Goal: Task Accomplishment & Management: Complete application form

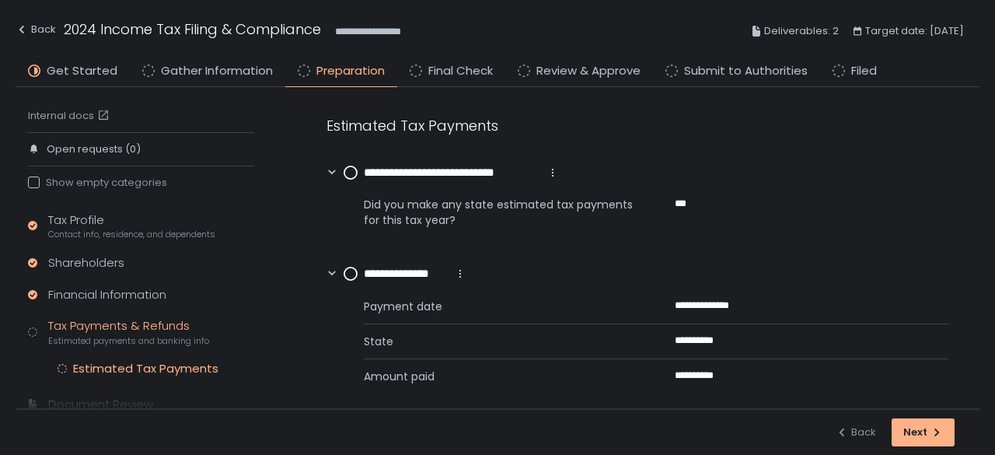
scroll to position [12, 0]
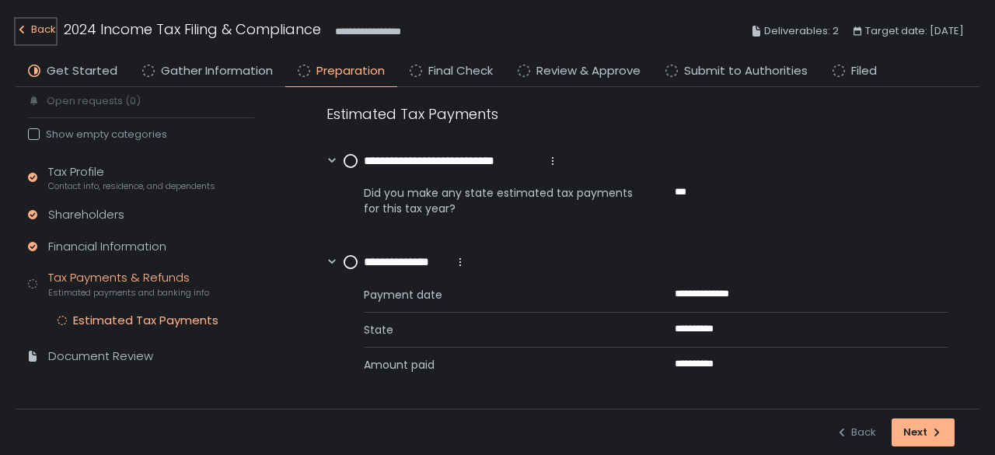
click at [37, 29] on div "Back" at bounding box center [36, 29] width 40 height 19
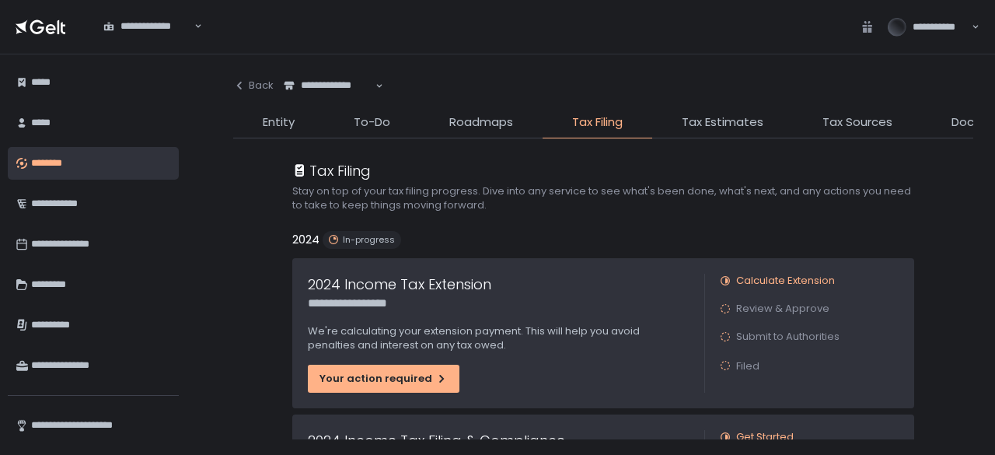
click at [40, 173] on div "********" at bounding box center [99, 163] width 136 height 26
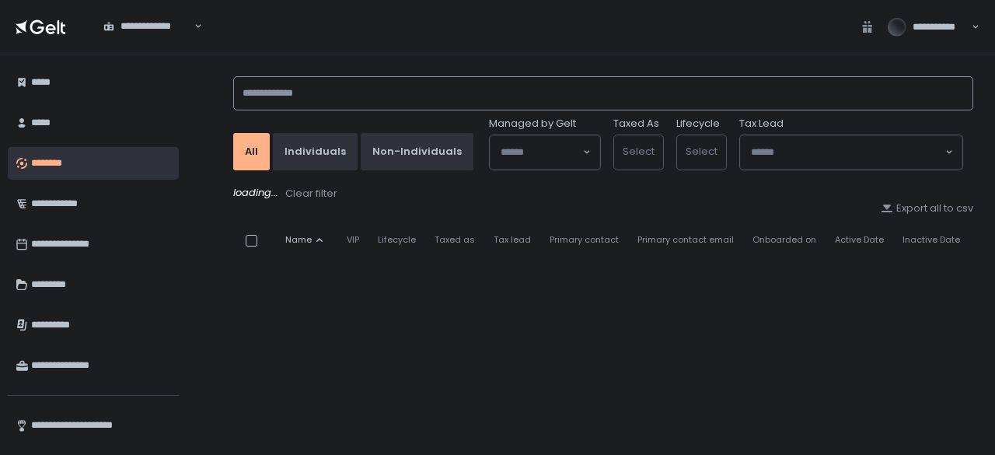
click at [299, 106] on input at bounding box center [603, 93] width 740 height 34
type input "******"
click at [350, 89] on input "******" at bounding box center [603, 93] width 740 height 34
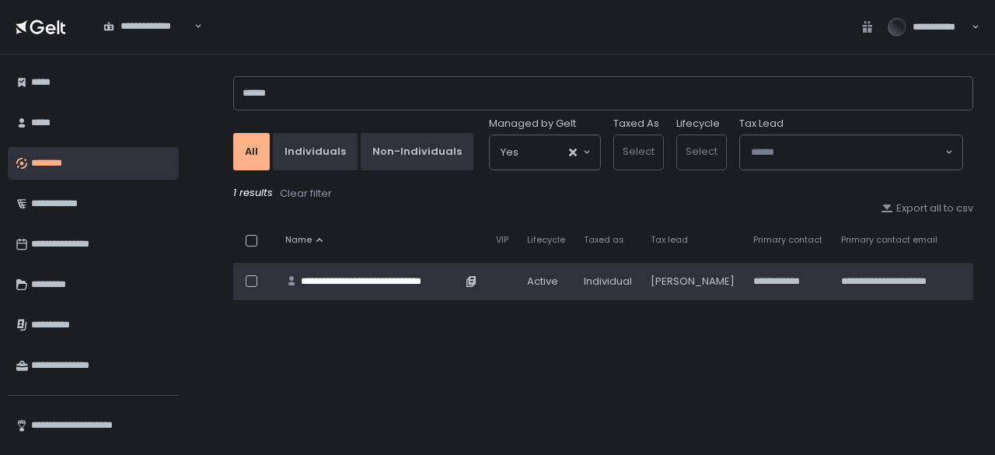
click at [437, 281] on div "**********" at bounding box center [381, 281] width 161 height 14
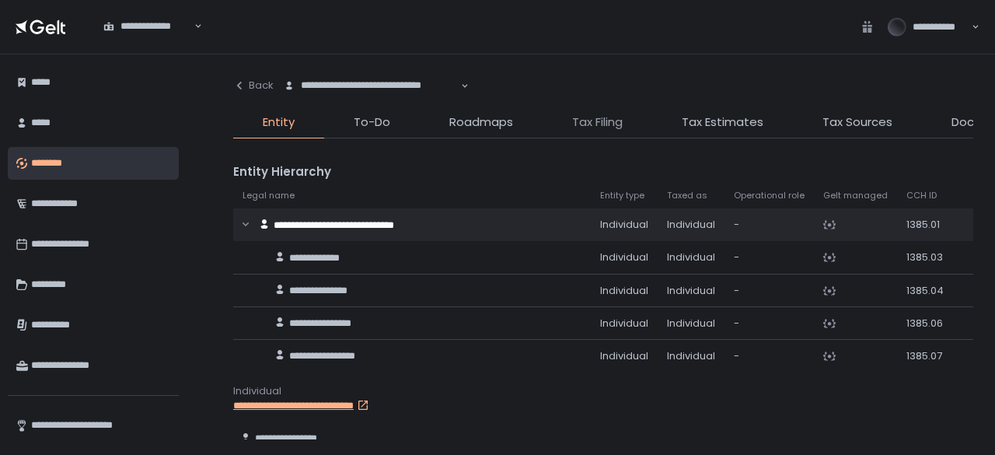
click at [614, 120] on span "Tax Filing" at bounding box center [597, 122] width 51 height 18
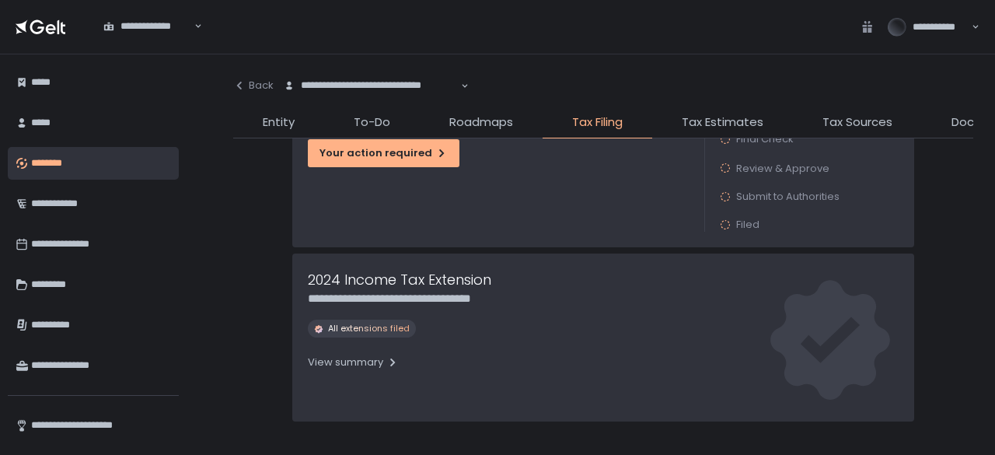
scroll to position [70, 0]
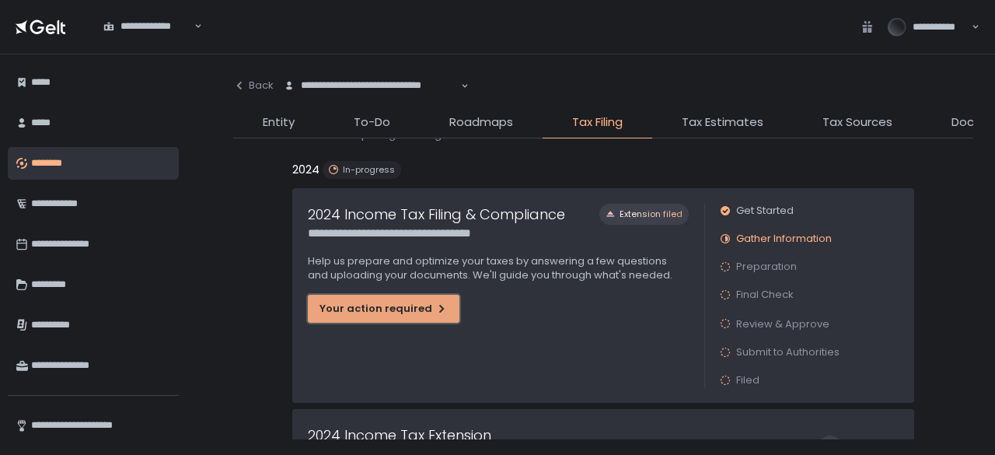
click at [404, 298] on button "Your action required" at bounding box center [384, 309] width 152 height 28
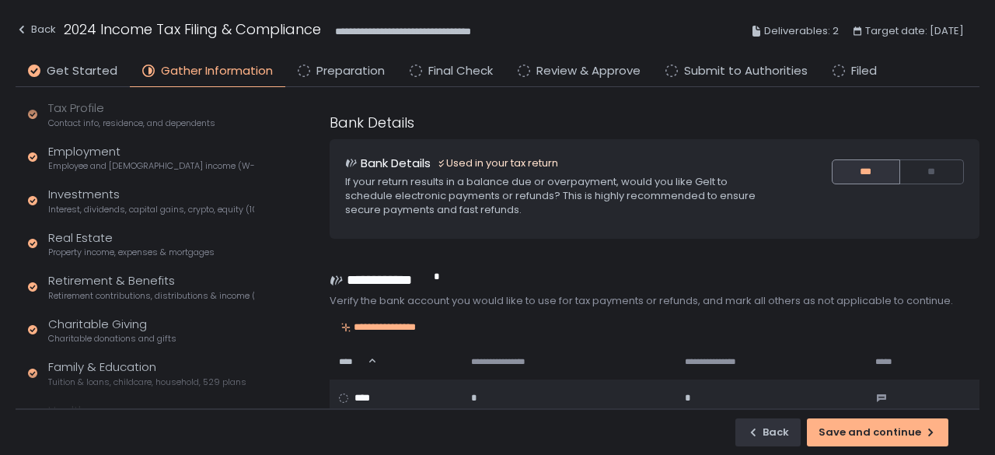
scroll to position [306, 0]
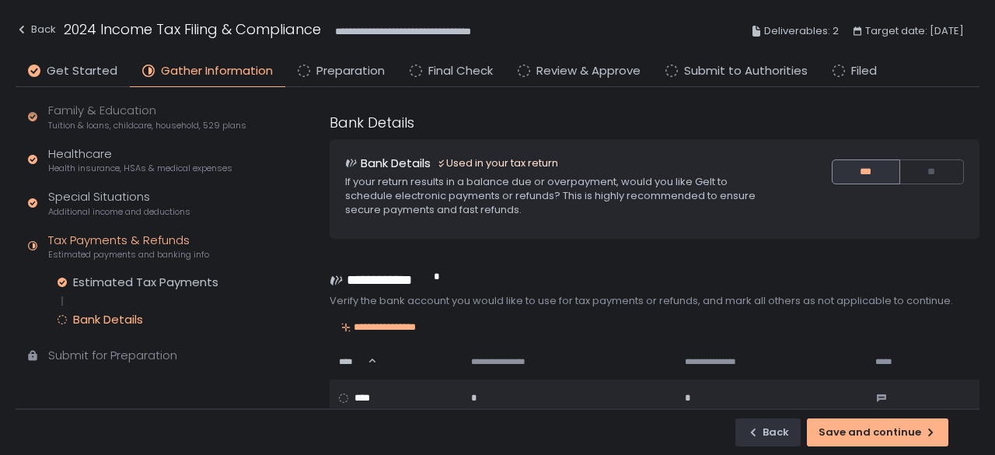
click at [126, 317] on div "Bank Details" at bounding box center [108, 320] width 70 height 16
click at [330, 66] on span "Preparation" at bounding box center [350, 71] width 68 height 18
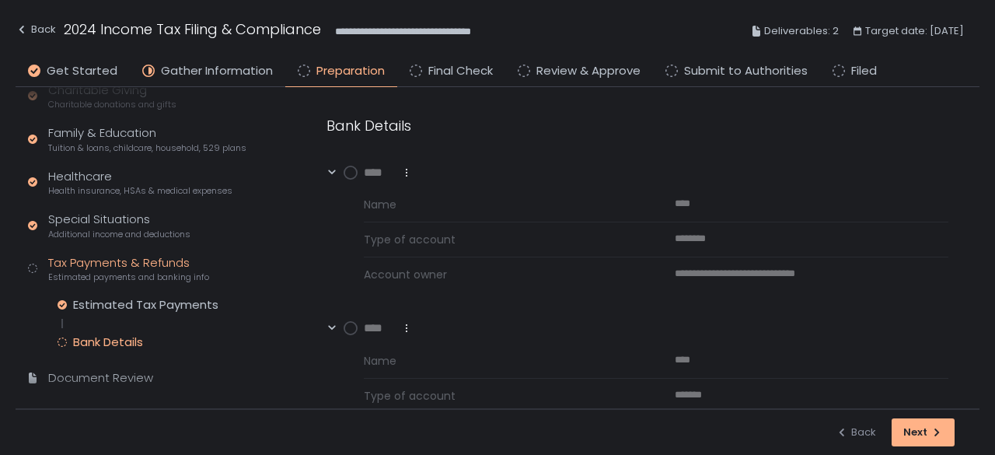
scroll to position [428, 0]
click at [120, 345] on div "Bank Details" at bounding box center [108, 342] width 70 height 16
click at [353, 172] on circle at bounding box center [350, 172] width 12 height 12
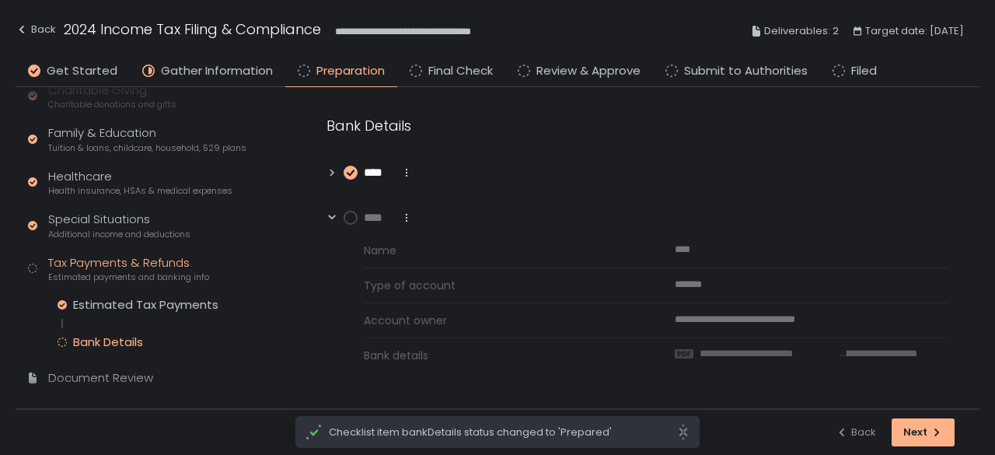
click at [350, 214] on circle at bounding box center [350, 217] width 12 height 12
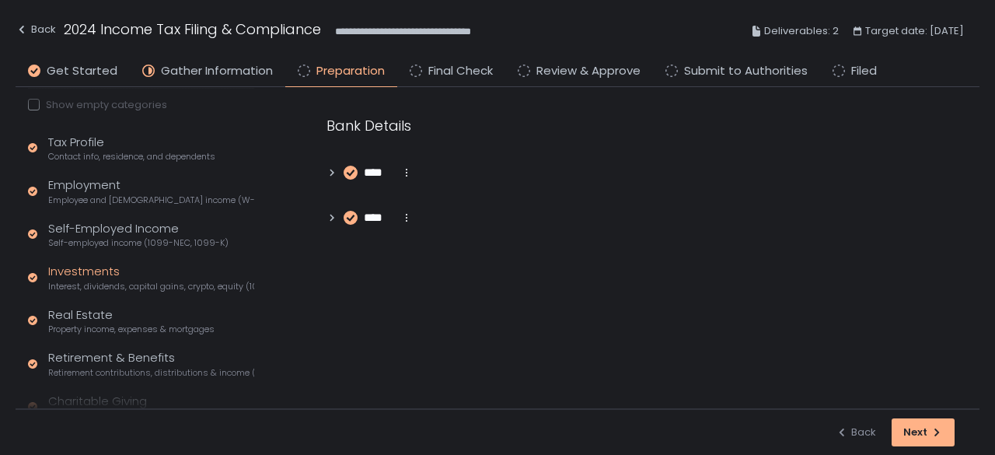
scroll to position [0, 0]
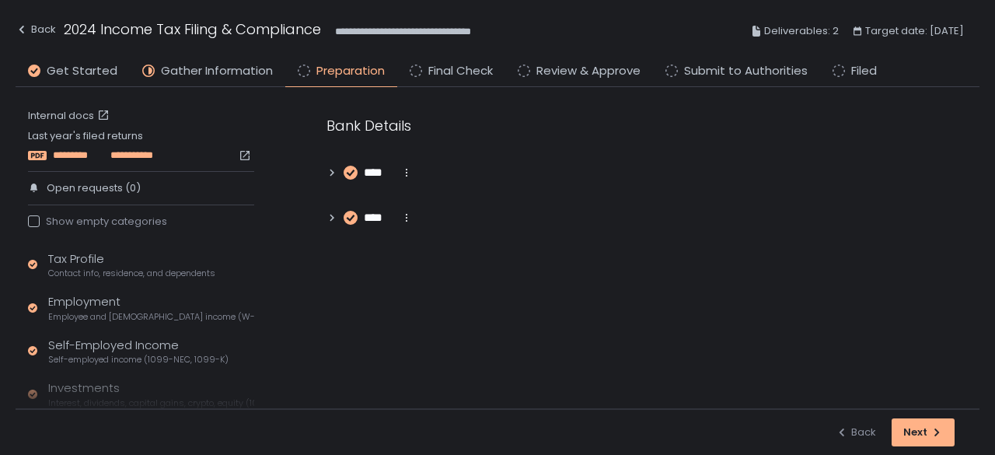
click at [93, 151] on span "*********" at bounding box center [80, 155] width 54 height 14
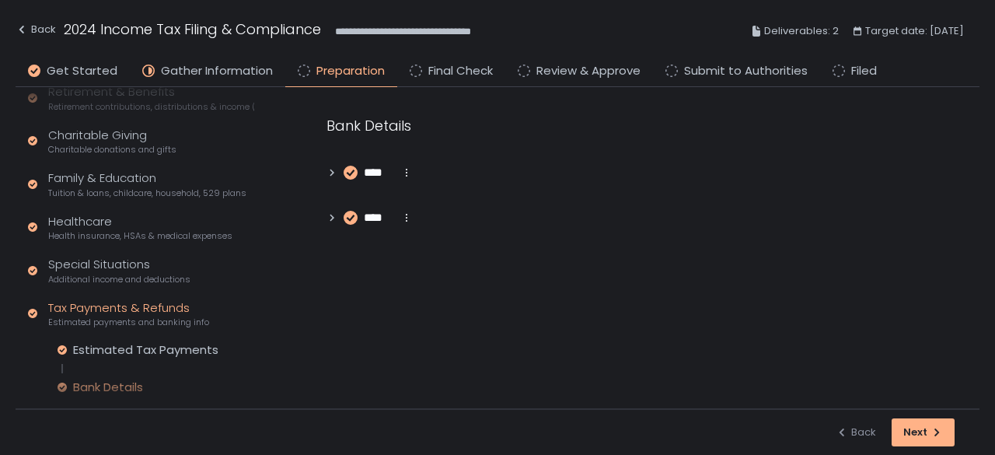
scroll to position [450, 0]
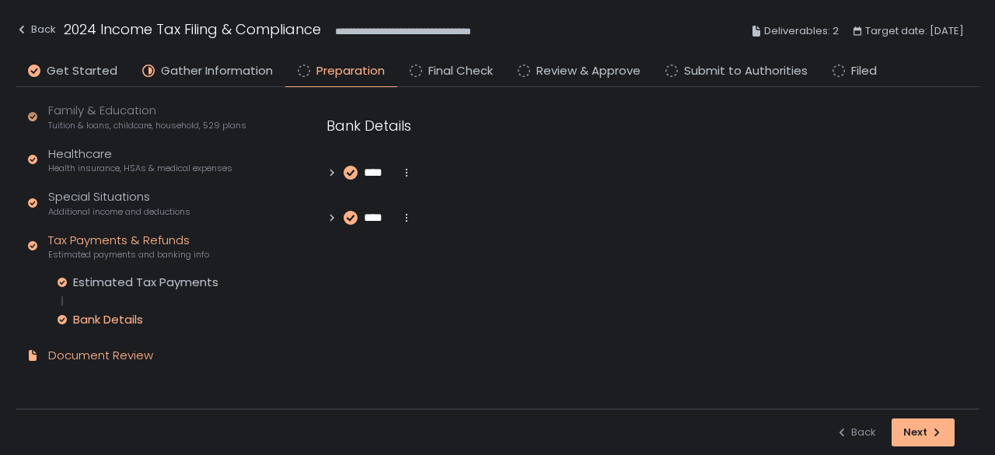
click at [123, 345] on div "Tax Profile Contact info, residence, and dependents Employment Employee and [DE…" at bounding box center [141, 89] width 226 height 578
click at [899, 440] on button "Next" at bounding box center [923, 432] width 63 height 28
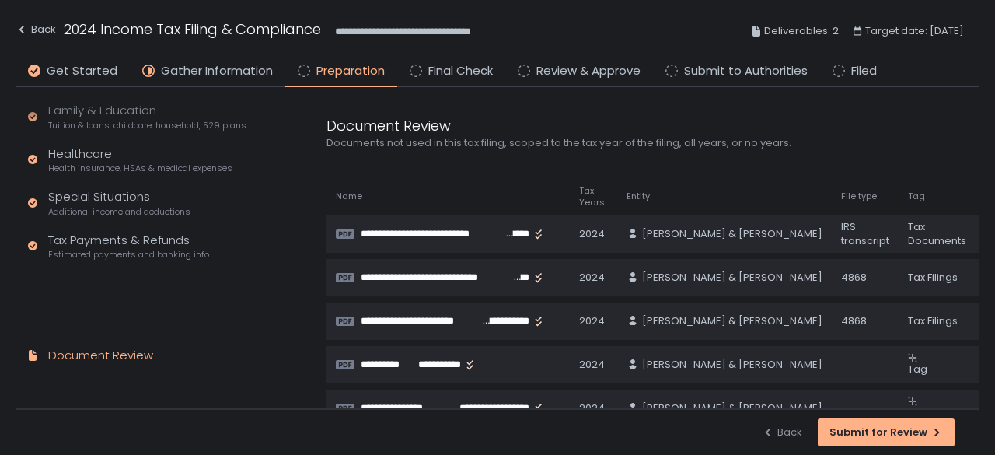
scroll to position [378, 0]
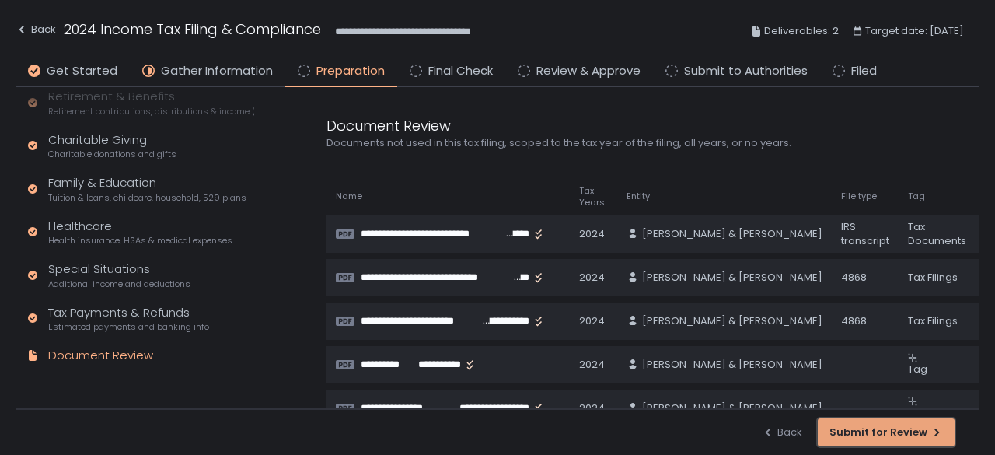
click at [909, 431] on div "Submit for Review" at bounding box center [885, 432] width 113 height 14
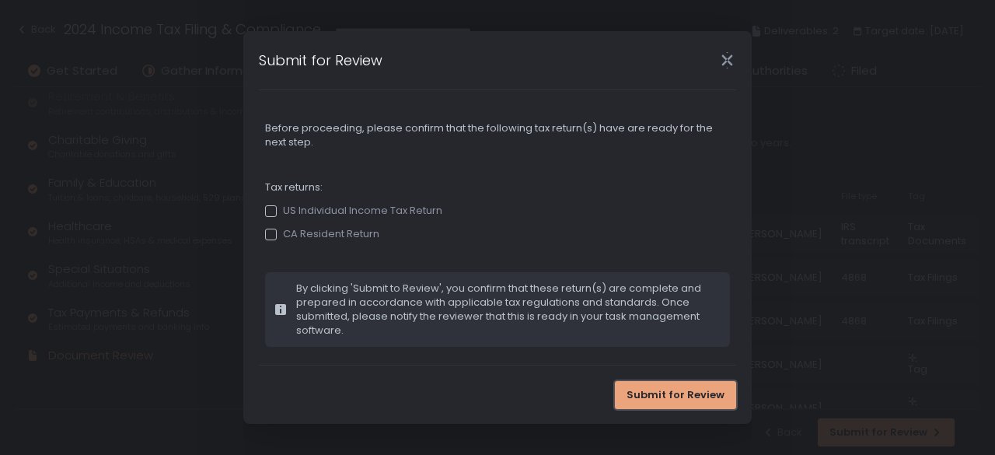
click at [679, 393] on span "Submit for Review" at bounding box center [676, 395] width 98 height 14
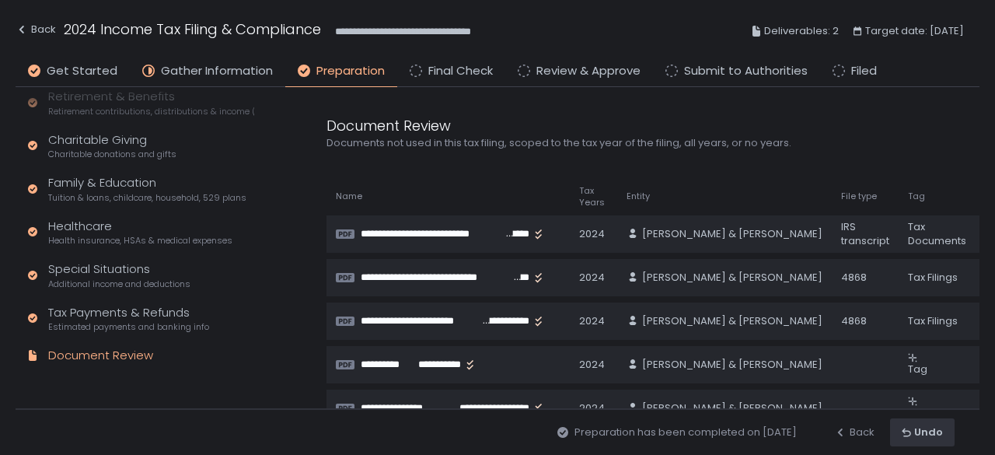
click at [421, 74] on li "Final Check" at bounding box center [451, 74] width 108 height 25
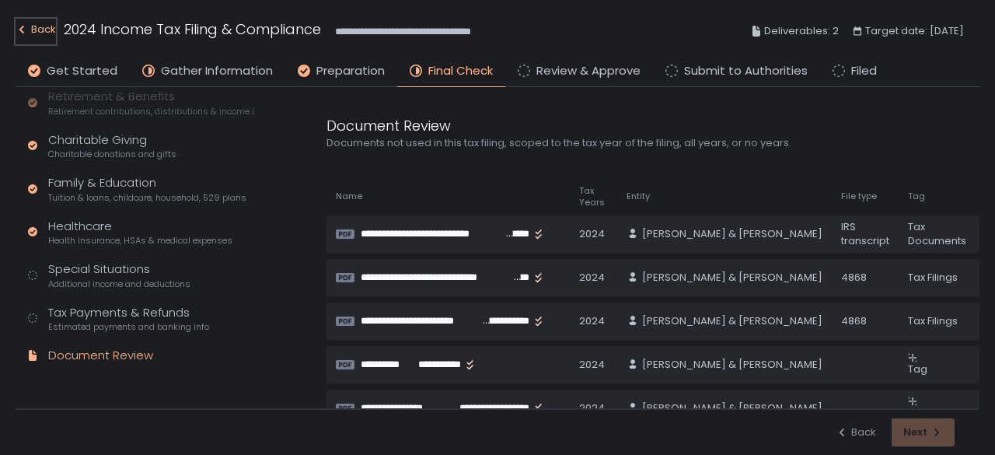
click at [38, 29] on div "Back" at bounding box center [36, 29] width 40 height 19
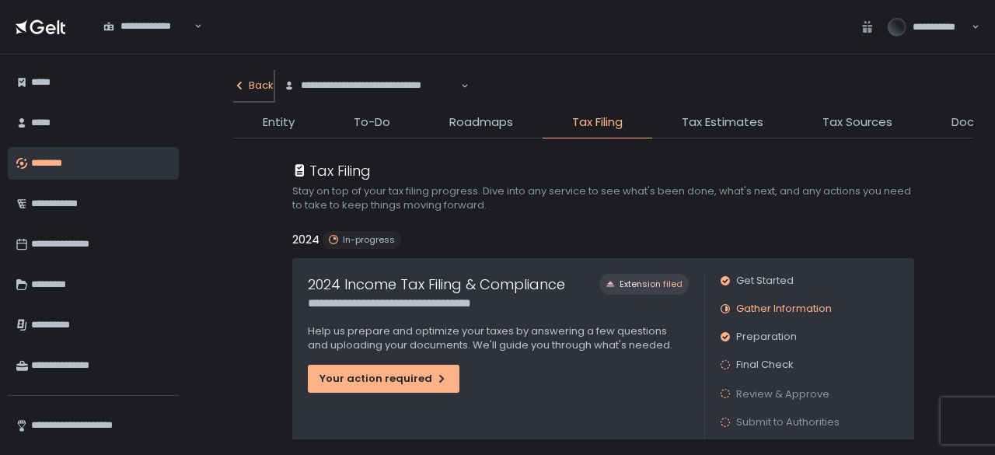
click at [264, 75] on button "Back" at bounding box center [253, 85] width 40 height 31
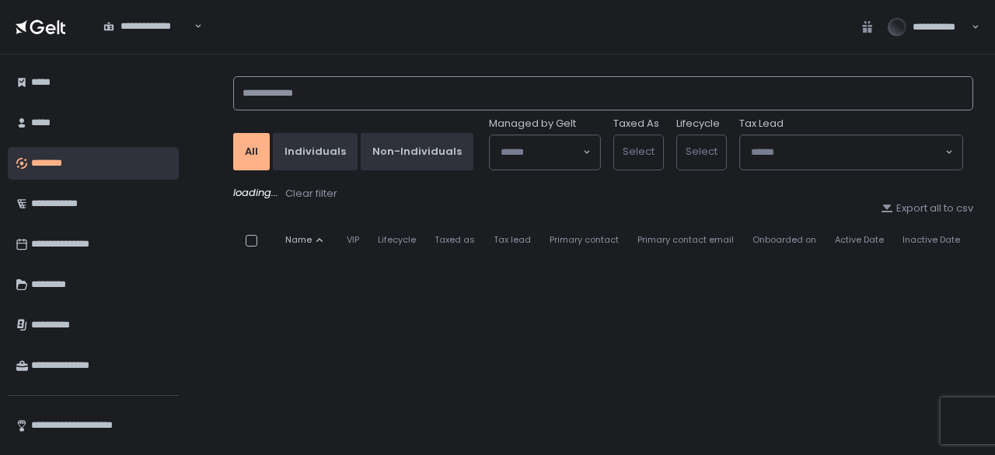
click at [309, 95] on input at bounding box center [603, 93] width 740 height 34
type input "**********"
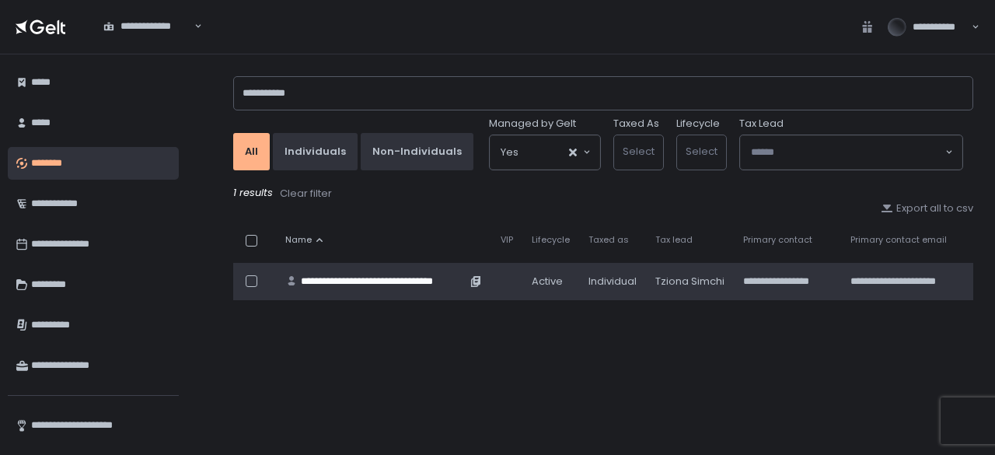
click at [396, 284] on div "**********" at bounding box center [384, 281] width 166 height 14
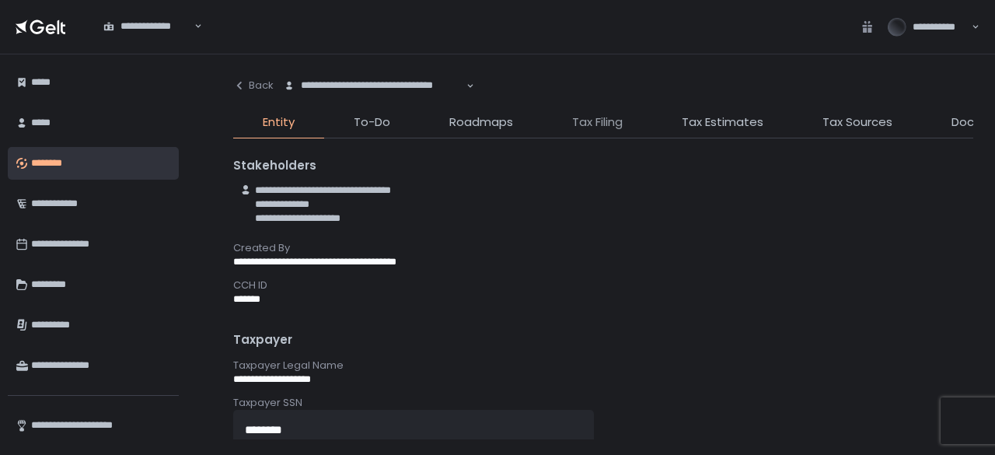
click at [585, 119] on span "Tax Filing" at bounding box center [597, 122] width 51 height 18
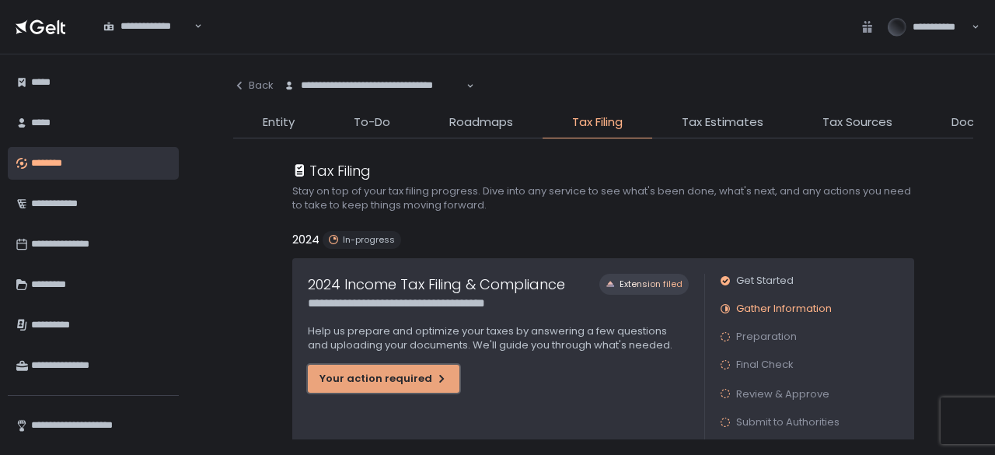
click at [401, 379] on div "Your action required" at bounding box center [383, 379] width 128 height 14
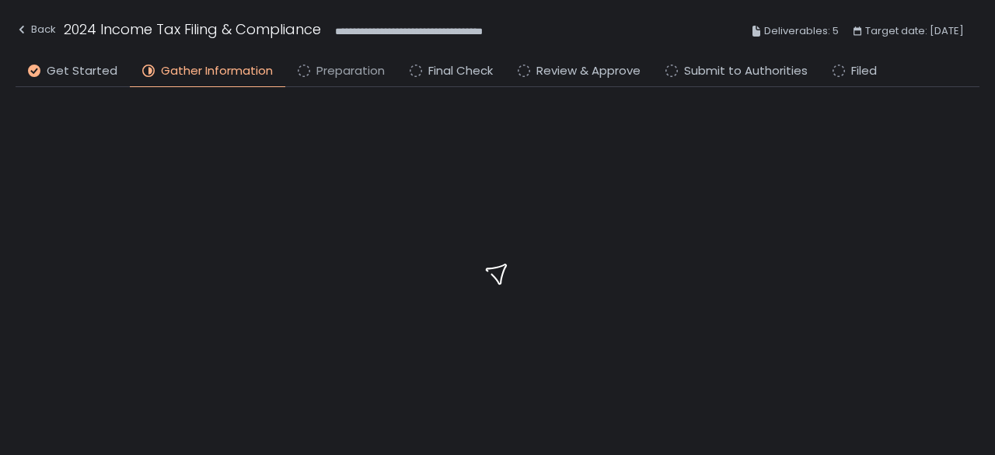
click at [345, 76] on span "Preparation" at bounding box center [350, 71] width 68 height 18
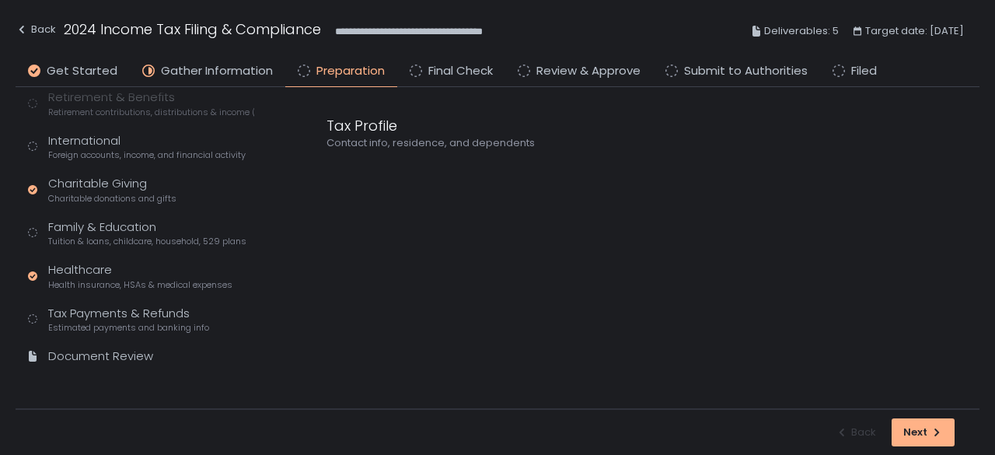
scroll to position [525, 0]
click at [127, 316] on div "Tax Payments & Refunds Estimated payments and banking info" at bounding box center [128, 319] width 161 height 30
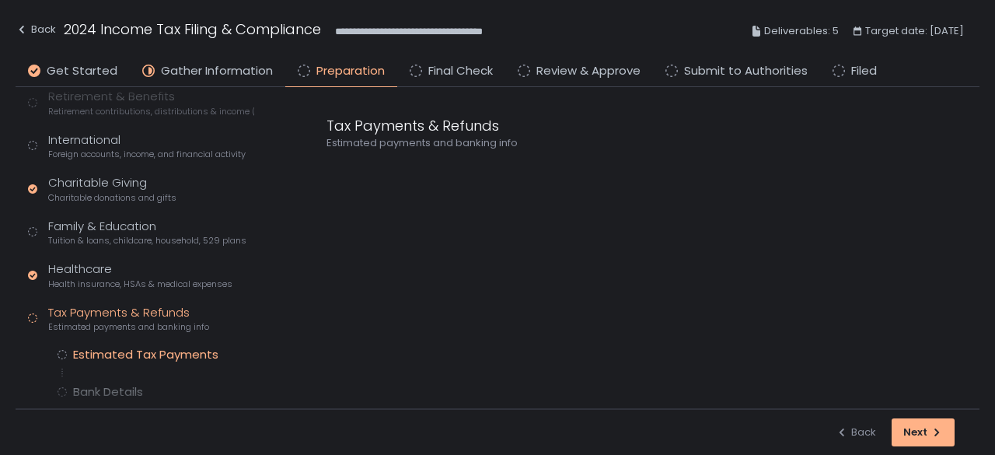
click at [120, 347] on div "Estimated Tax Payments" at bounding box center [145, 355] width 145 height 16
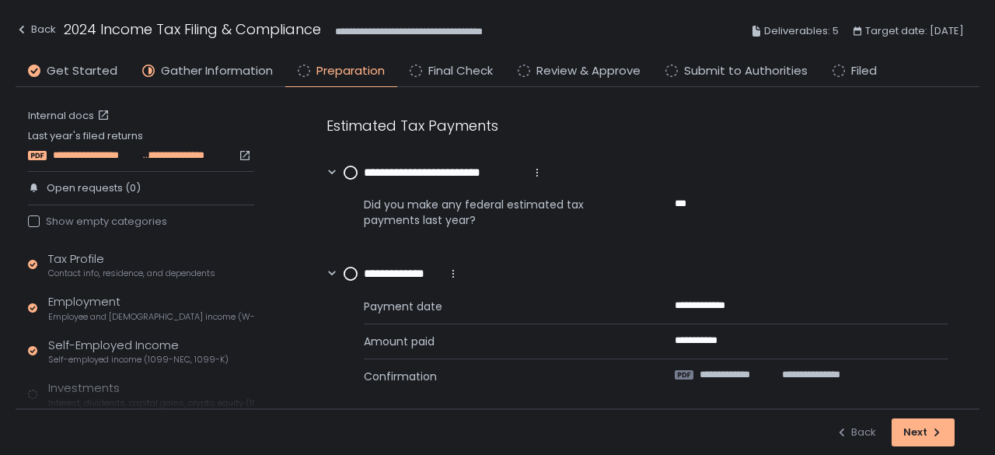
click at [120, 155] on span "**********" at bounding box center [97, 155] width 88 height 14
click at [65, 116] on link "Internal docs" at bounding box center [70, 116] width 85 height 14
click at [92, 269] on span "Contact info, residence, and dependents" at bounding box center [131, 273] width 167 height 12
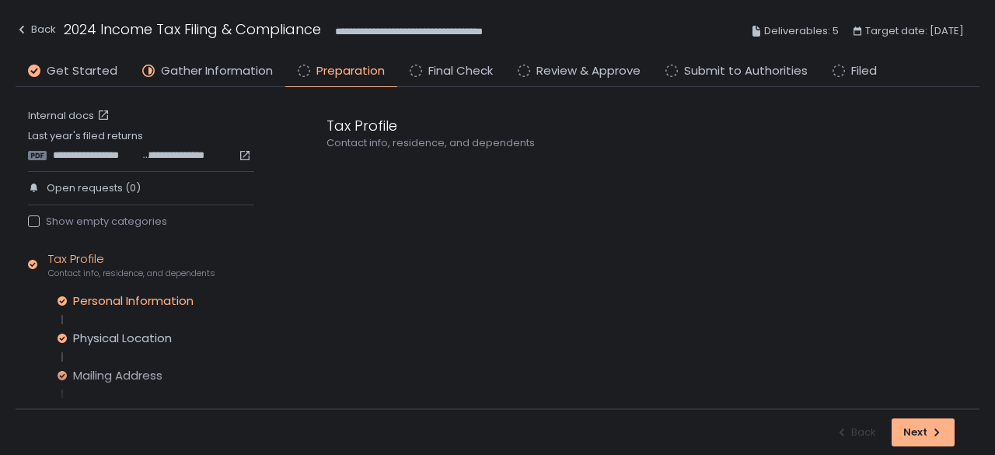
click at [107, 297] on div "Personal Information" at bounding box center [133, 301] width 120 height 16
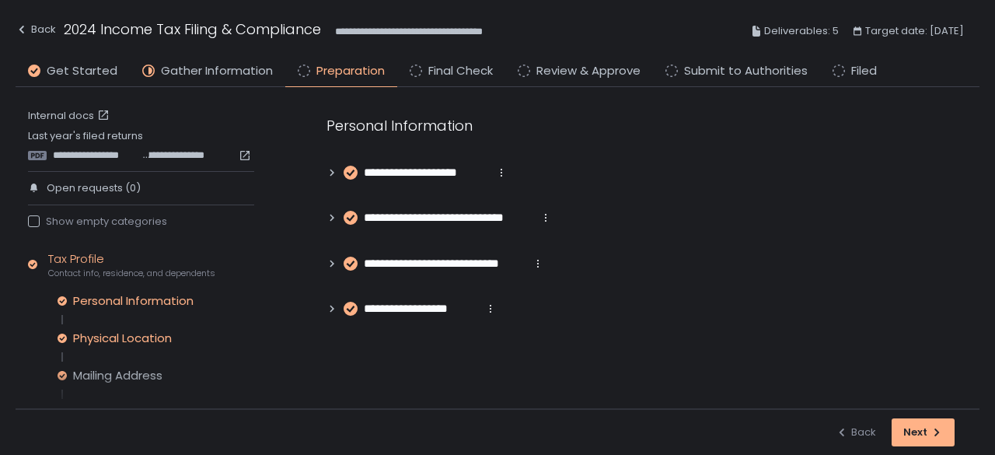
click at [125, 341] on div "Physical Location" at bounding box center [122, 338] width 99 height 16
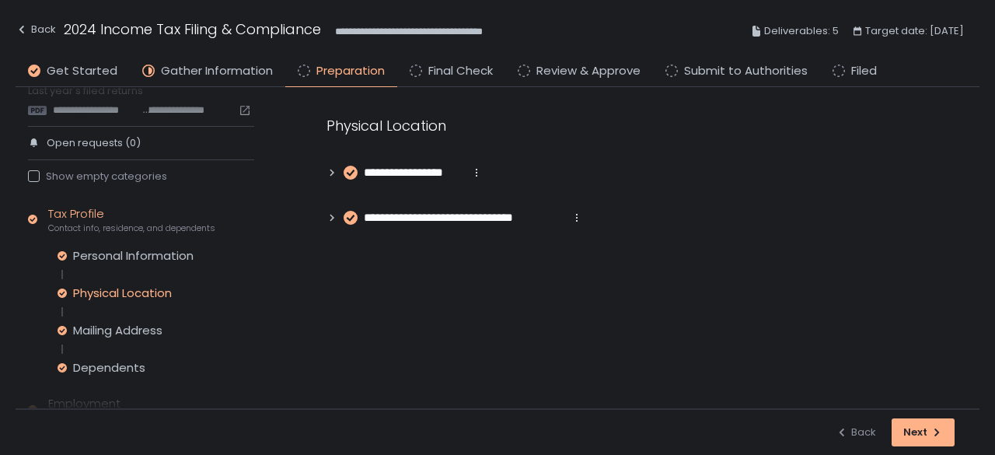
scroll to position [78, 0]
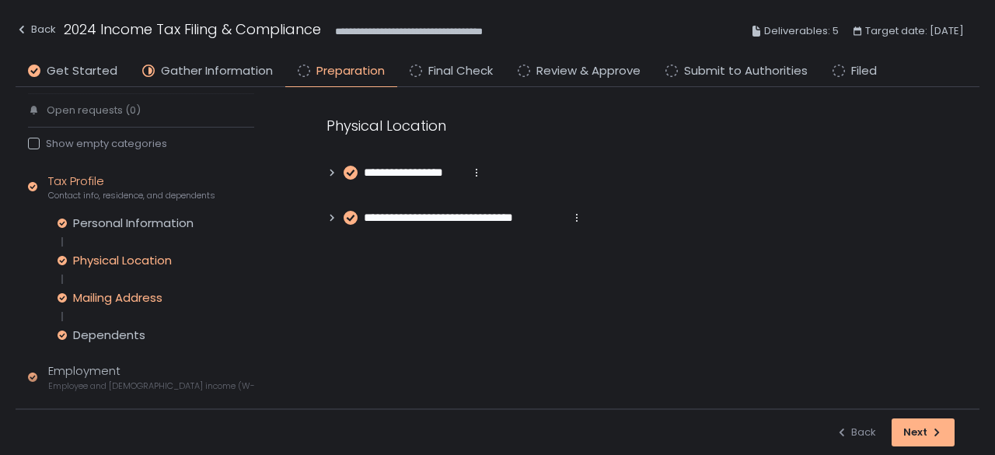
click at [138, 295] on div "Mailing Address" at bounding box center [117, 298] width 89 height 16
click at [113, 340] on div "Dependents" at bounding box center [109, 335] width 72 height 16
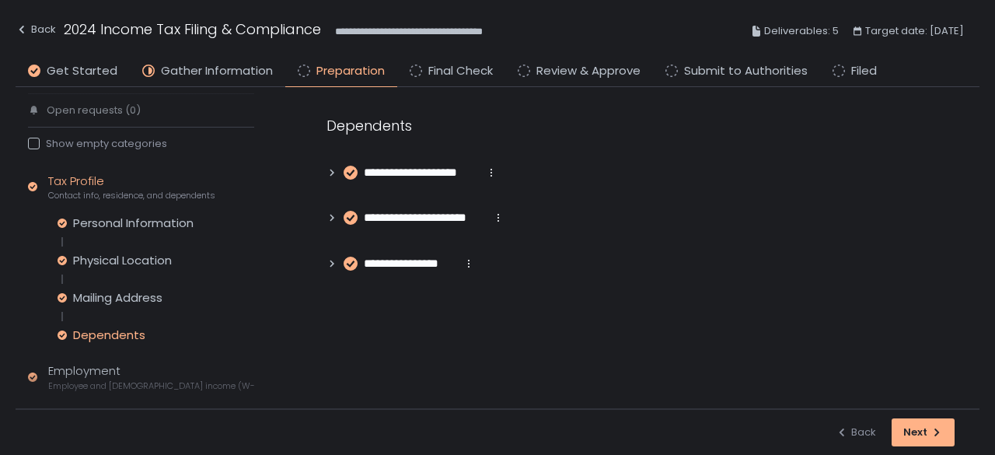
scroll to position [233, 0]
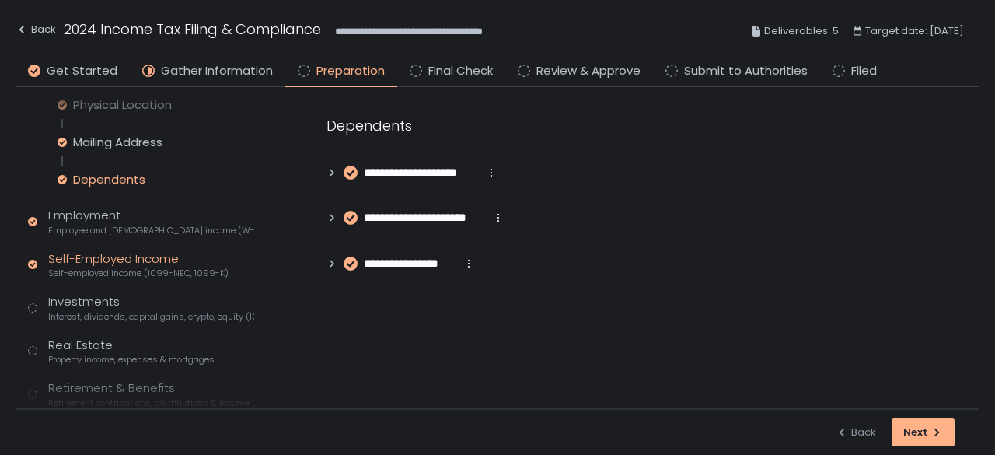
click at [120, 256] on div "Self-Employed Income Self-employed income (1099-NEC, 1099-K)" at bounding box center [138, 265] width 180 height 30
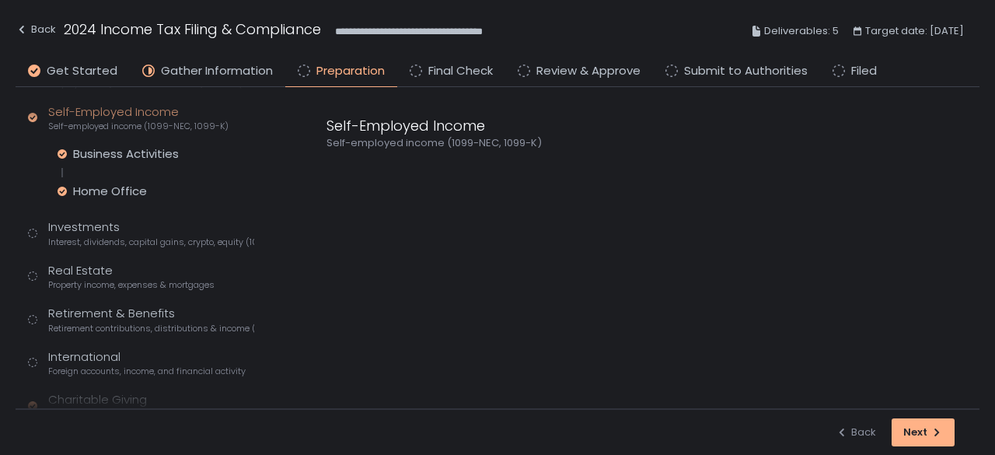
scroll to position [86, 0]
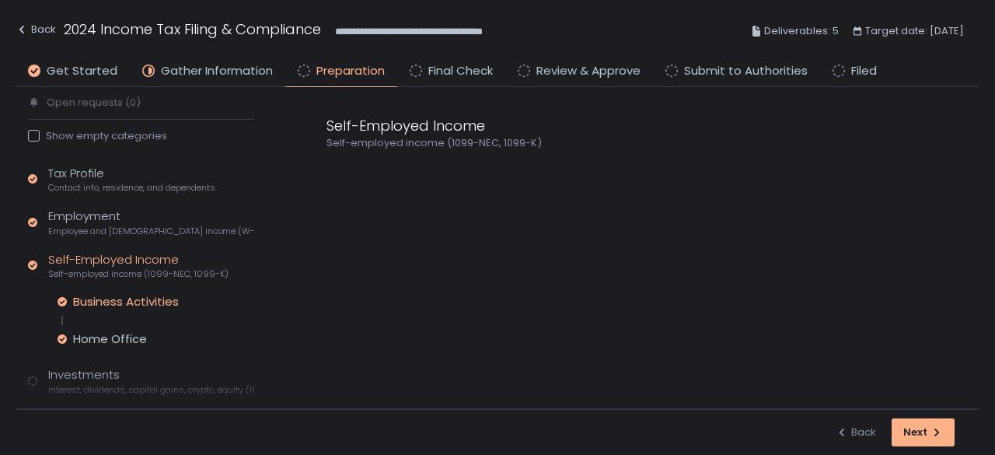
click at [113, 304] on div "Business Activities" at bounding box center [126, 302] width 106 height 16
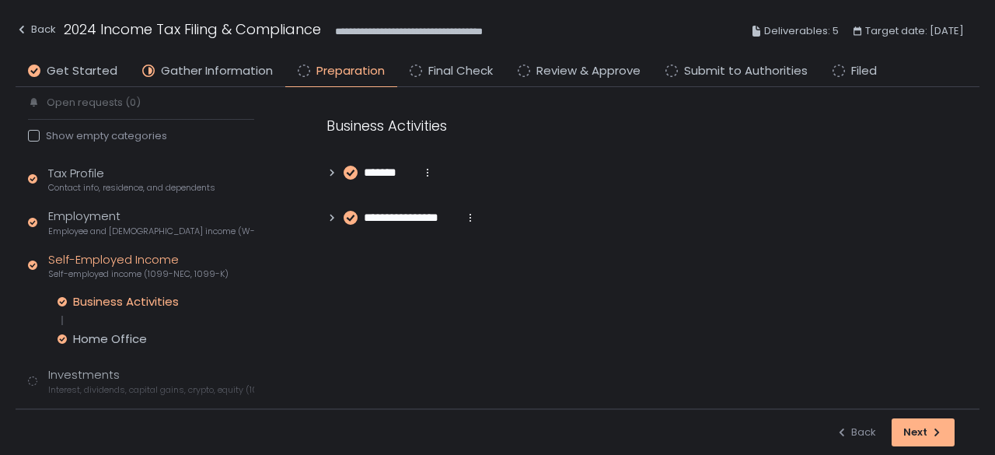
click at [327, 179] on div "*******" at bounding box center [379, 173] width 107 height 18
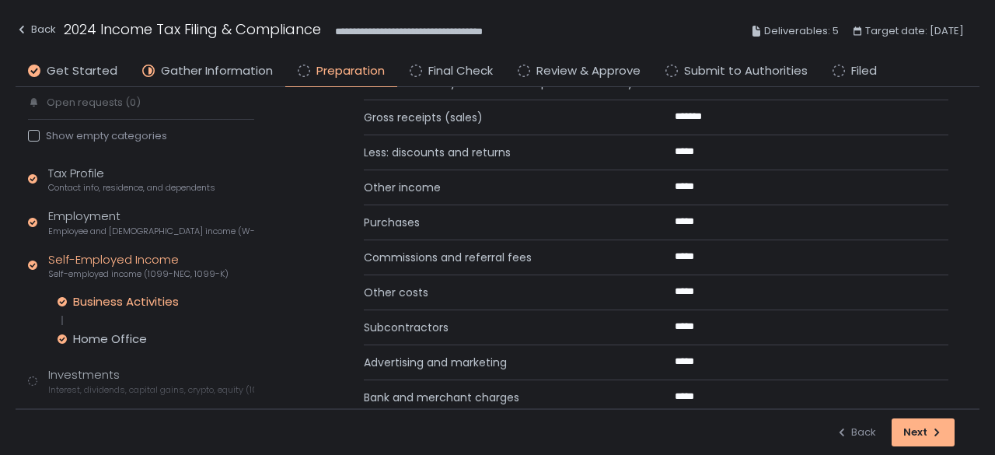
scroll to position [233, 0]
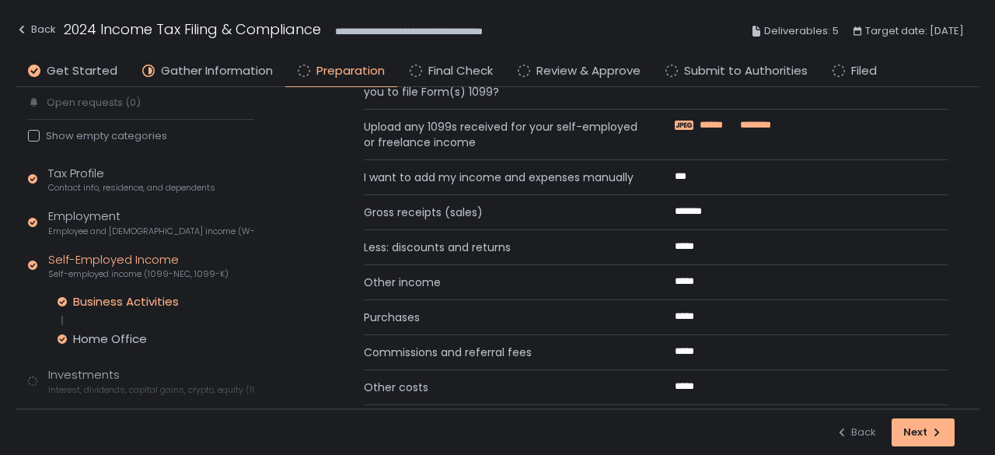
click at [728, 118] on span "******" at bounding box center [719, 125] width 39 height 14
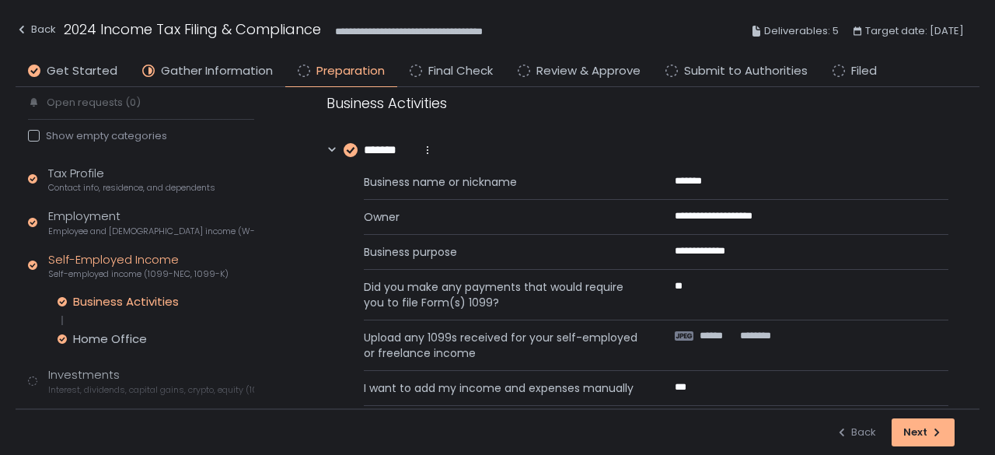
scroll to position [0, 0]
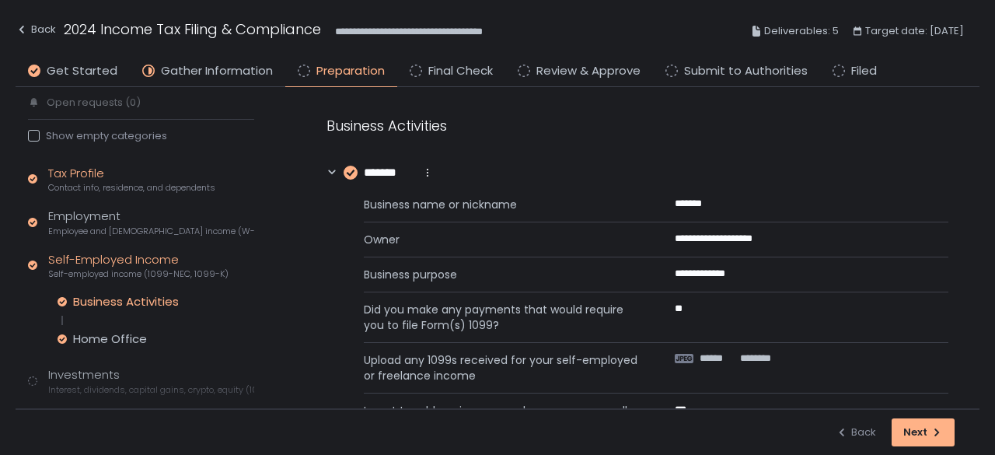
click at [92, 175] on div "Tax Profile Contact info, residence, and dependents" at bounding box center [131, 180] width 167 height 30
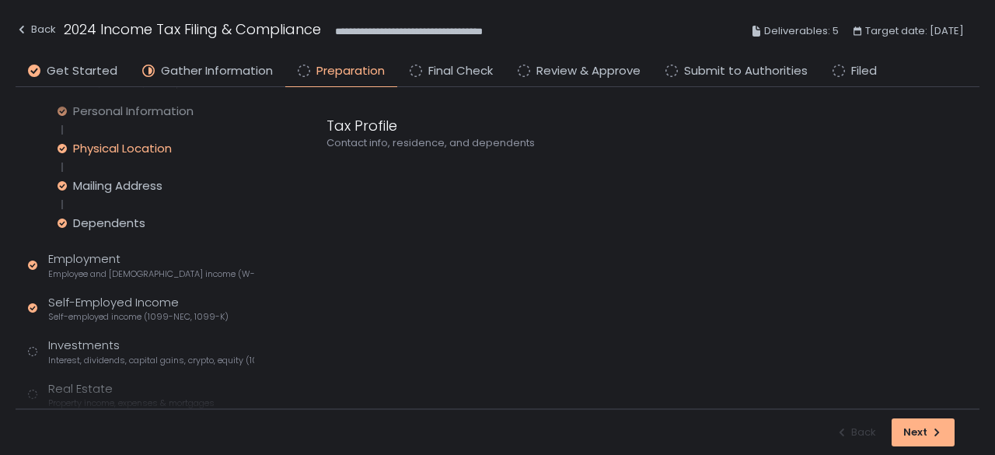
scroll to position [155, 0]
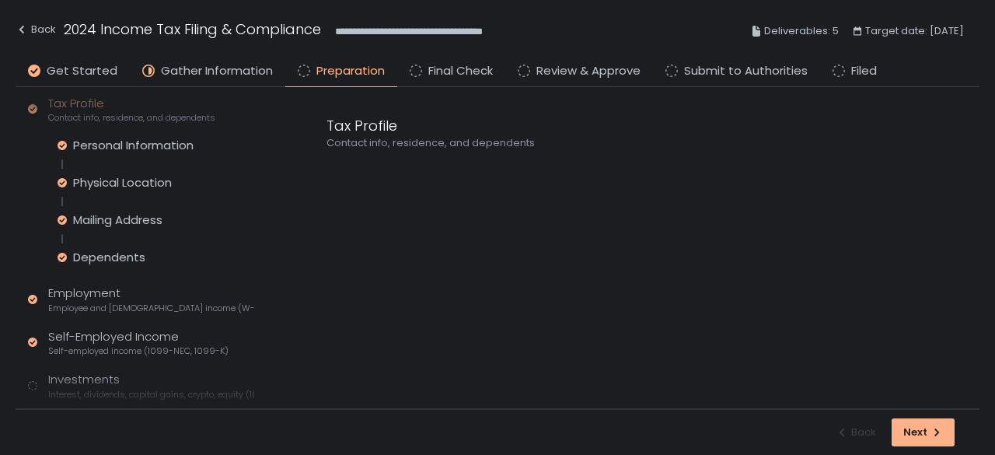
click at [140, 135] on div "Tax Profile Contact info, residence, and dependents Personal Information Physic…" at bounding box center [141, 421] width 226 height 653
click at [138, 147] on div "Personal Information" at bounding box center [133, 146] width 120 height 16
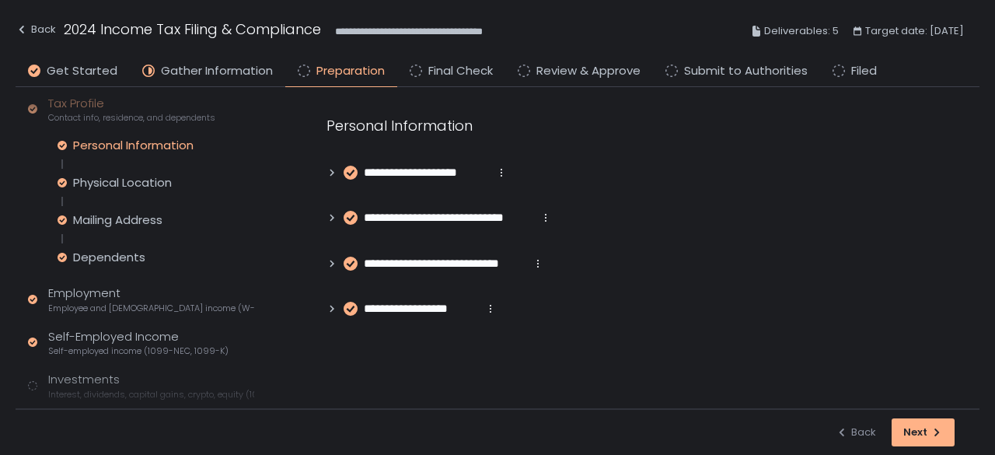
click at [327, 175] on icon at bounding box center [331, 172] width 11 height 11
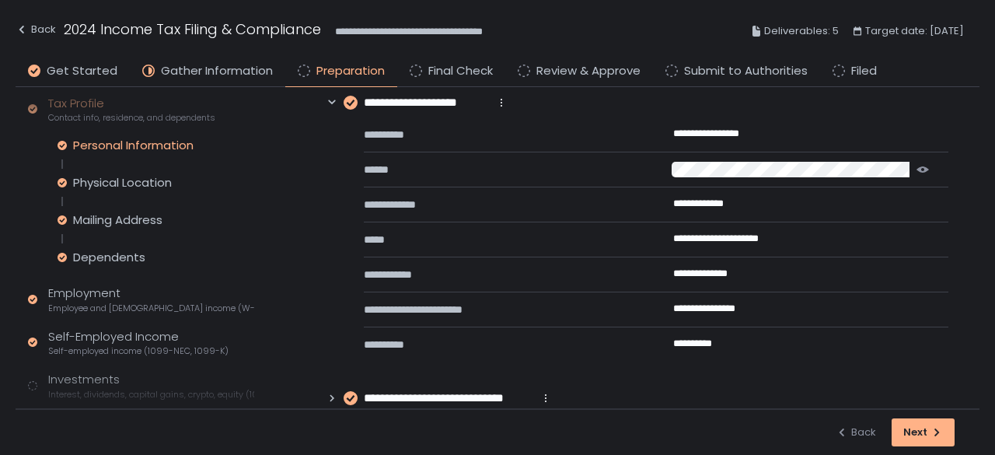
scroll to position [155, 0]
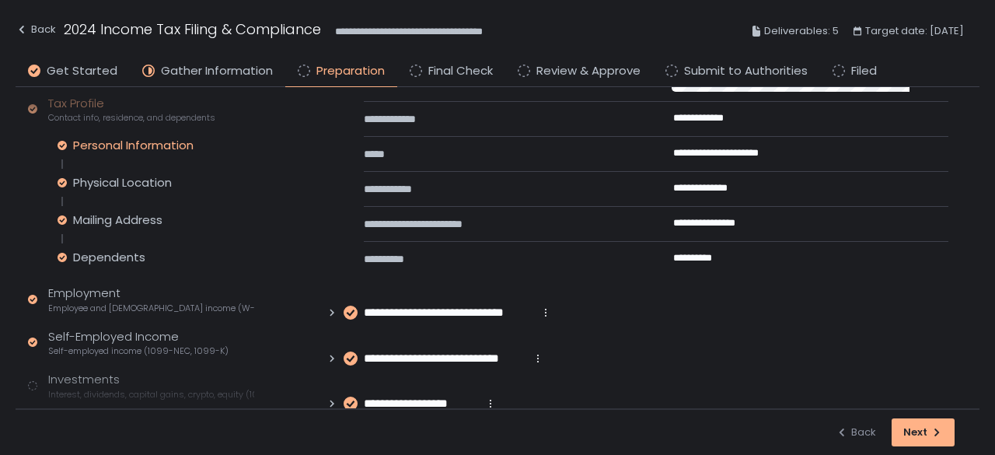
click at [333, 353] on icon at bounding box center [331, 358] width 11 height 11
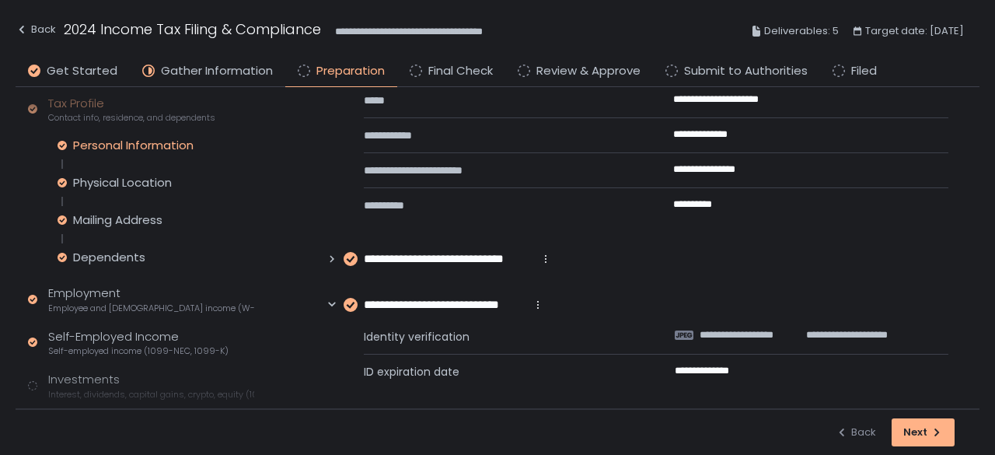
scroll to position [260, 0]
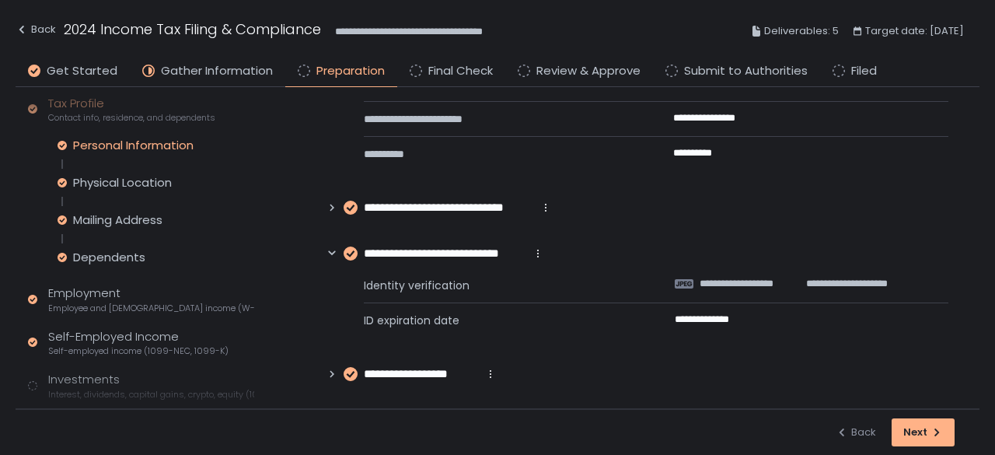
click at [334, 371] on icon at bounding box center [331, 373] width 11 height 11
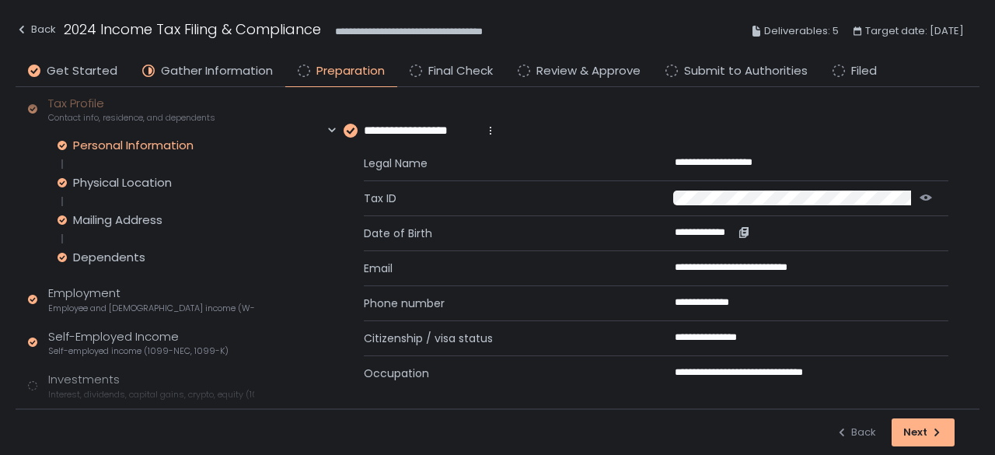
scroll to position [509, 0]
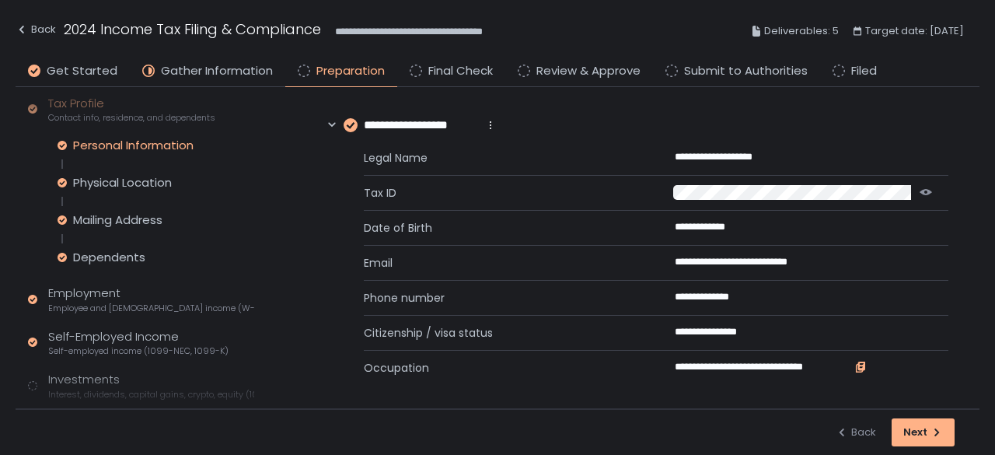
click at [858, 361] on icon "button" at bounding box center [861, 365] width 7 height 9
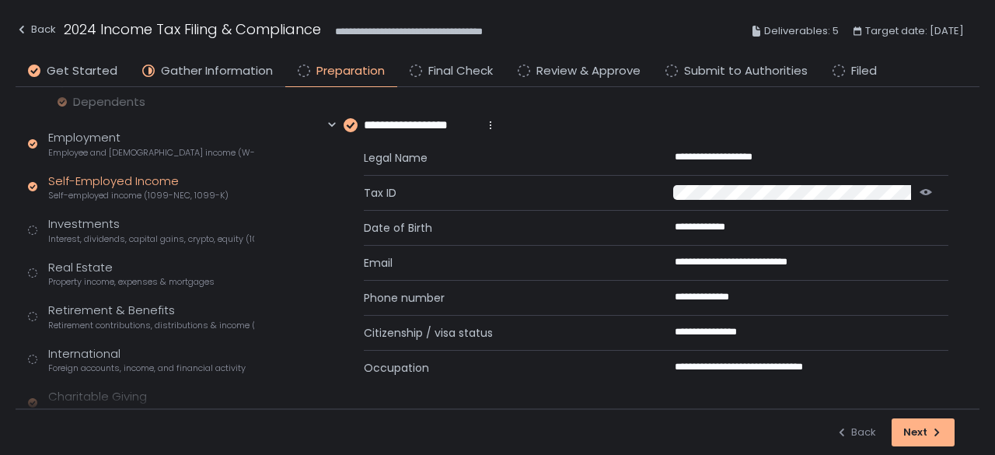
click at [112, 183] on div "Self-Employed Income Self-employed income (1099-NEC, 1099-K)" at bounding box center [138, 188] width 180 height 30
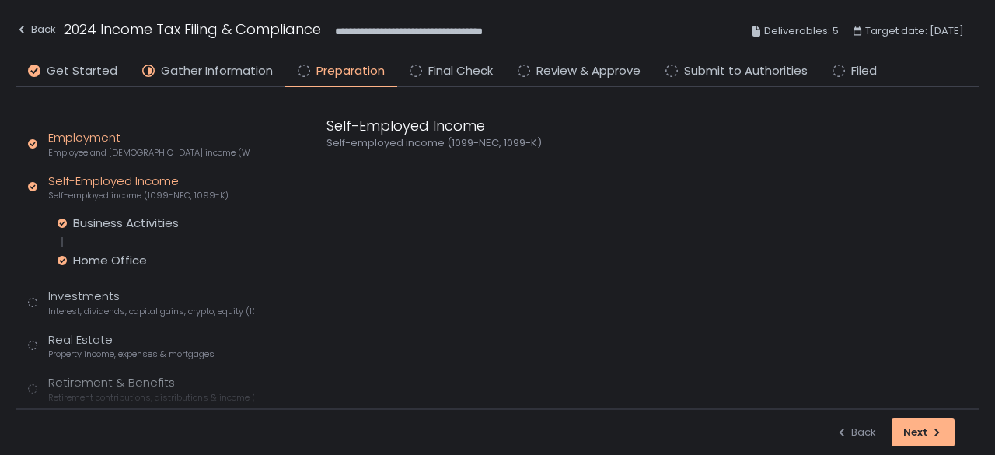
scroll to position [163, 0]
click at [115, 222] on div "Business Activities" at bounding box center [126, 224] width 106 height 16
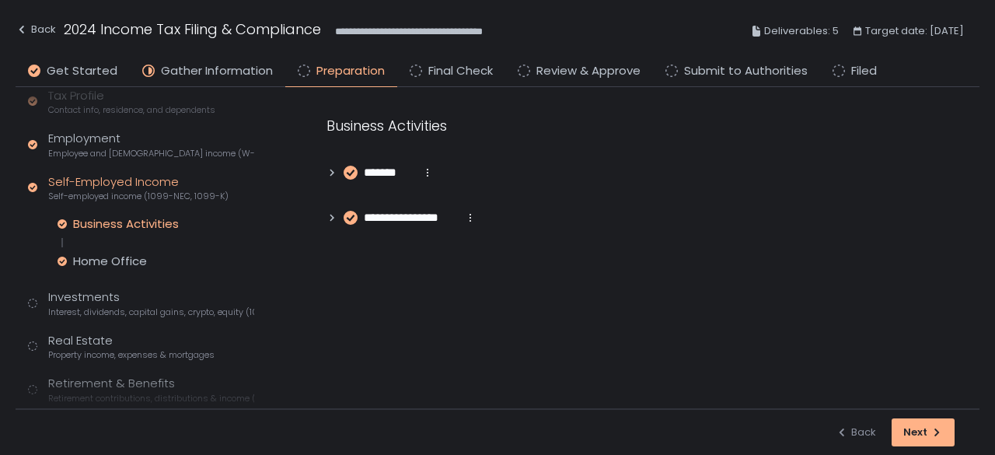
click at [330, 173] on icon at bounding box center [331, 172] width 11 height 11
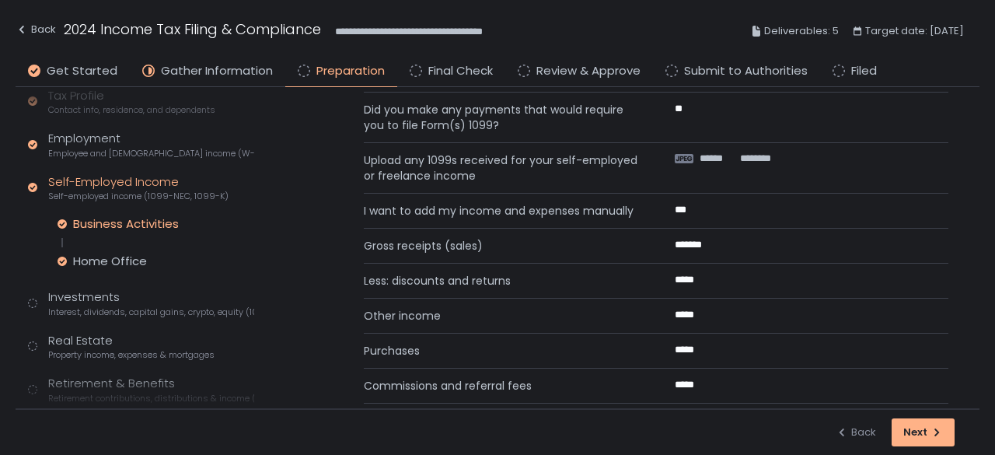
scroll to position [44, 0]
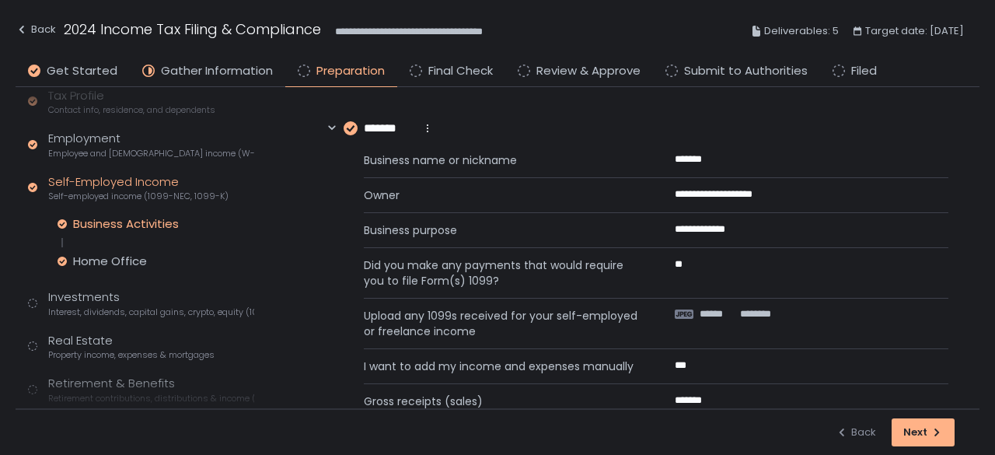
click at [330, 123] on icon at bounding box center [331, 128] width 11 height 11
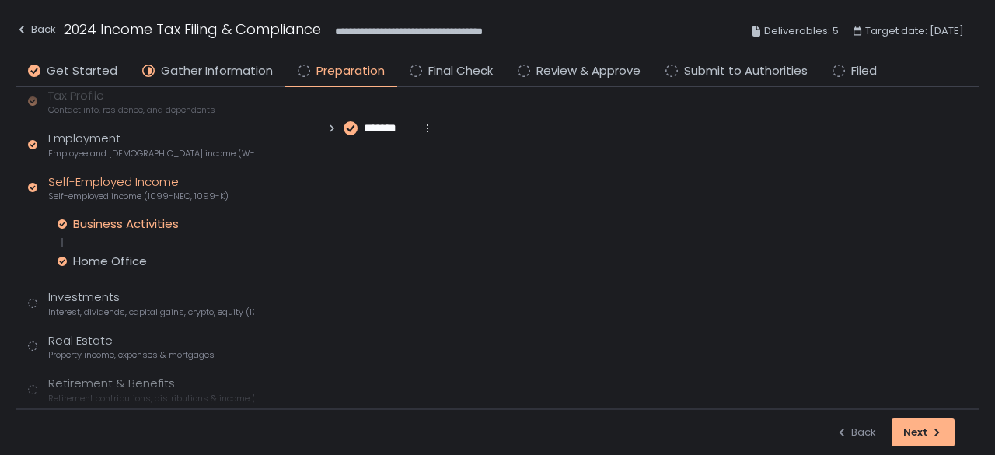
scroll to position [0, 0]
click at [325, 214] on div "**********" at bounding box center [637, 171] width 684 height 168
click at [330, 215] on icon at bounding box center [332, 218] width 4 height 7
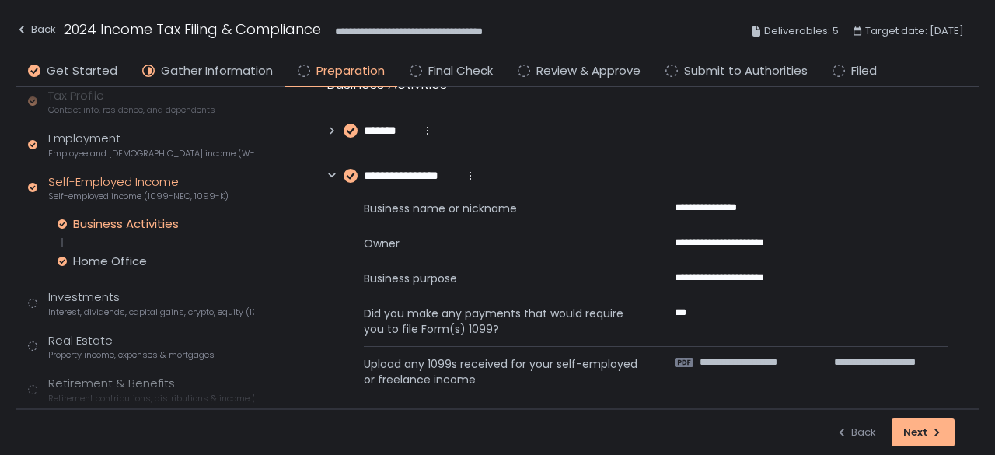
scroll to position [106, 0]
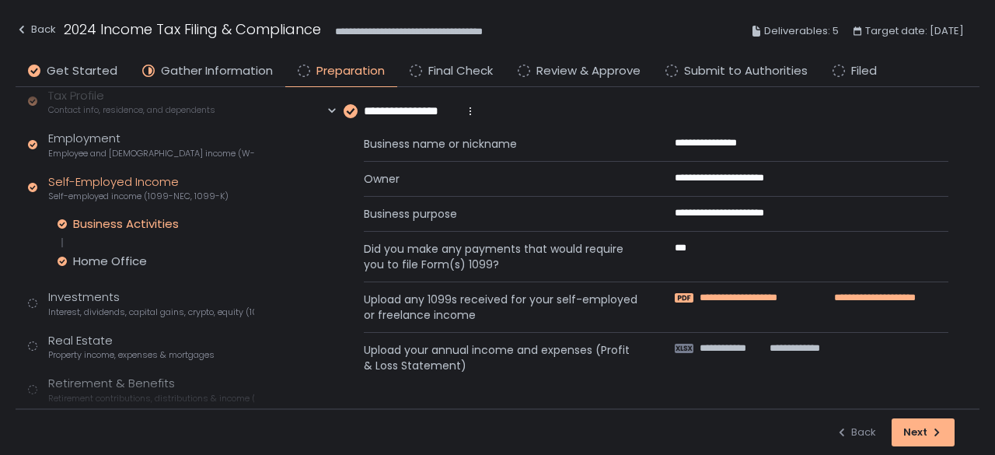
click at [734, 296] on span "**********" at bounding box center [756, 298] width 112 height 14
click at [718, 345] on span "**********" at bounding box center [734, 348] width 68 height 14
click at [333, 112] on icon at bounding box center [331, 111] width 11 height 11
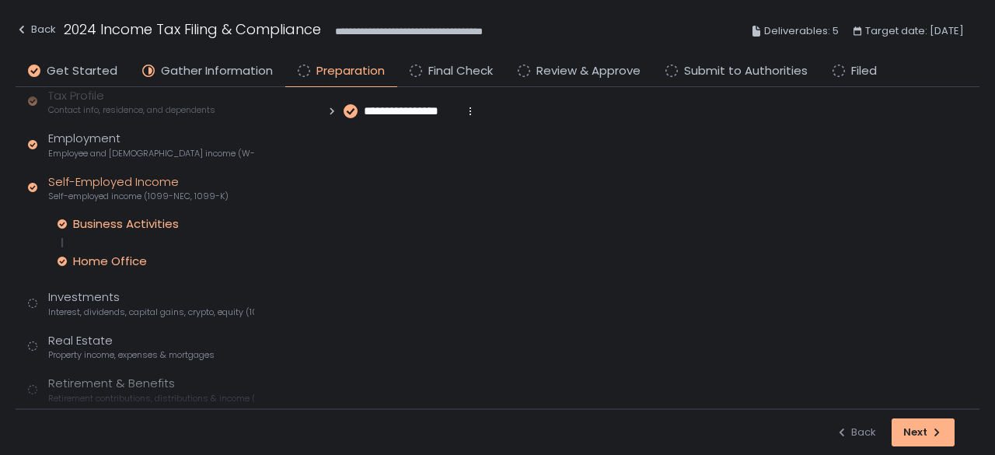
scroll to position [0, 0]
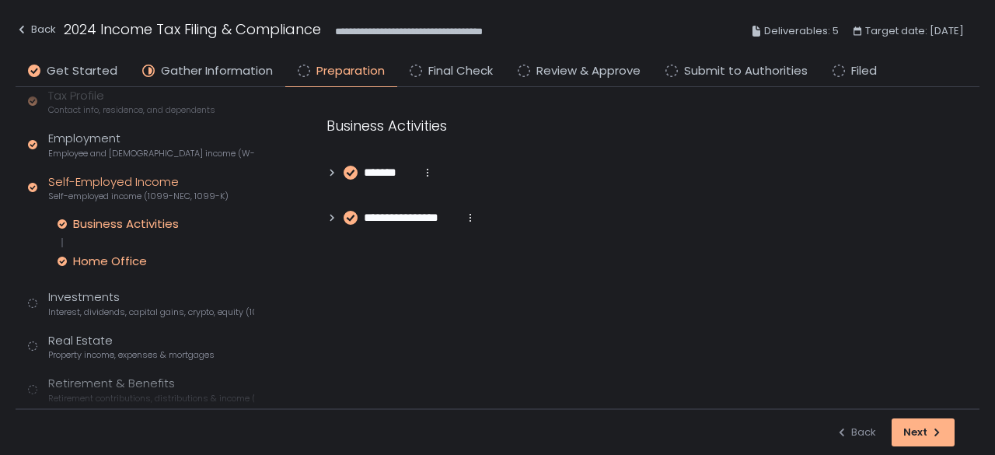
click at [122, 258] on div "Home Office" at bounding box center [110, 261] width 74 height 16
click at [330, 170] on icon at bounding box center [331, 172] width 11 height 11
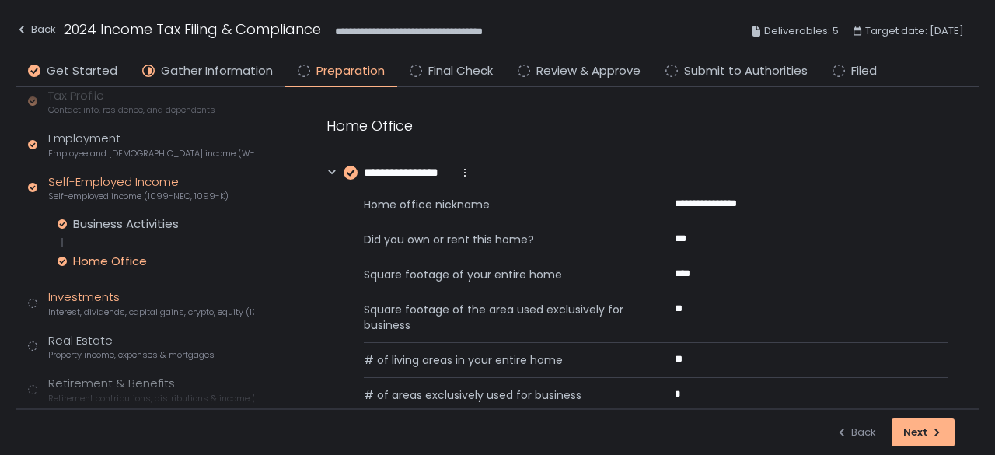
click at [121, 313] on span "Interest, dividends, capital gains, crypto, equity (1099s, K-1s)" at bounding box center [151, 312] width 206 height 12
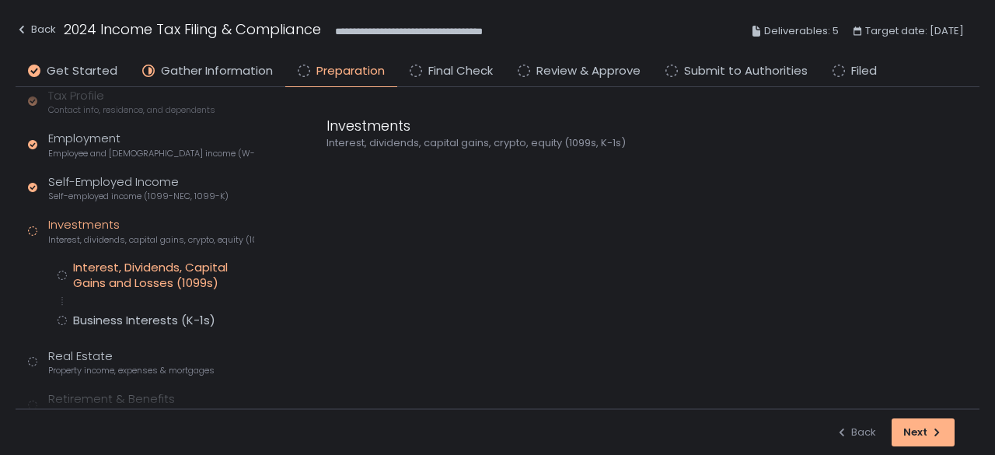
click at [132, 271] on div "Interest, Dividends, Capital Gains and Losses (1099s)" at bounding box center [163, 275] width 181 height 31
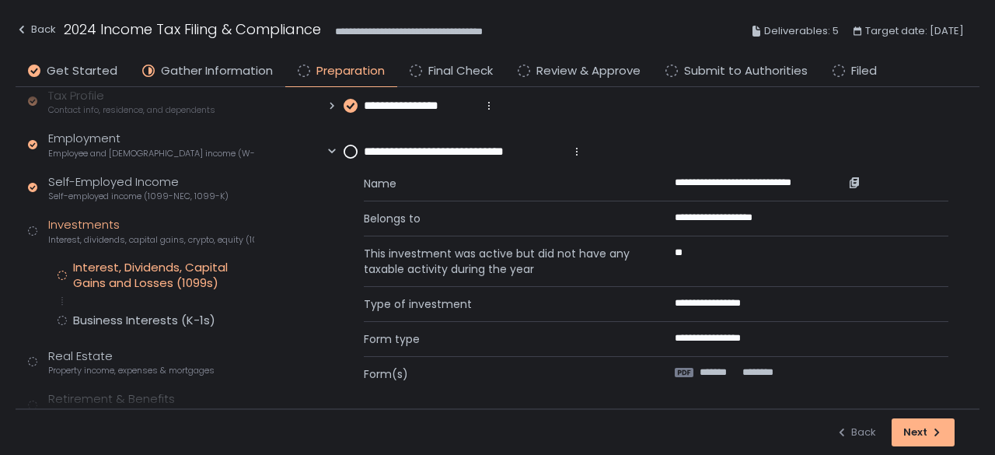
scroll to position [155, 0]
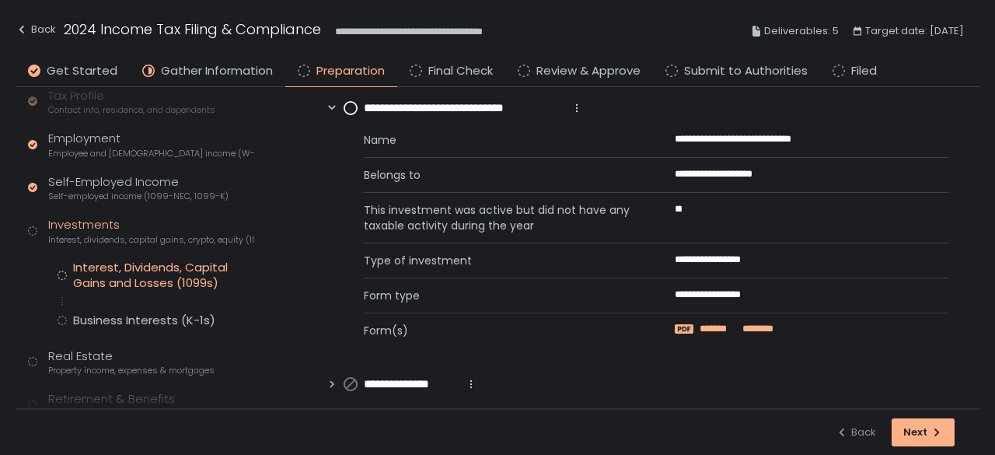
click at [723, 327] on span "*******" at bounding box center [721, 329] width 42 height 14
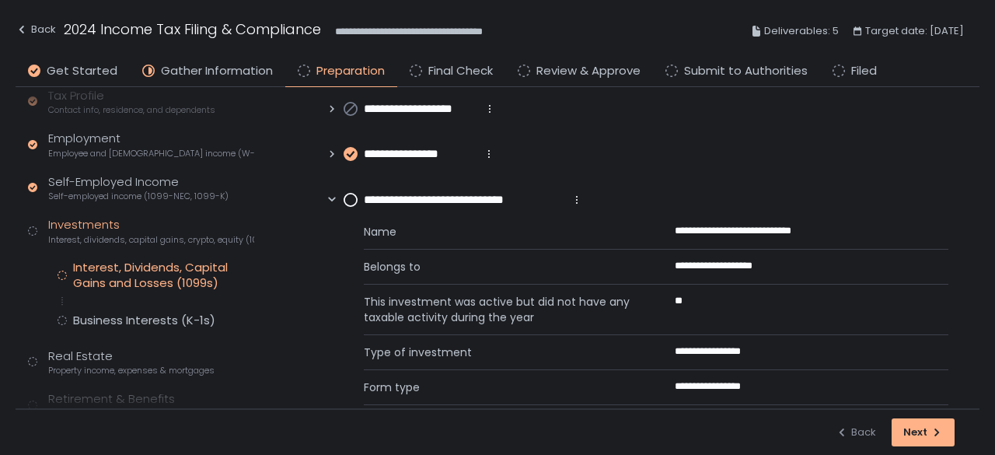
scroll to position [166, 0]
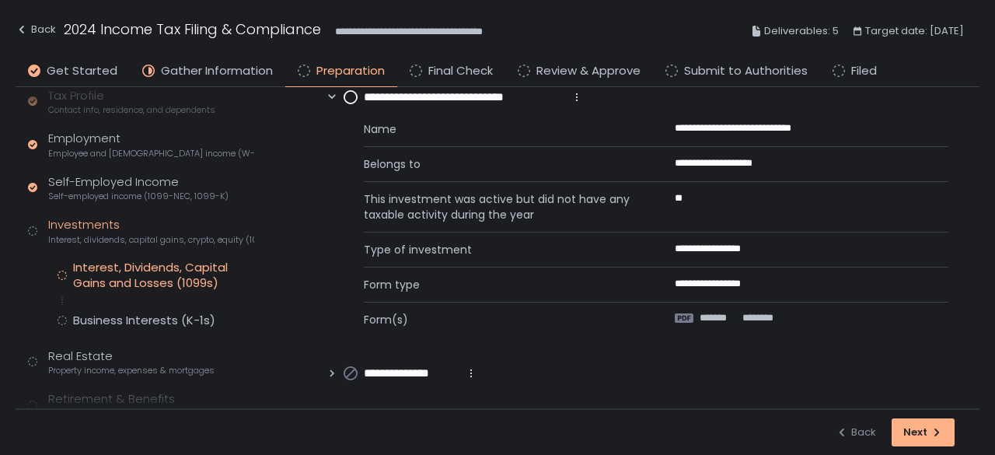
click at [354, 99] on circle at bounding box center [350, 97] width 12 height 12
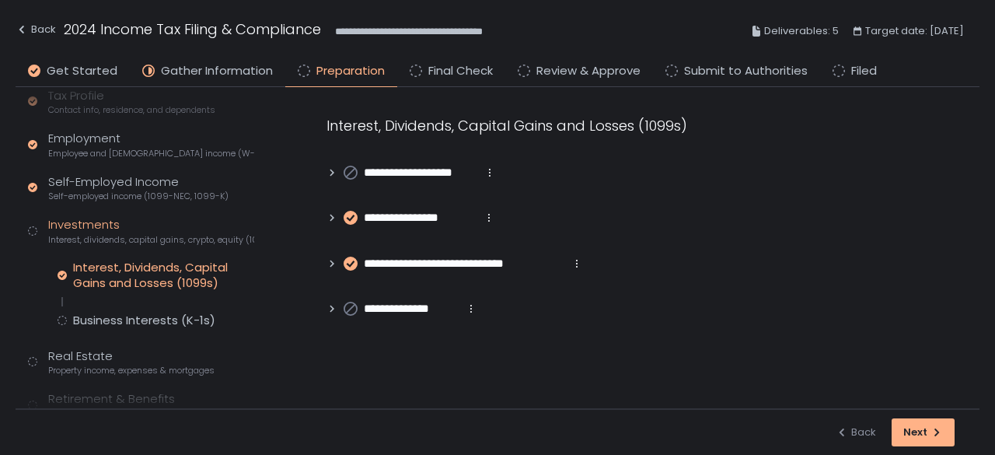
scroll to position [0, 0]
click at [143, 316] on div "Business Interests (K-1s)" at bounding box center [144, 320] width 142 height 16
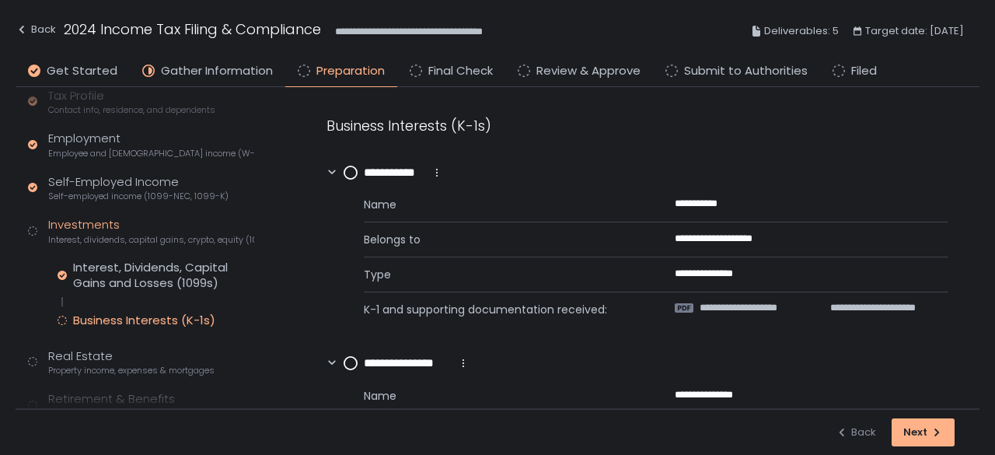
click at [749, 298] on div "**********" at bounding box center [656, 253] width 585 height 145
click at [749, 303] on span "**********" at bounding box center [760, 308] width 121 height 14
click at [725, 305] on span "**********" at bounding box center [760, 308] width 121 height 14
click at [348, 169] on circle at bounding box center [350, 172] width 12 height 12
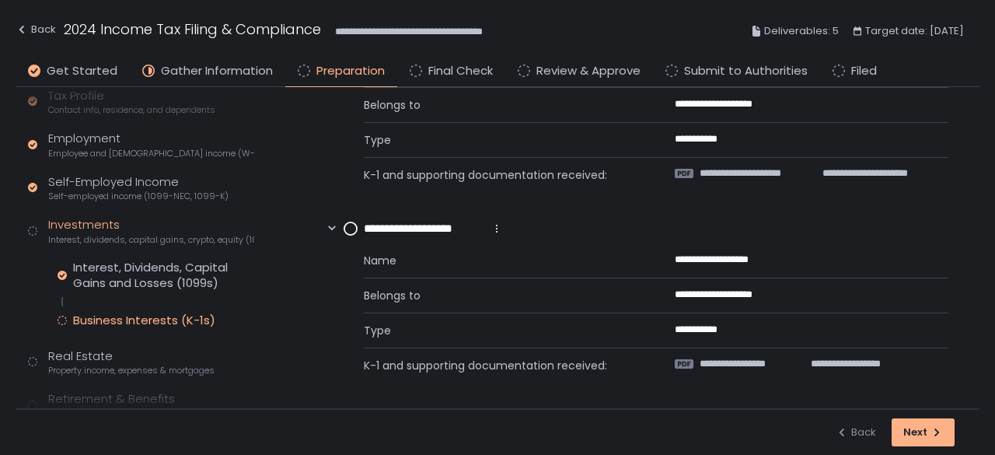
scroll to position [103, 0]
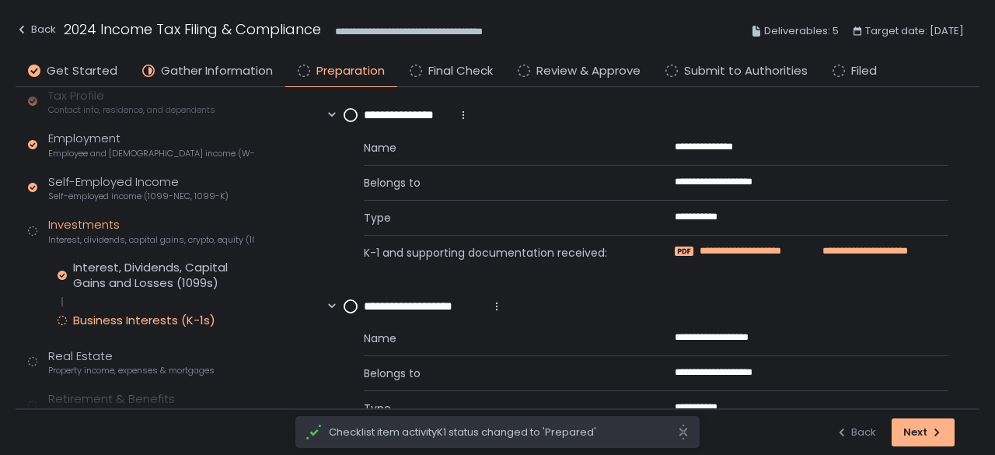
click at [839, 247] on span "**********" at bounding box center [860, 251] width 96 height 14
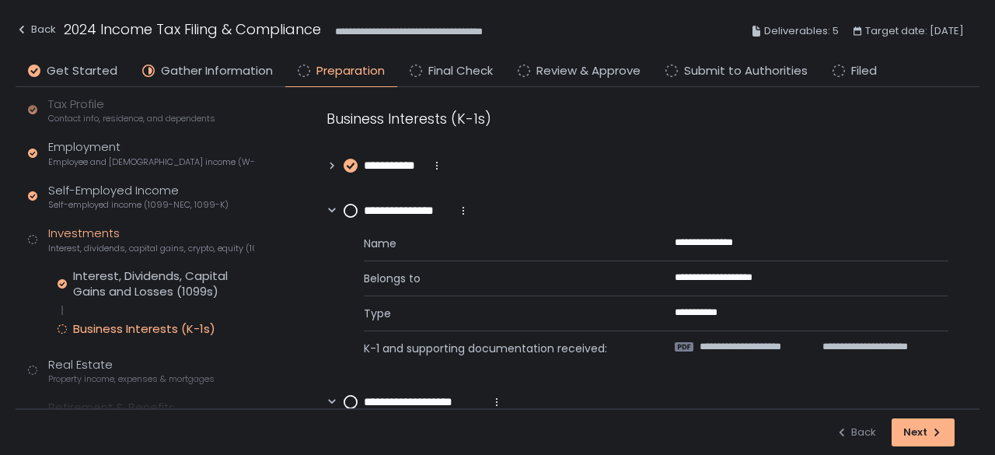
scroll to position [0, 0]
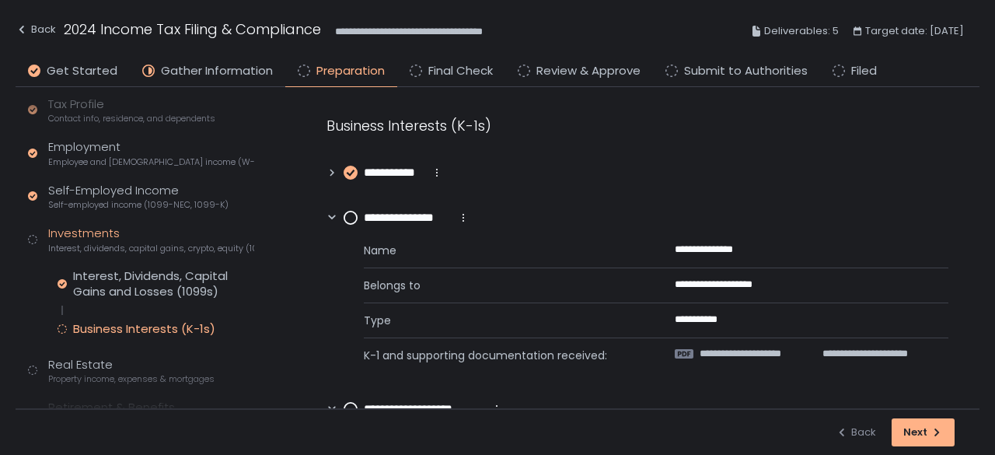
click at [354, 215] on circle at bounding box center [350, 217] width 12 height 12
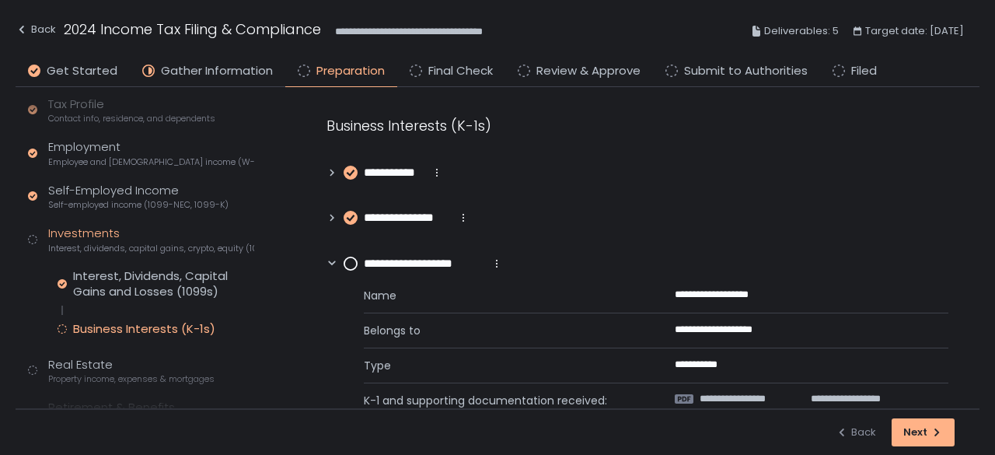
scroll to position [36, 0]
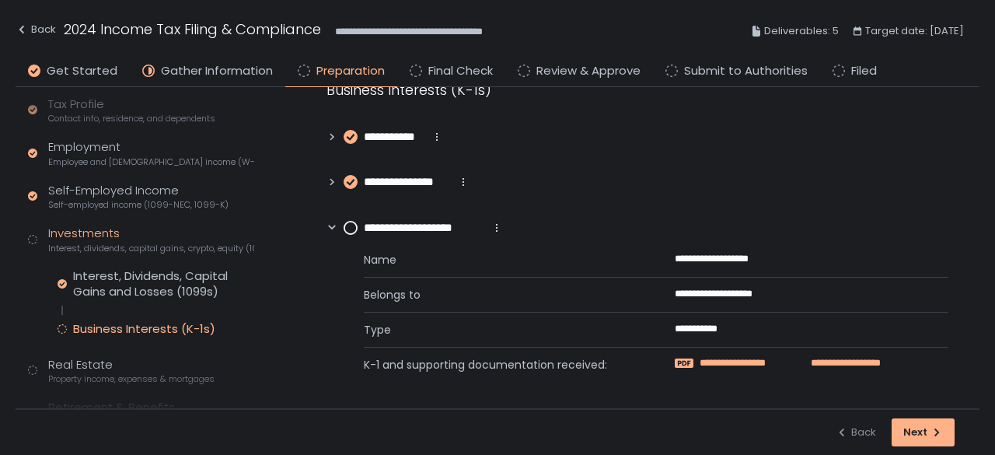
click at [706, 365] on span "**********" at bounding box center [751, 363] width 103 height 14
click at [347, 227] on circle at bounding box center [350, 228] width 12 height 12
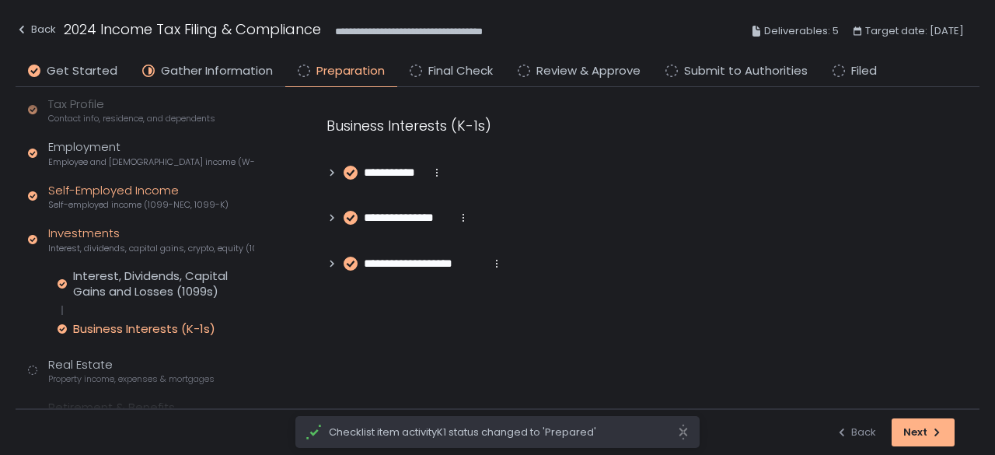
scroll to position [310, 0]
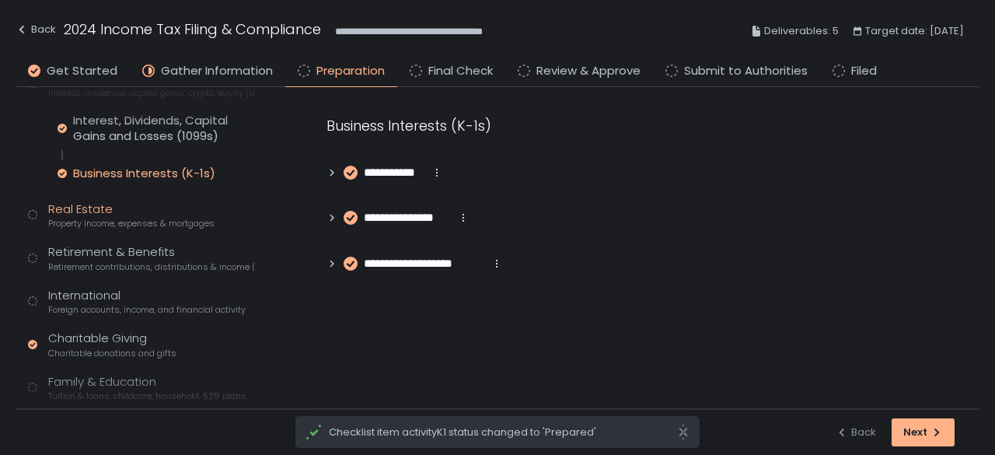
click at [124, 211] on div "Real Estate Property income, expenses & mortgages" at bounding box center [131, 216] width 166 height 30
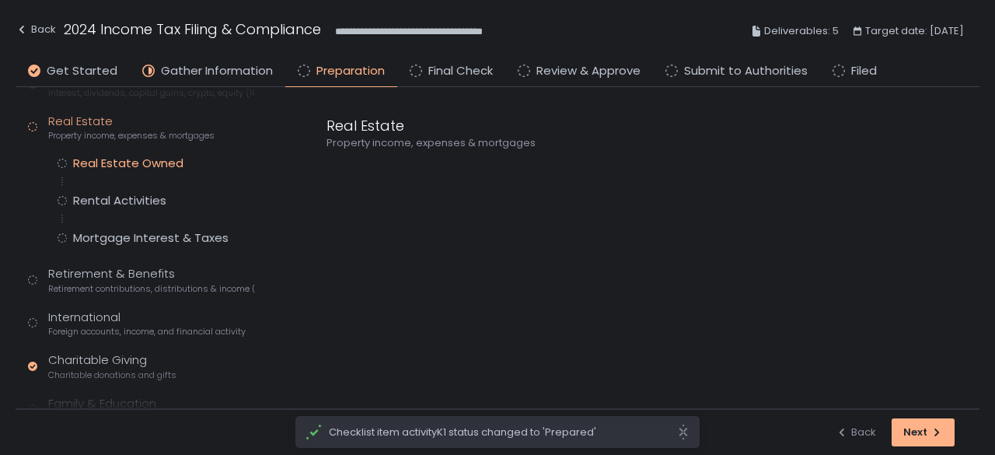
click at [136, 158] on div "Real Estate Owned" at bounding box center [128, 163] width 110 height 16
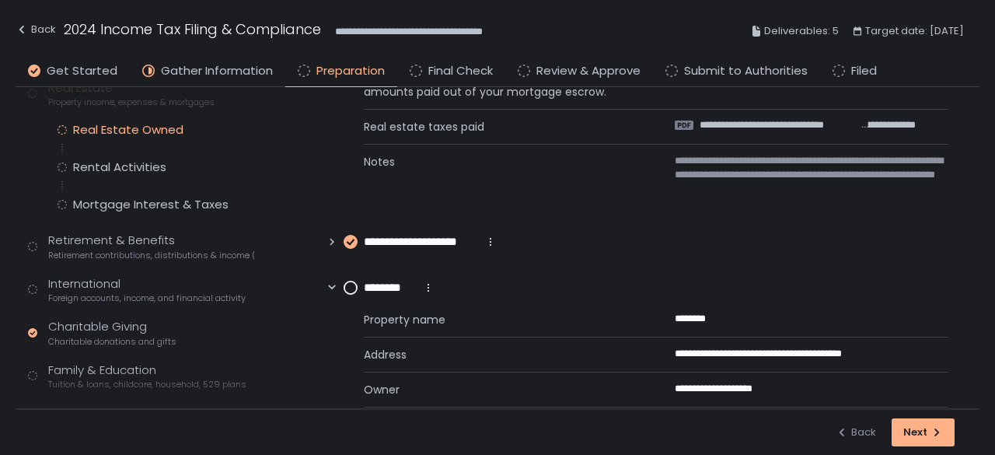
scroll to position [310, 0]
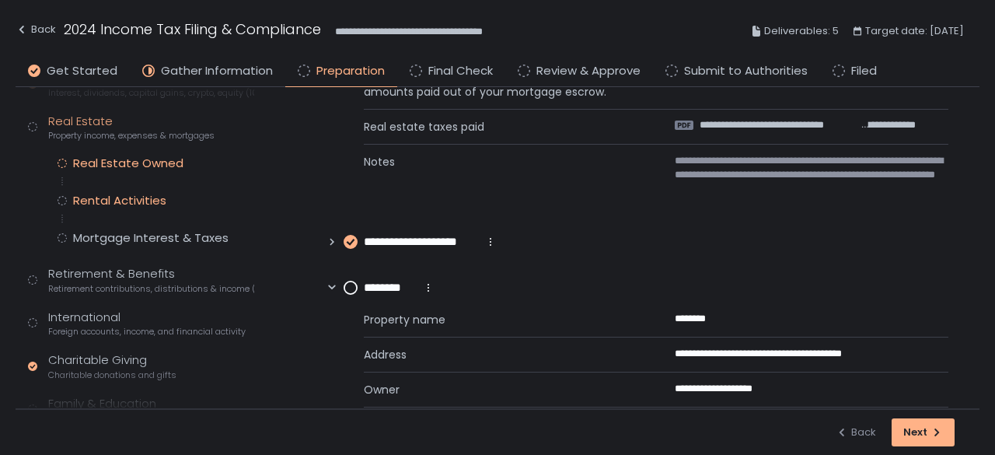
click at [130, 198] on div "Rental Activities" at bounding box center [119, 201] width 93 height 16
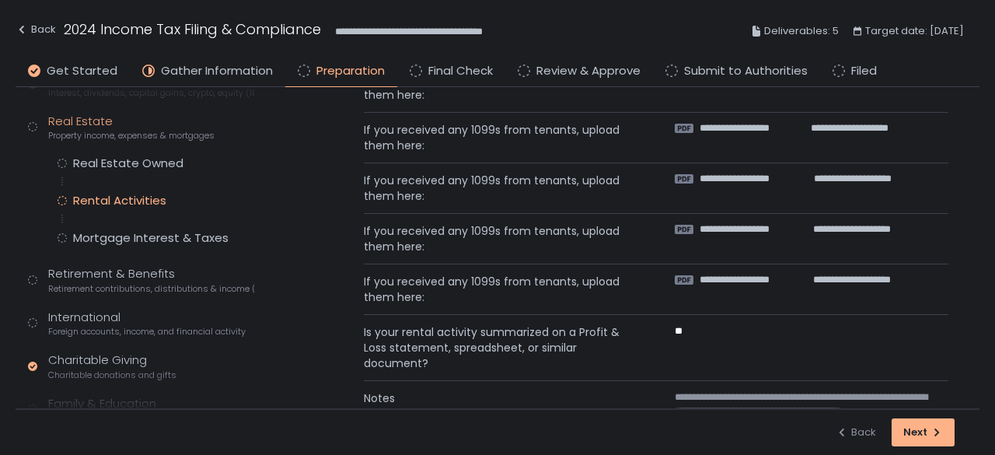
scroll to position [869, 0]
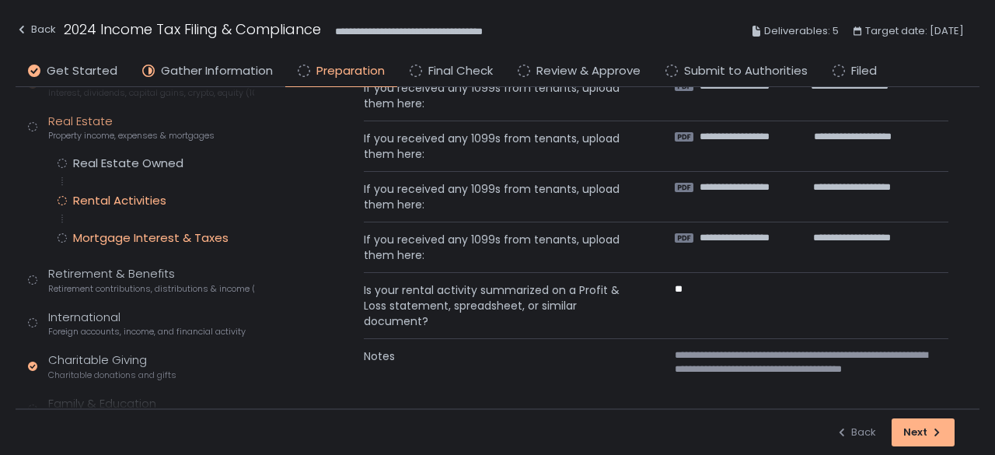
click at [159, 235] on div "Mortgage Interest & Taxes" at bounding box center [150, 238] width 155 height 16
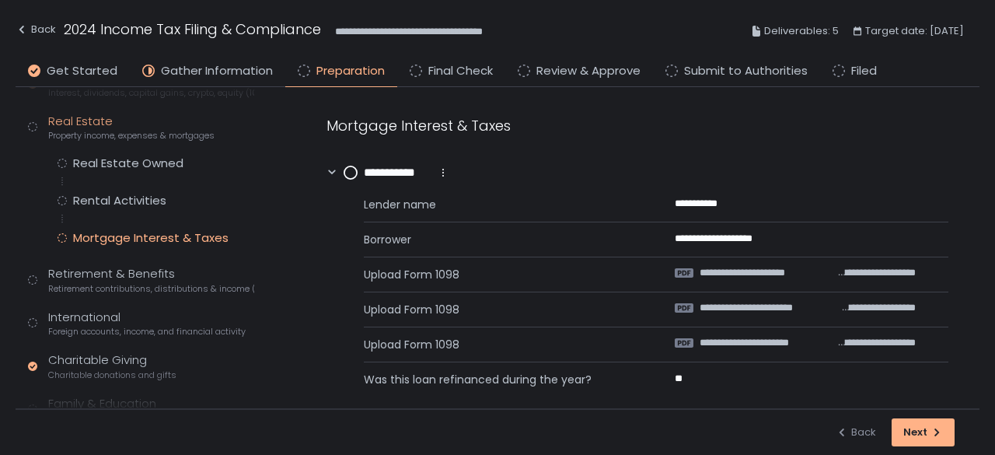
scroll to position [60, 0]
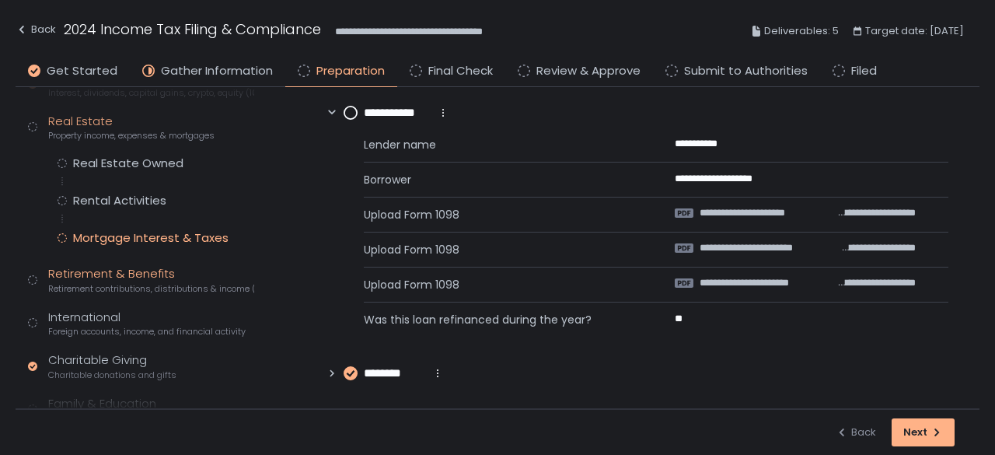
click at [133, 275] on div "Retirement & Benefits Retirement contributions, distributions & income (1099-R,…" at bounding box center [151, 280] width 206 height 30
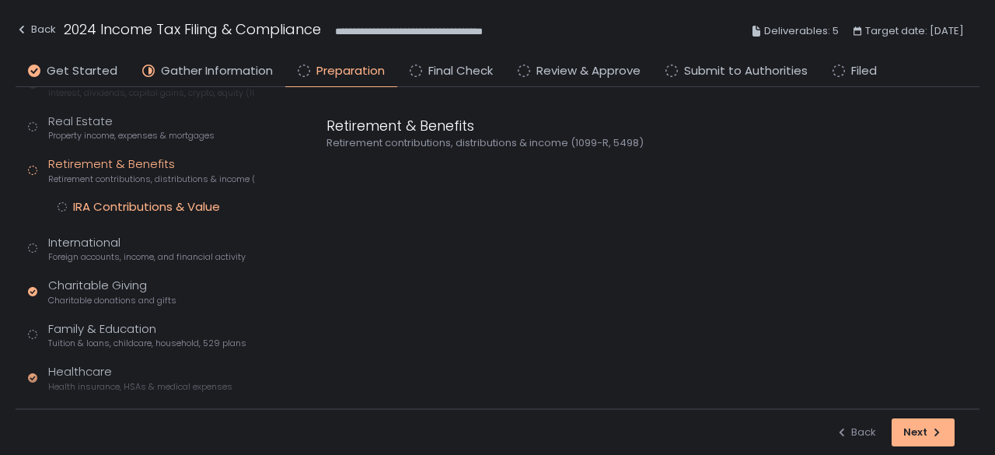
click at [143, 201] on div "IRA Contributions & Value" at bounding box center [146, 207] width 147 height 16
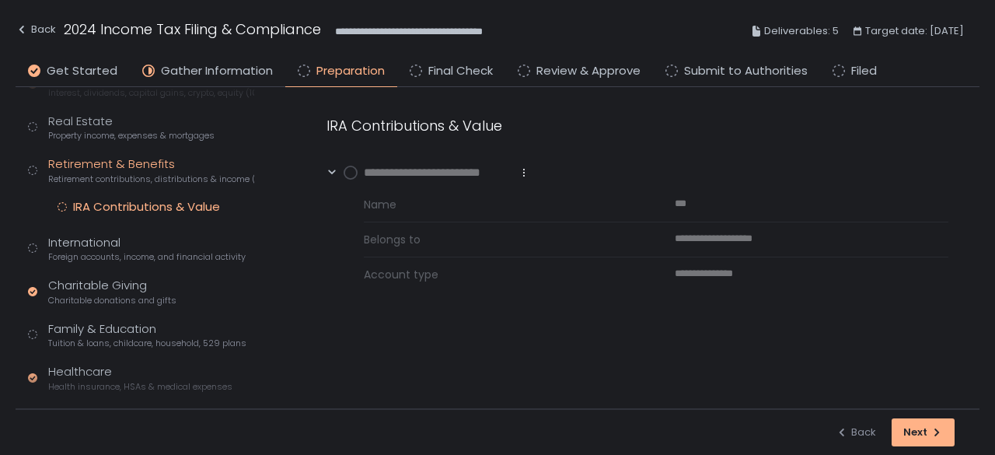
click at [350, 176] on circle at bounding box center [350, 172] width 12 height 12
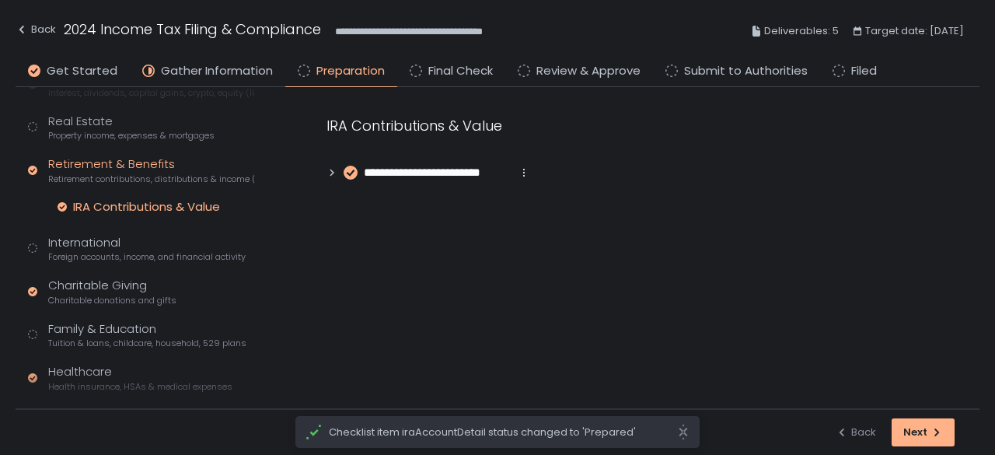
click at [99, 262] on div "Tax Profile Contact info, residence, and dependents Employment Employee and [DE…" at bounding box center [141, 210] width 226 height 541
click at [99, 248] on div "International Foreign accounts, income, and financial activity" at bounding box center [146, 249] width 197 height 30
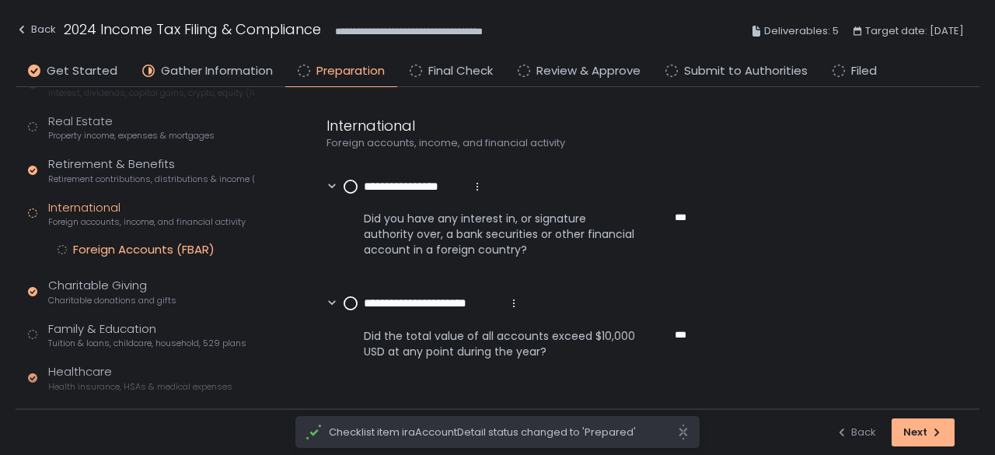
click at [115, 246] on div "Foreign Accounts (FBAR)" at bounding box center [143, 250] width 141 height 16
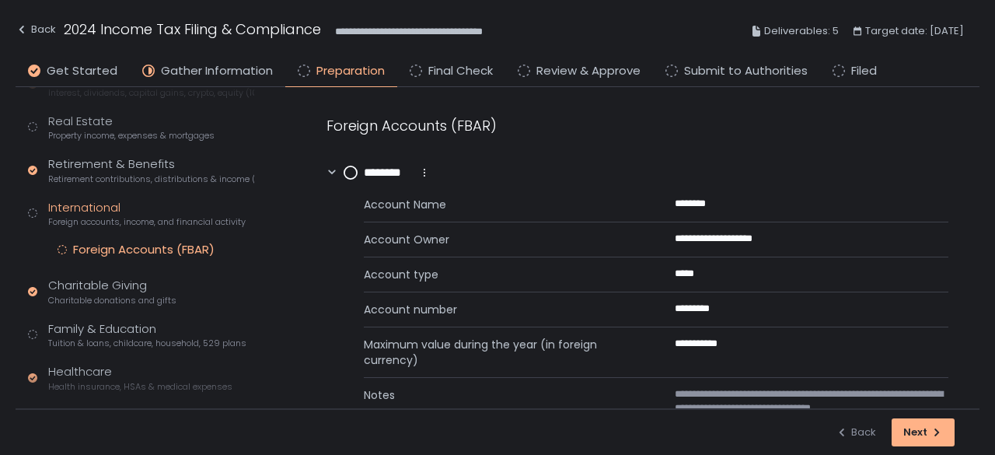
scroll to position [78, 0]
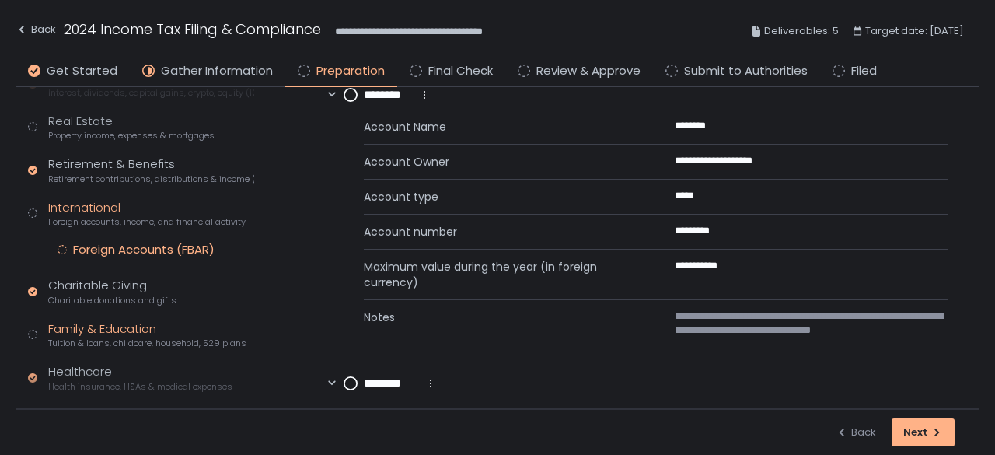
click at [117, 325] on div "Family & Education Tuition & loans, childcare, household, 529 plans" at bounding box center [147, 335] width 198 height 30
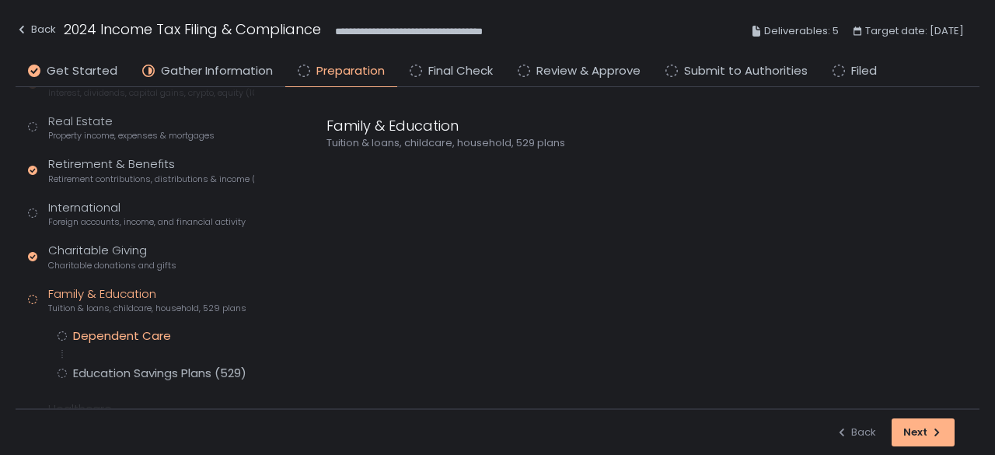
click at [110, 330] on div "Dependent Care" at bounding box center [122, 336] width 98 height 16
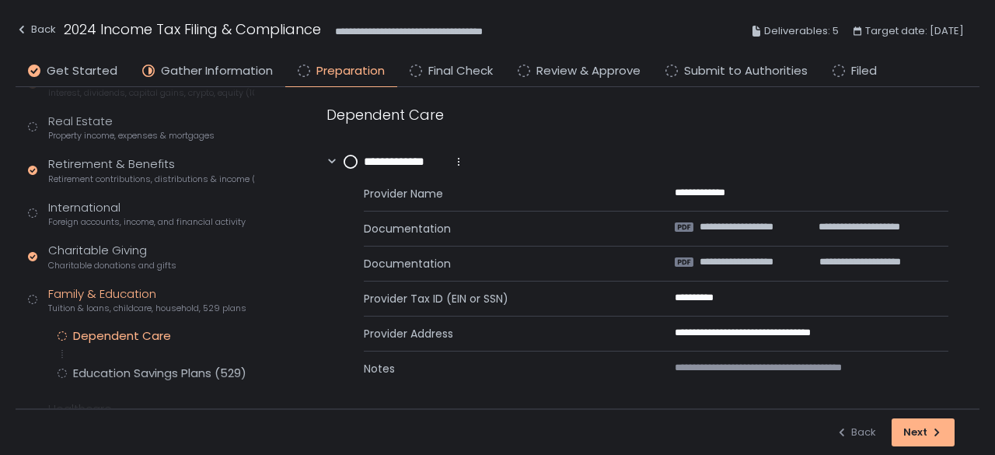
scroll to position [14, 0]
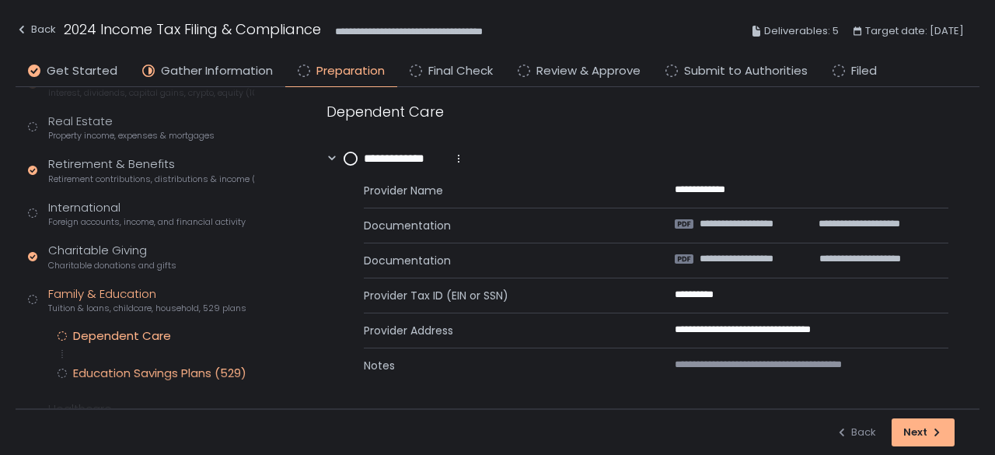
click at [127, 377] on div "Education Savings Plans (529)" at bounding box center [159, 373] width 173 height 16
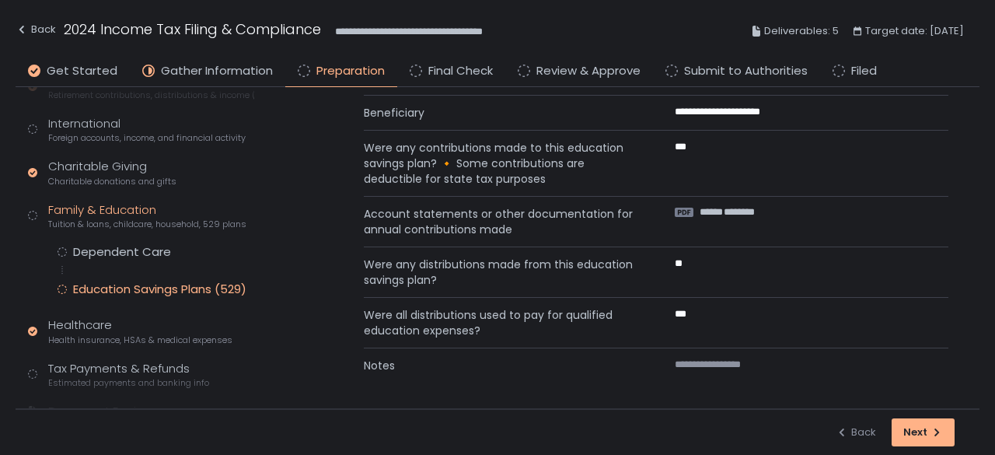
scroll to position [450, 0]
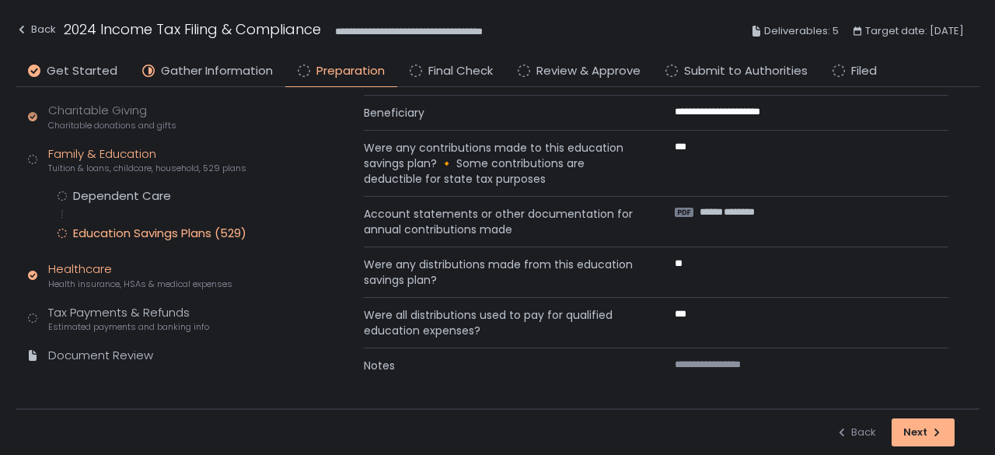
click at [106, 274] on div "Healthcare Health insurance, HSAs & medical expenses" at bounding box center [140, 275] width 184 height 30
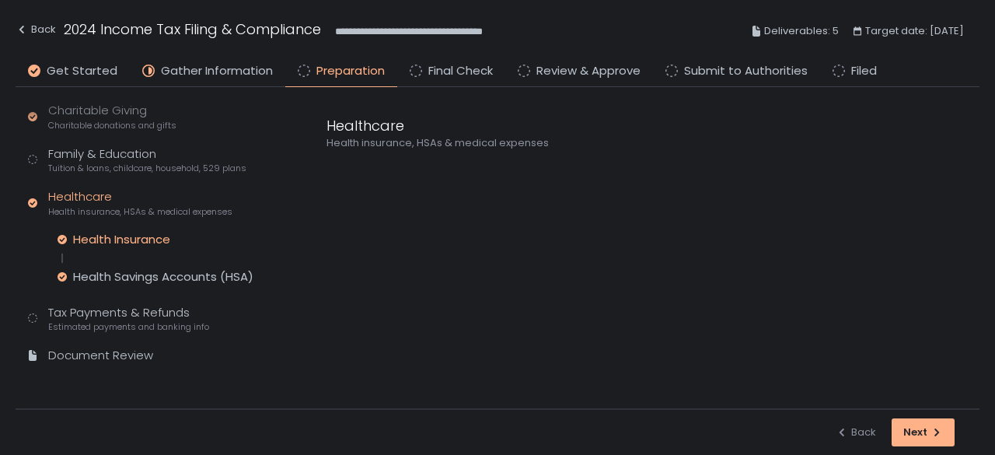
click at [136, 242] on div "Health Insurance" at bounding box center [121, 240] width 97 height 16
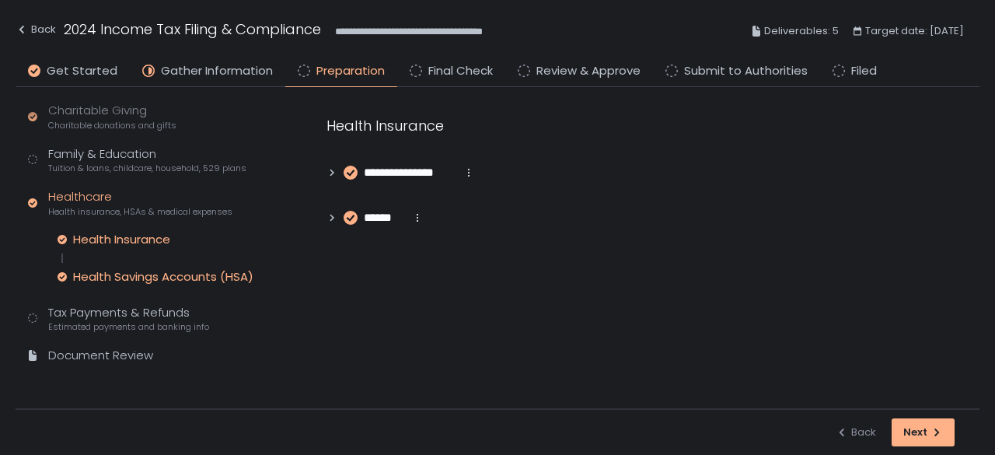
click at [140, 270] on div "Health Savings Accounts (HSA)" at bounding box center [163, 277] width 180 height 16
click at [138, 322] on span "Estimated payments and banking info" at bounding box center [128, 327] width 161 height 12
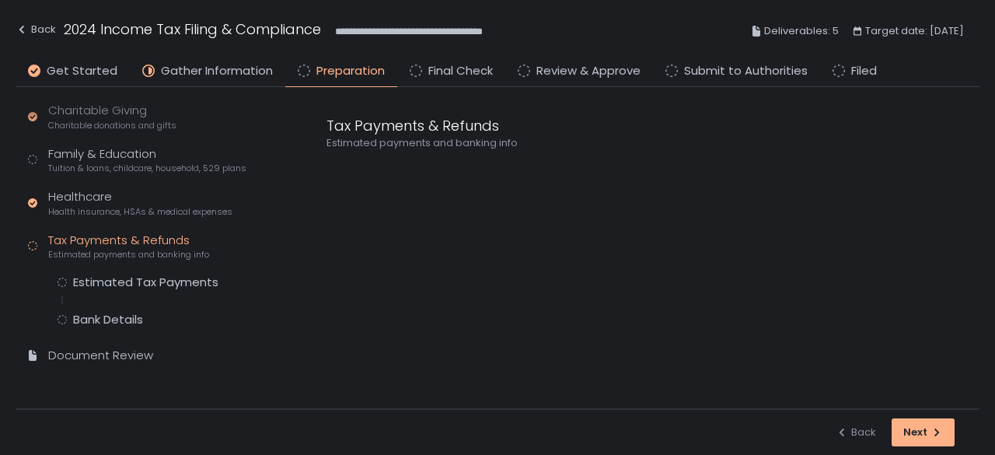
click at [153, 271] on div "Tax Profile Contact info, residence, and dependents Employment Employee and [DE…" at bounding box center [141, 89] width 226 height 578
click at [152, 275] on div "Estimated Tax Payments" at bounding box center [145, 282] width 145 height 16
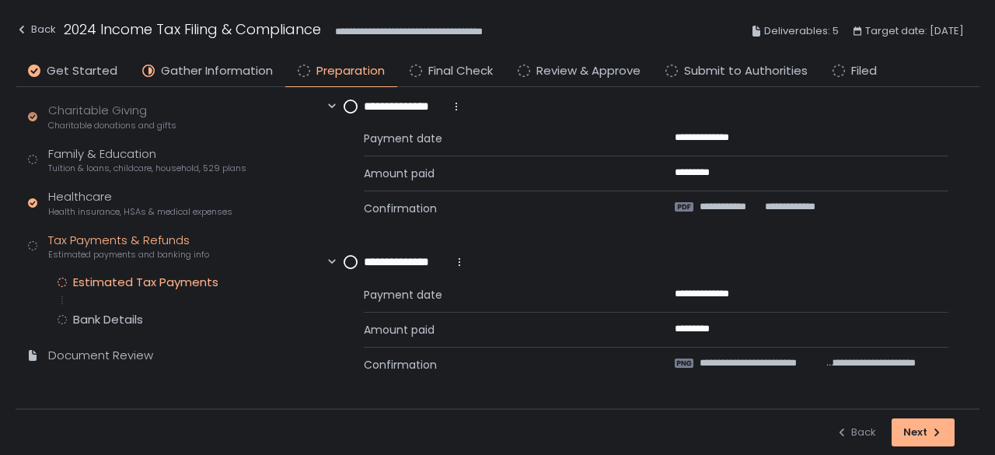
scroll to position [466, 0]
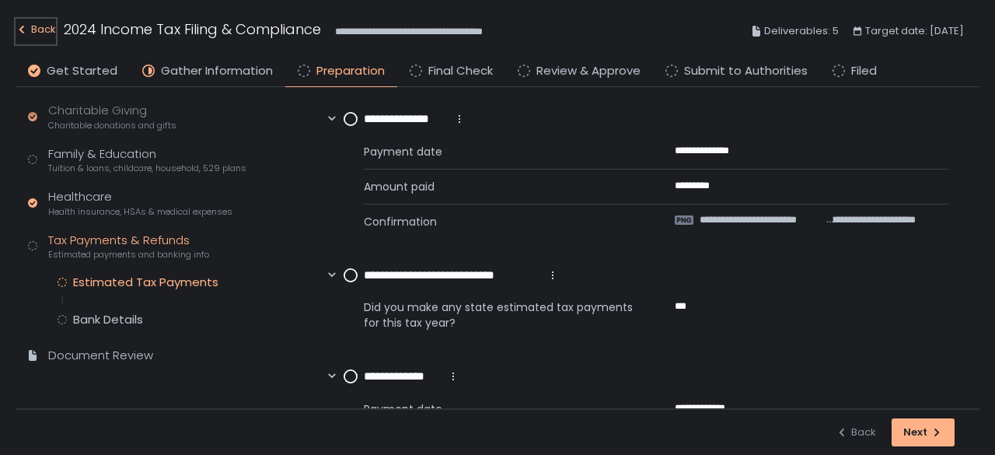
click at [42, 26] on div "Back" at bounding box center [36, 29] width 40 height 19
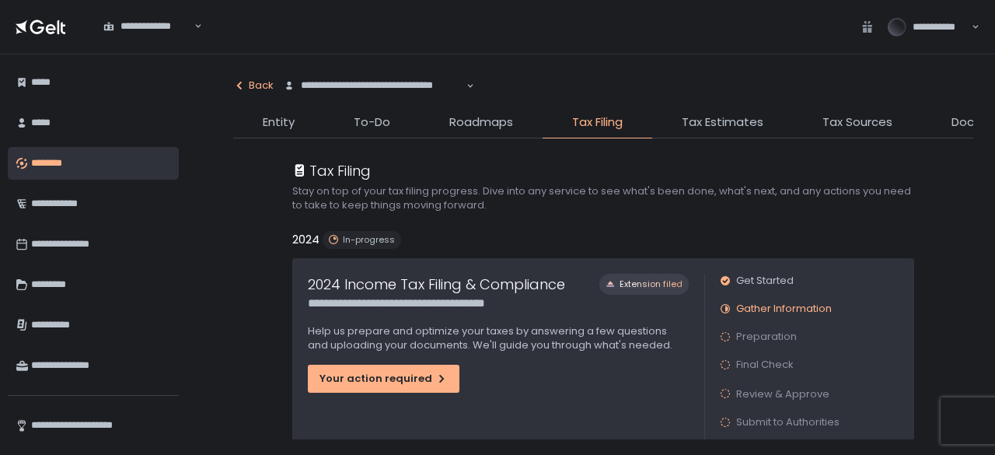
click at [243, 86] on icon "button" at bounding box center [239, 85] width 12 height 12
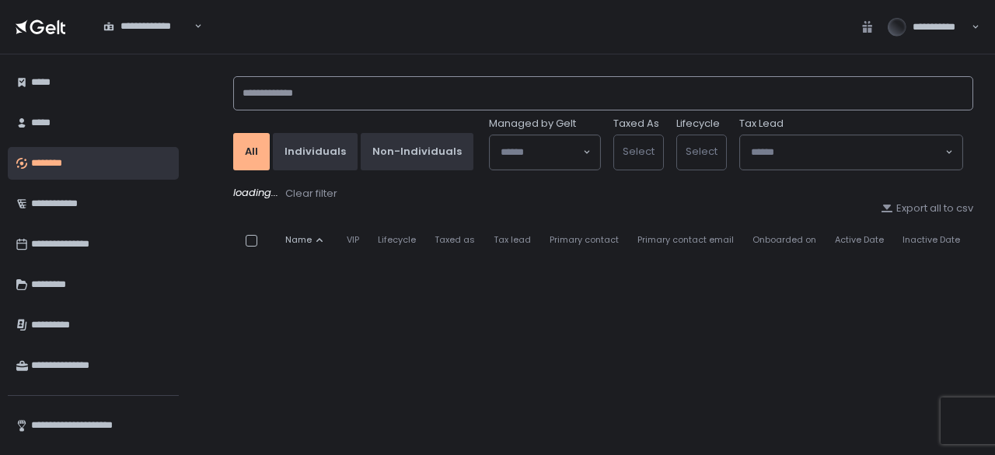
click at [305, 98] on input at bounding box center [603, 93] width 740 height 34
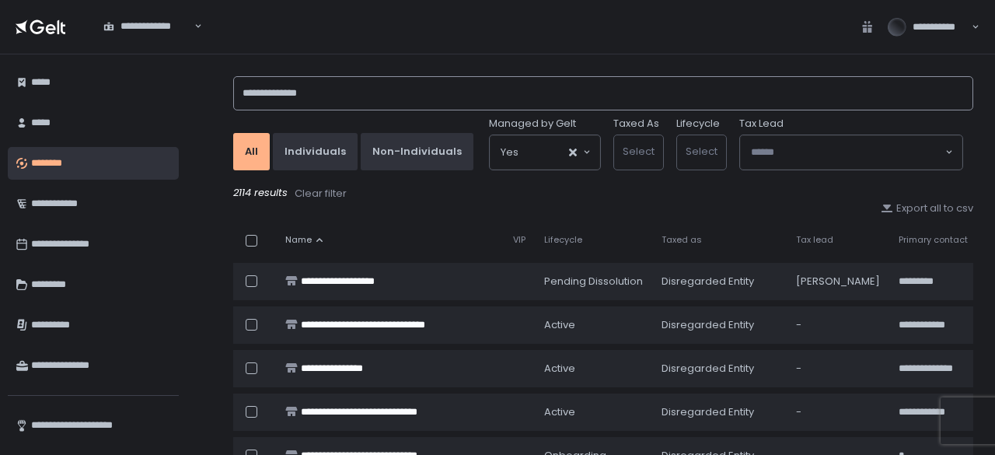
type input "**********"
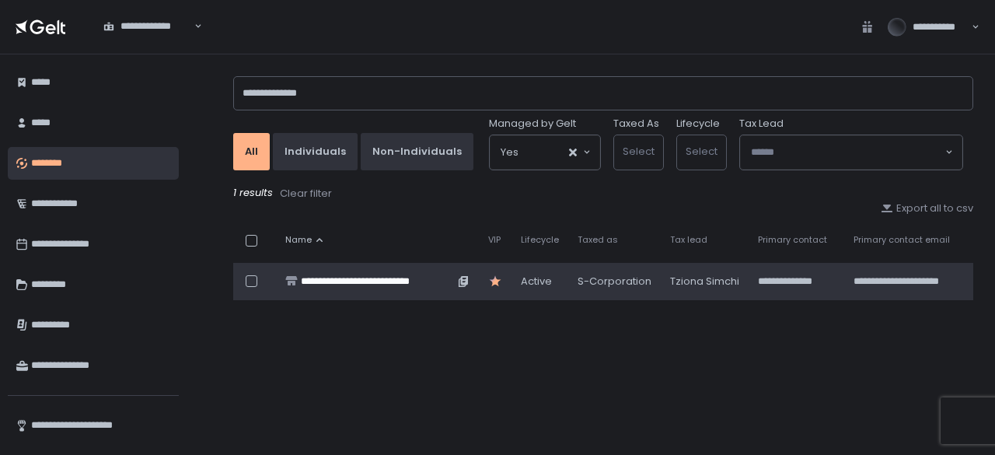
click at [394, 280] on div "**********" at bounding box center [377, 281] width 153 height 14
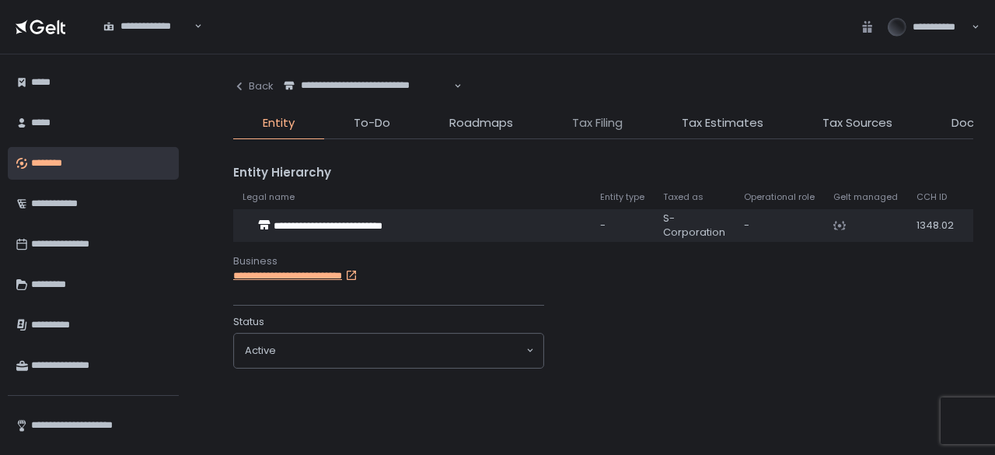
click at [589, 124] on span "Tax Filing" at bounding box center [597, 123] width 51 height 18
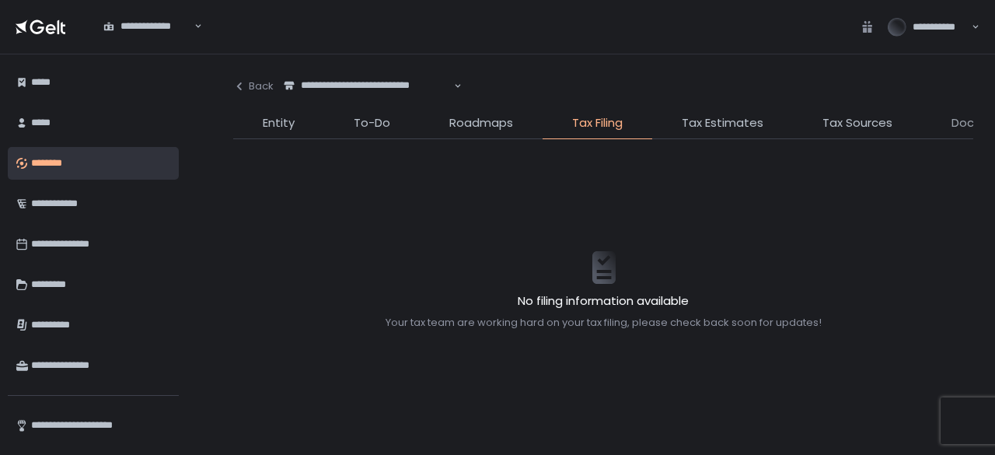
click at [971, 122] on span "Documents" at bounding box center [985, 123] width 68 height 18
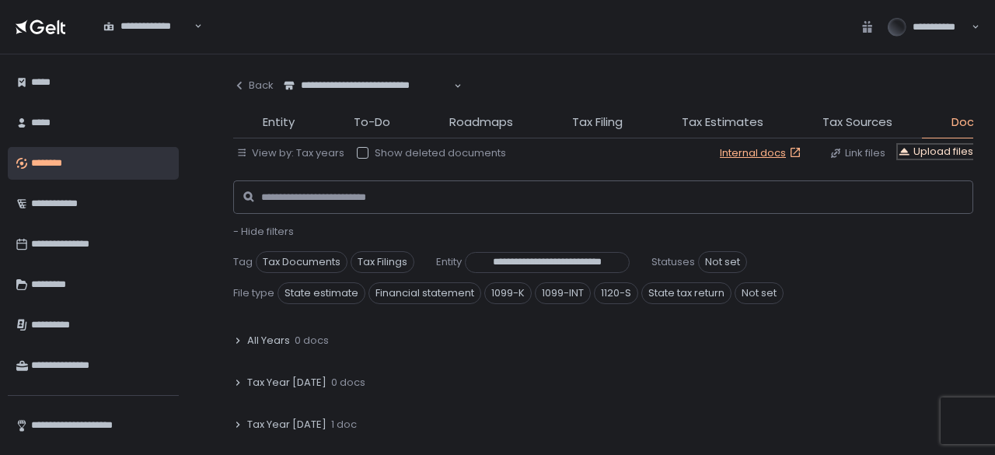
click at [946, 153] on div "Upload files" at bounding box center [935, 152] width 75 height 14
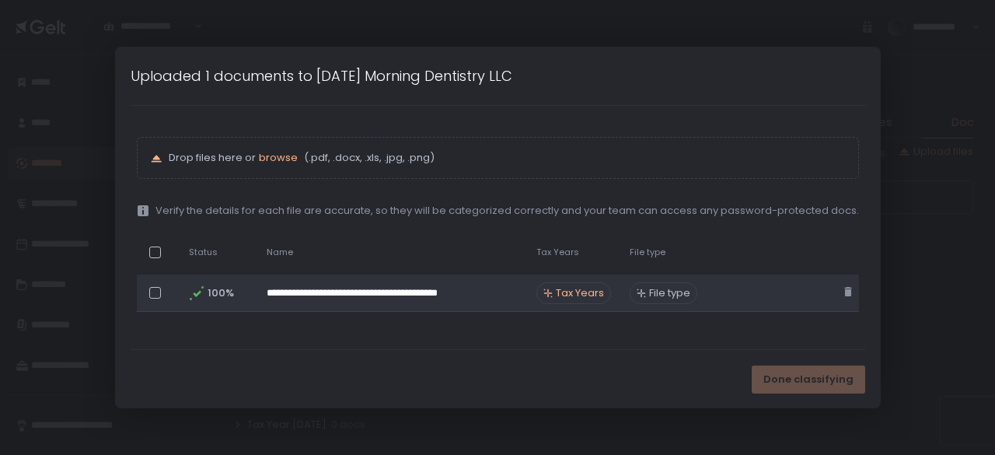
click at [589, 294] on span "Tax Years" at bounding box center [580, 293] width 48 height 14
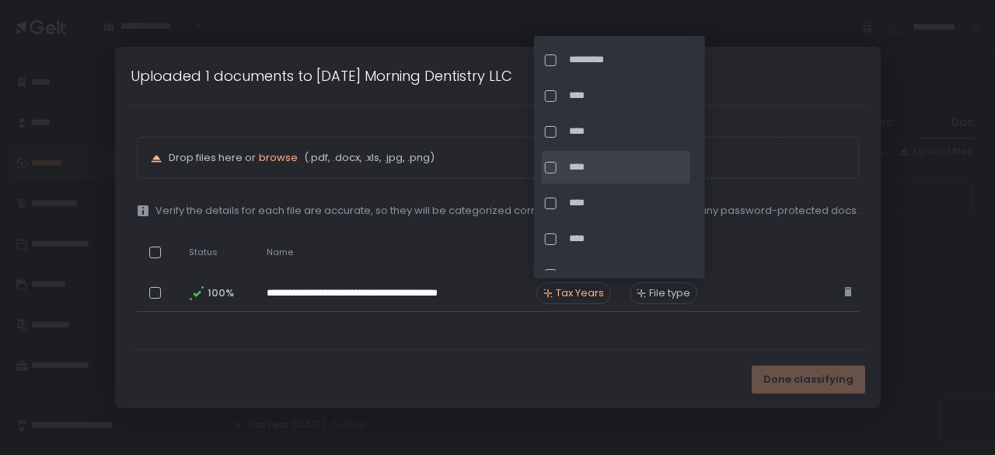
click at [549, 172] on div at bounding box center [551, 168] width 12 height 12
click at [749, 243] on th "Password" at bounding box center [772, 252] width 131 height 32
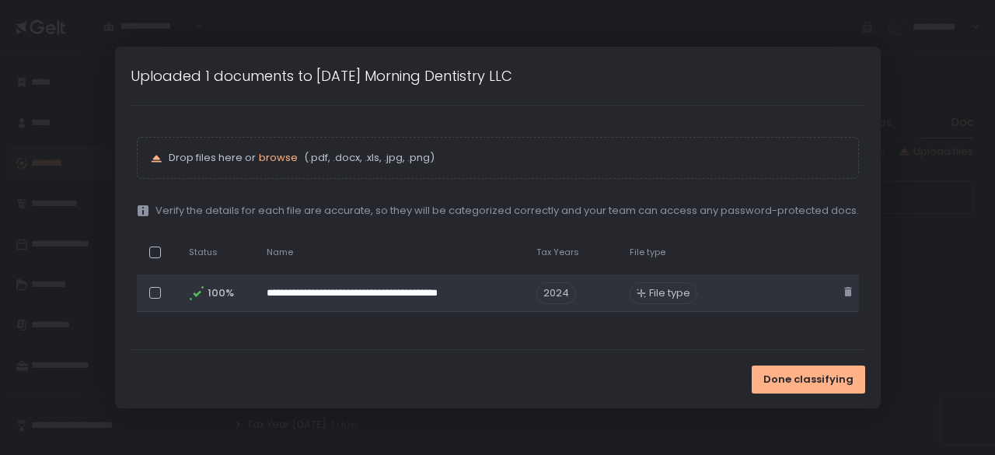
click at [644, 288] on div "File type" at bounding box center [664, 293] width 68 height 22
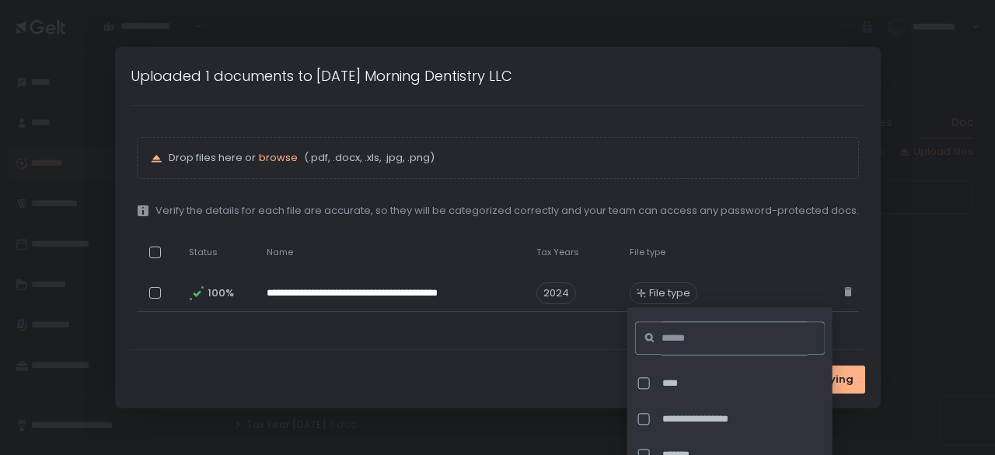
click at [691, 337] on input at bounding box center [733, 338] width 145 height 34
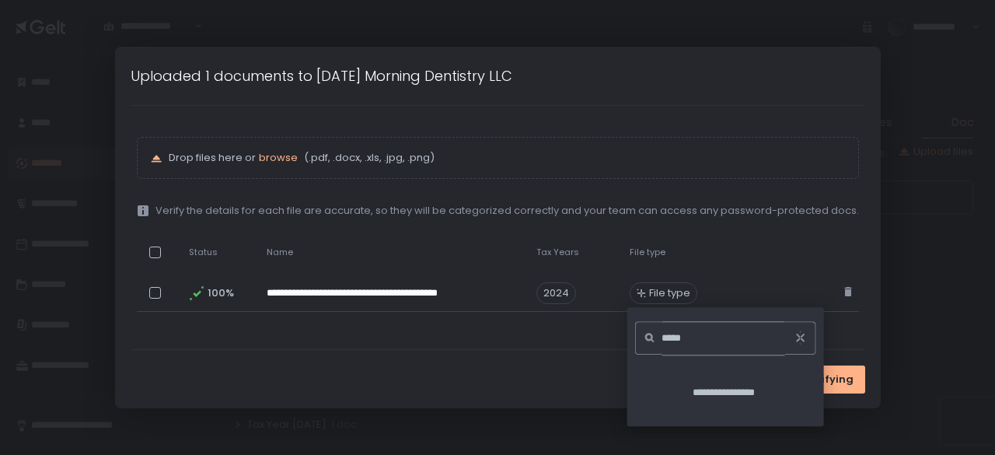
drag, startPoint x: 692, startPoint y: 337, endPoint x: 651, endPoint y: 337, distance: 40.4
click at [651, 337] on div "*****" at bounding box center [725, 337] width 181 height 33
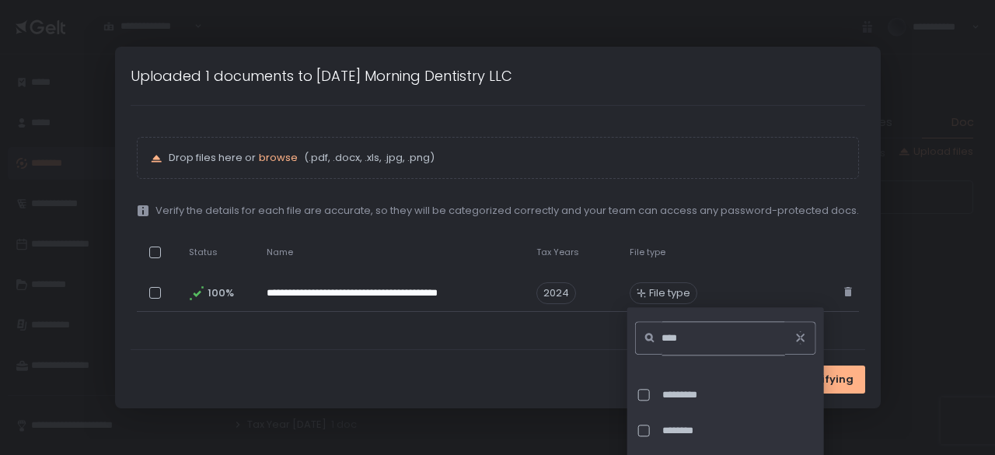
scroll to position [179, 0]
type input "****"
click at [643, 452] on div at bounding box center [644, 455] width 12 height 12
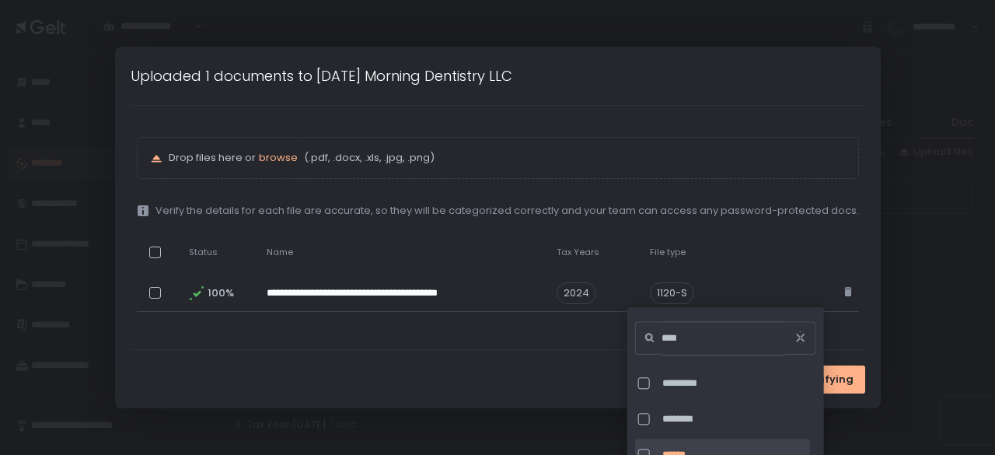
click at [583, 365] on div "Done classifying" at bounding box center [498, 379] width 766 height 58
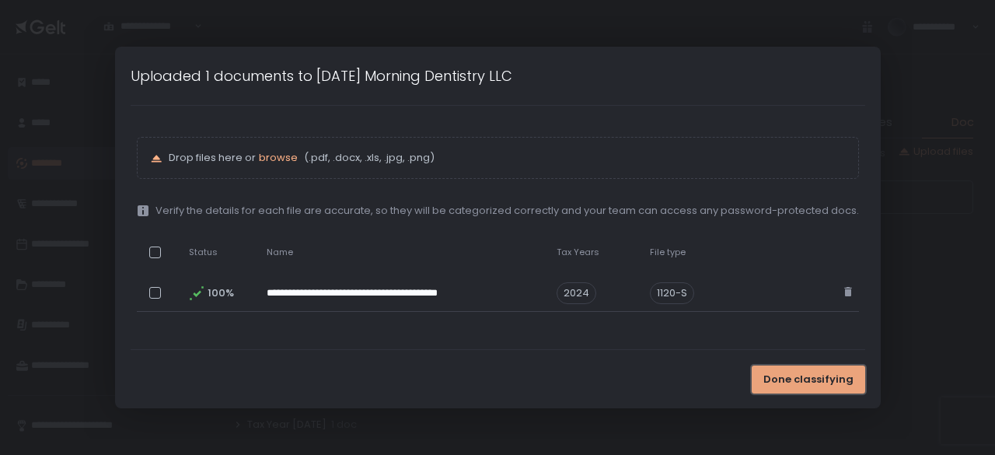
click at [805, 373] on span "Done classifying" at bounding box center [808, 379] width 90 height 14
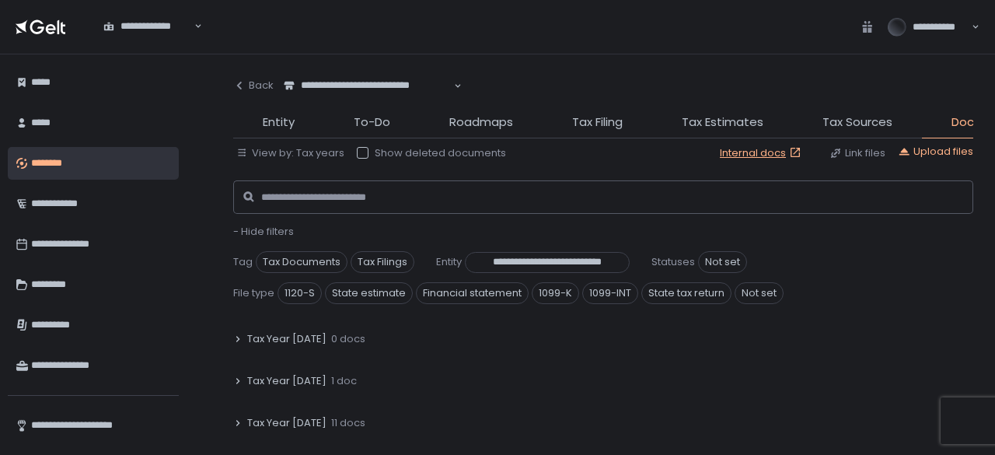
scroll to position [78, 0]
click at [236, 384] on icon at bounding box center [237, 388] width 9 height 9
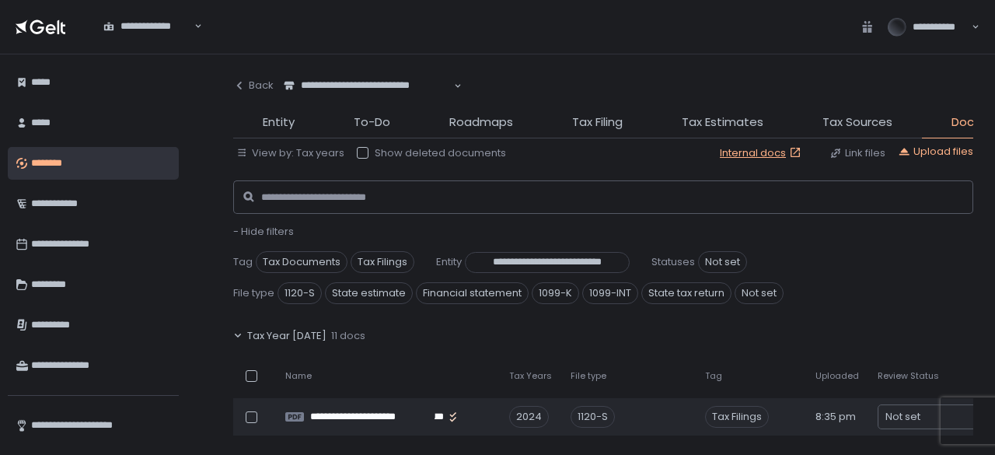
scroll to position [155, 0]
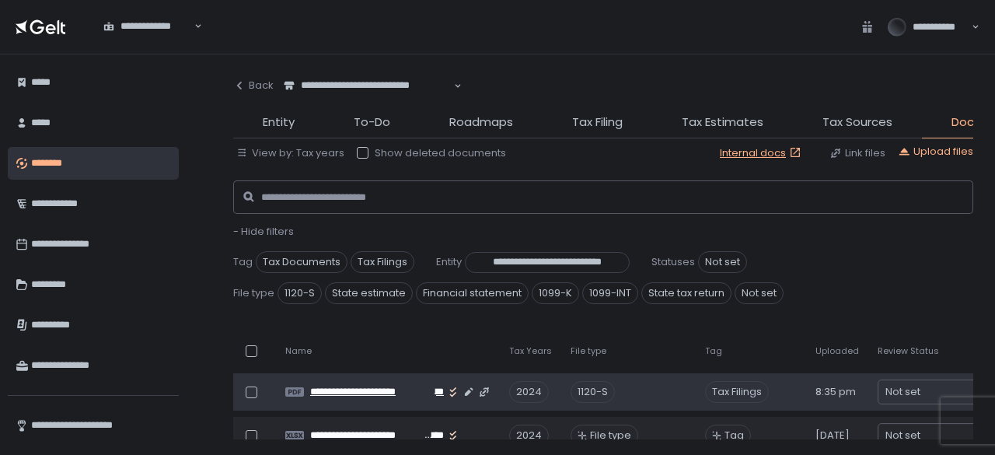
click at [377, 388] on span "**********" at bounding box center [372, 392] width 124 height 14
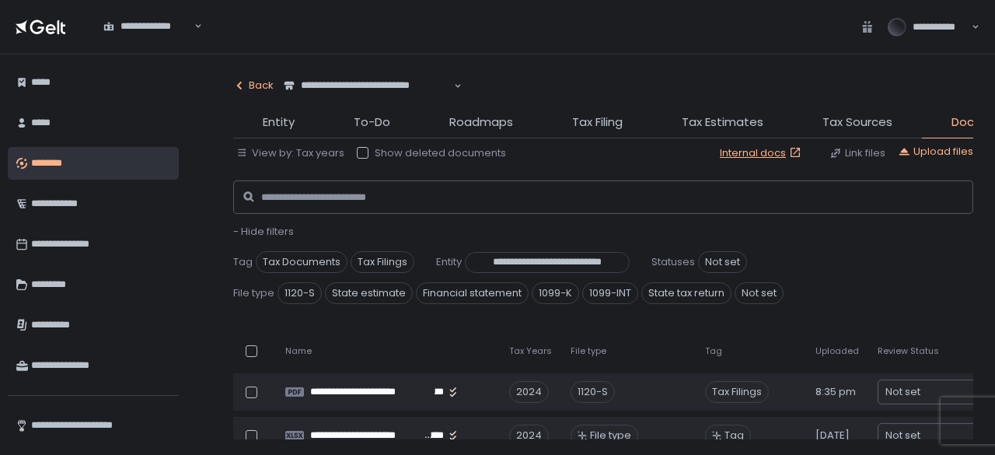
click at [243, 79] on icon "button" at bounding box center [239, 85] width 12 height 12
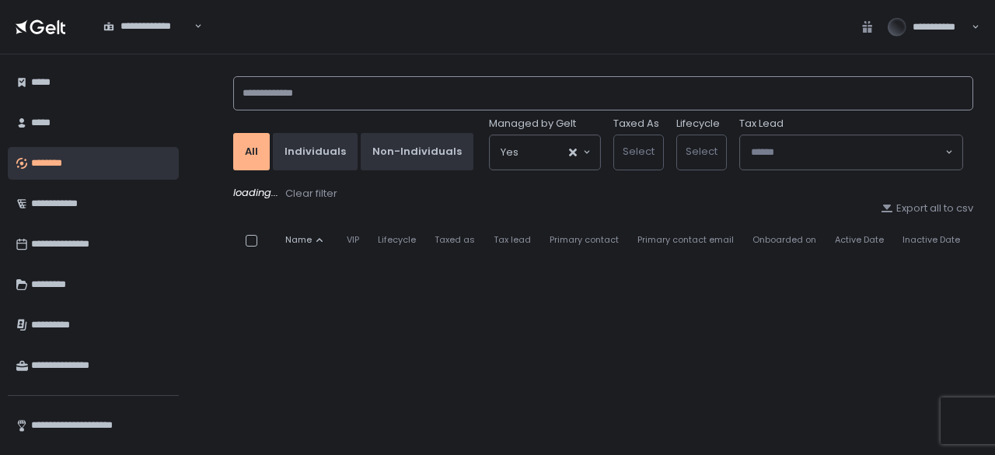
click at [362, 92] on input at bounding box center [603, 93] width 740 height 34
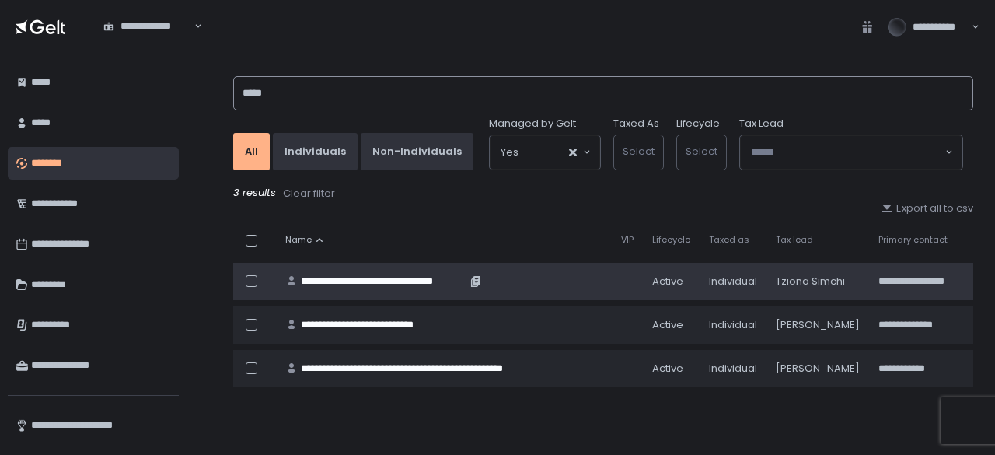
type input "*****"
click at [399, 277] on div "**********" at bounding box center [384, 281] width 166 height 14
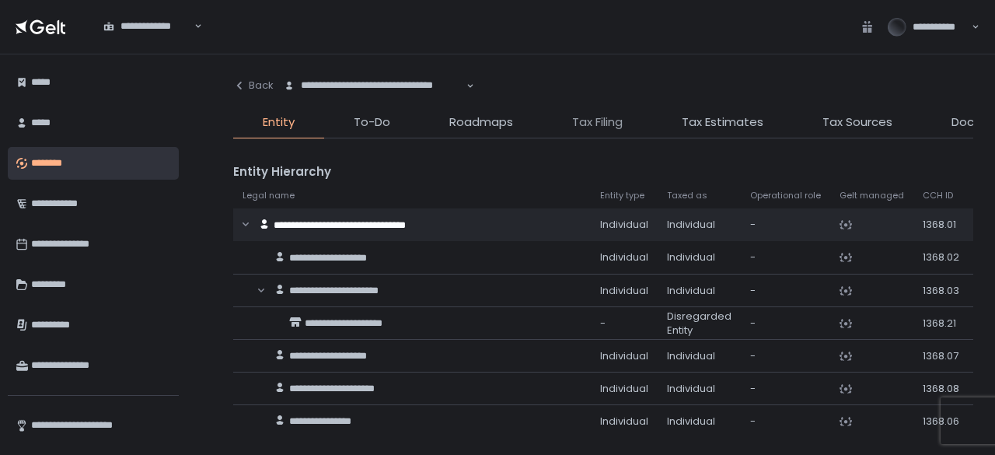
click at [594, 124] on span "Tax Filing" at bounding box center [597, 122] width 51 height 18
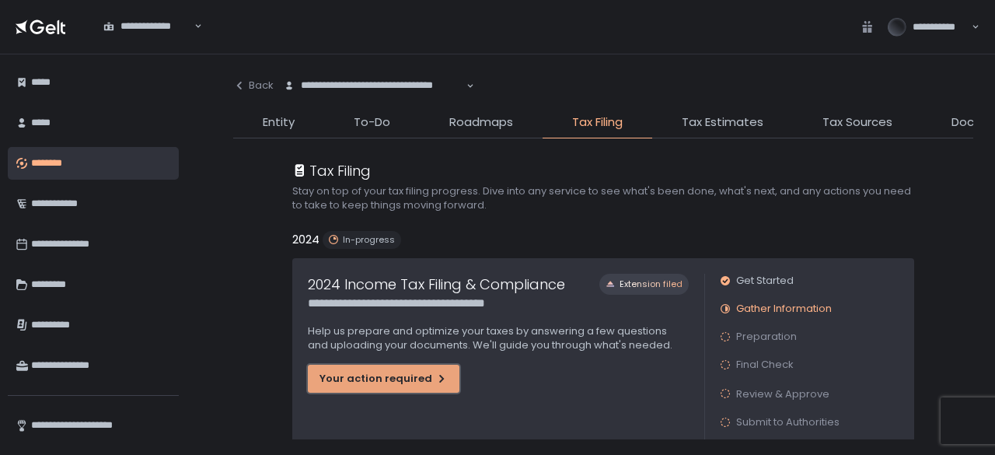
click at [382, 369] on button "Your action required" at bounding box center [384, 379] width 152 height 28
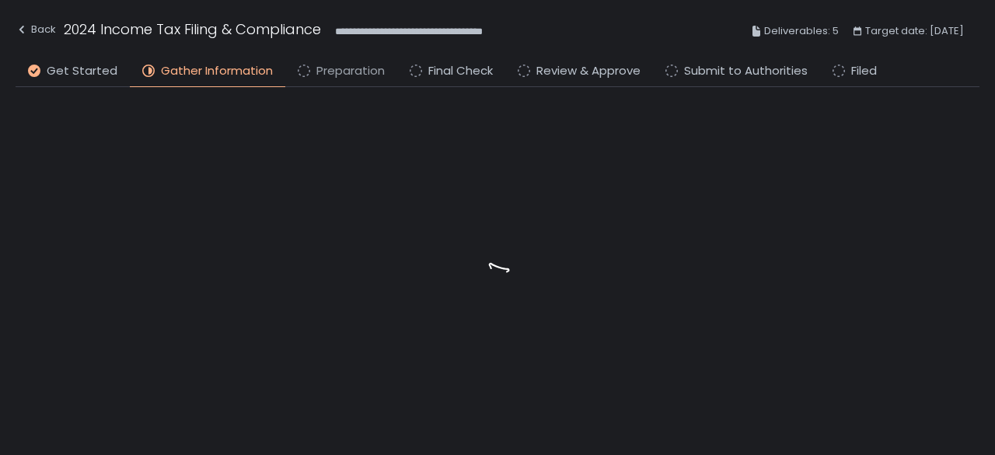
click at [339, 73] on span "Preparation" at bounding box center [350, 71] width 68 height 18
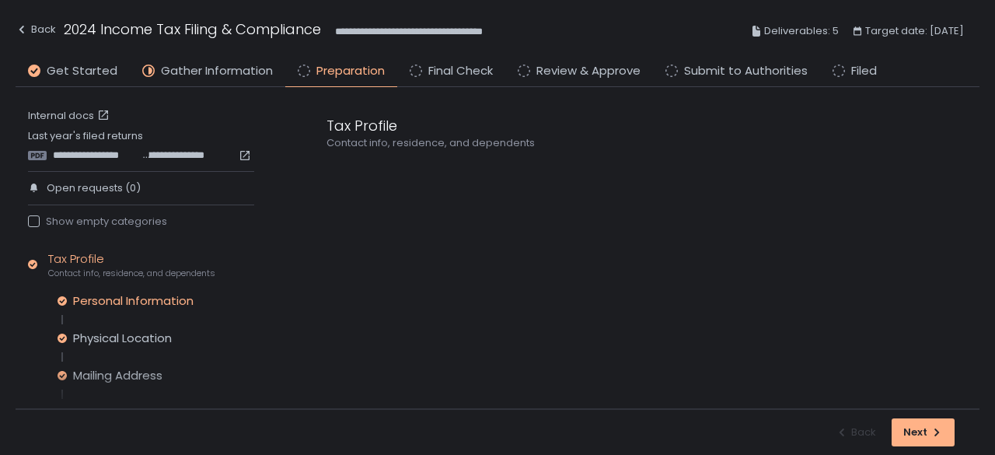
click at [127, 304] on div "Personal Information" at bounding box center [133, 301] width 120 height 16
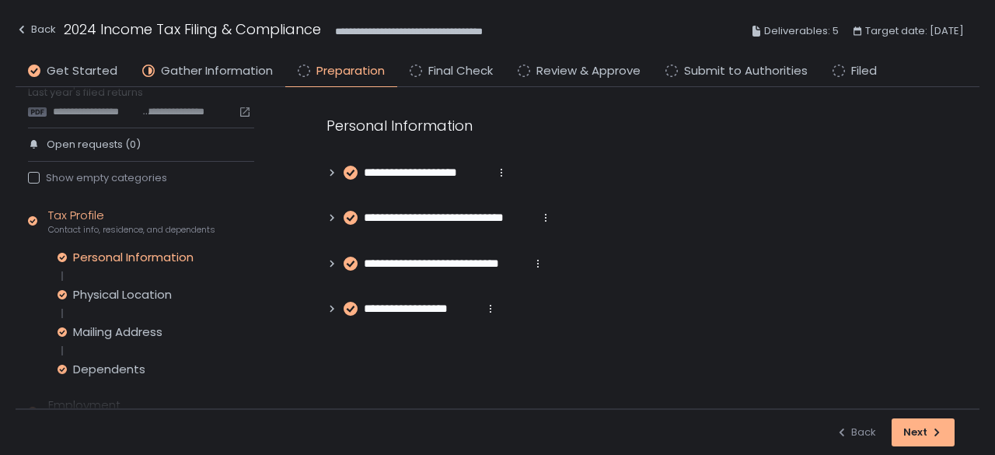
scroll to position [78, 0]
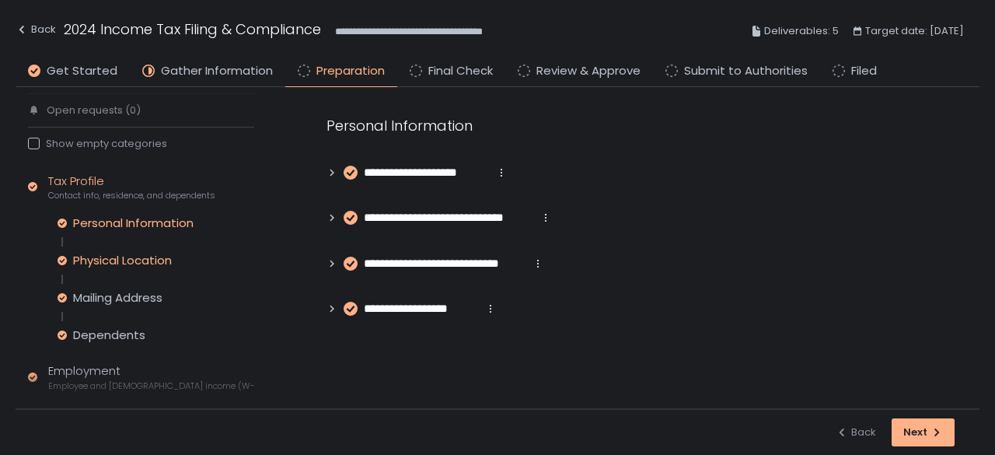
click at [141, 259] on div "Physical Location" at bounding box center [122, 261] width 99 height 16
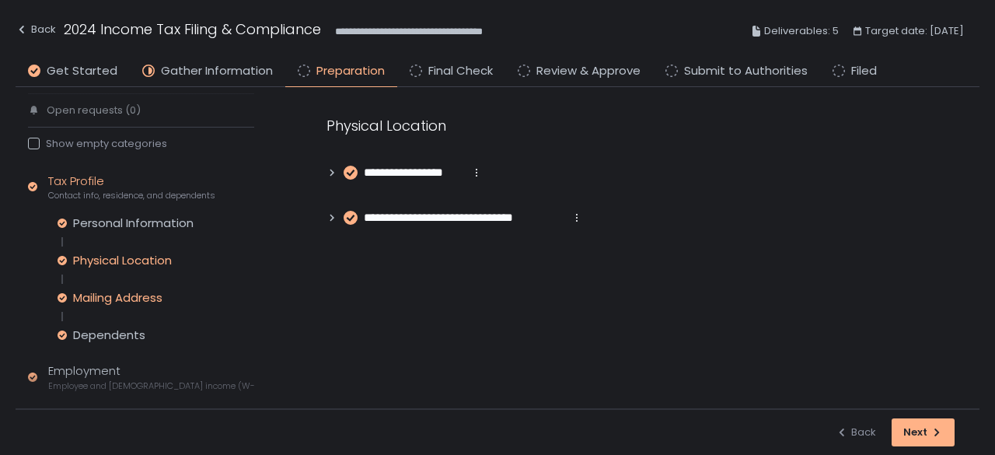
click at [132, 301] on div "Mailing Address" at bounding box center [117, 298] width 89 height 16
click at [126, 338] on div "Dependents" at bounding box center [109, 335] width 72 height 16
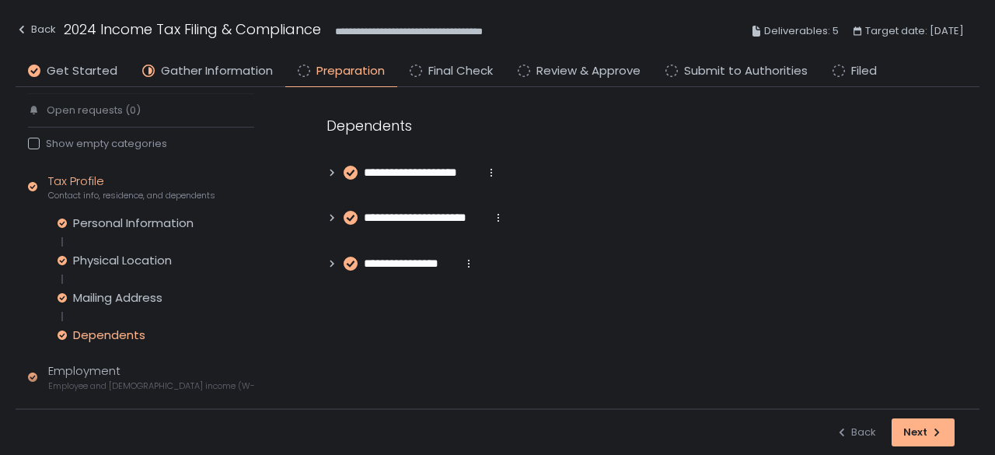
scroll to position [233, 0]
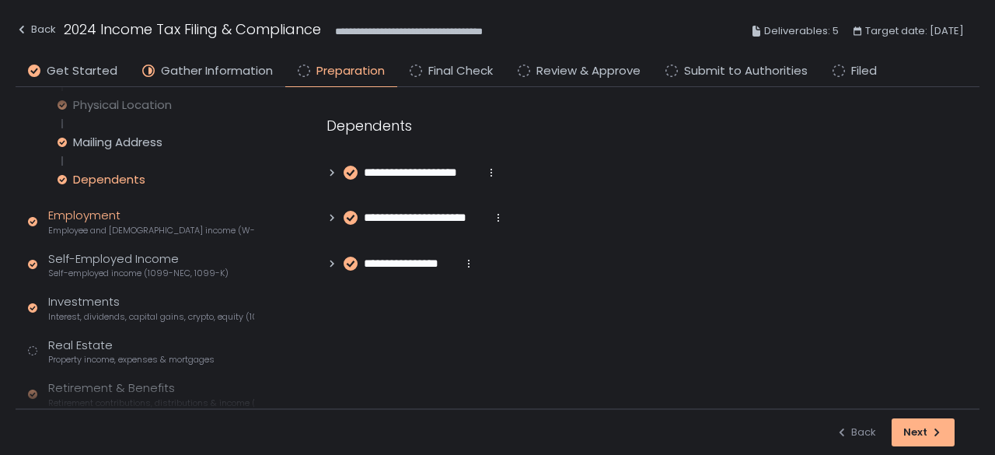
click at [143, 218] on div "Employment Employee and [DEMOGRAPHIC_DATA] income (W-2s)" at bounding box center [151, 222] width 206 height 30
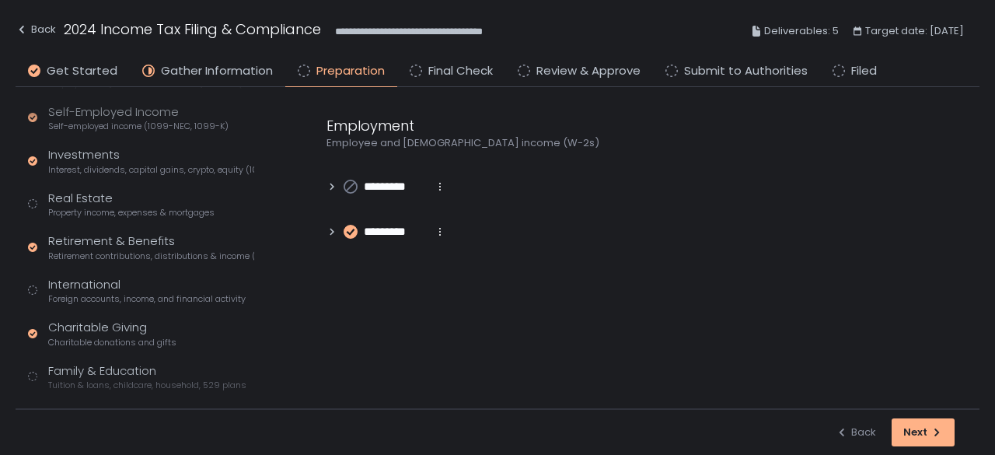
scroll to position [86, 0]
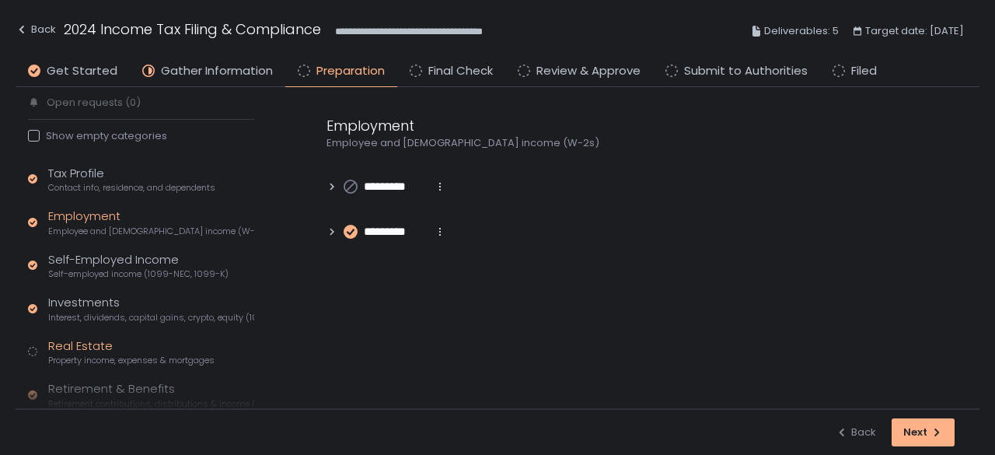
click at [127, 344] on div "Real Estate Property income, expenses & mortgages" at bounding box center [131, 352] width 166 height 30
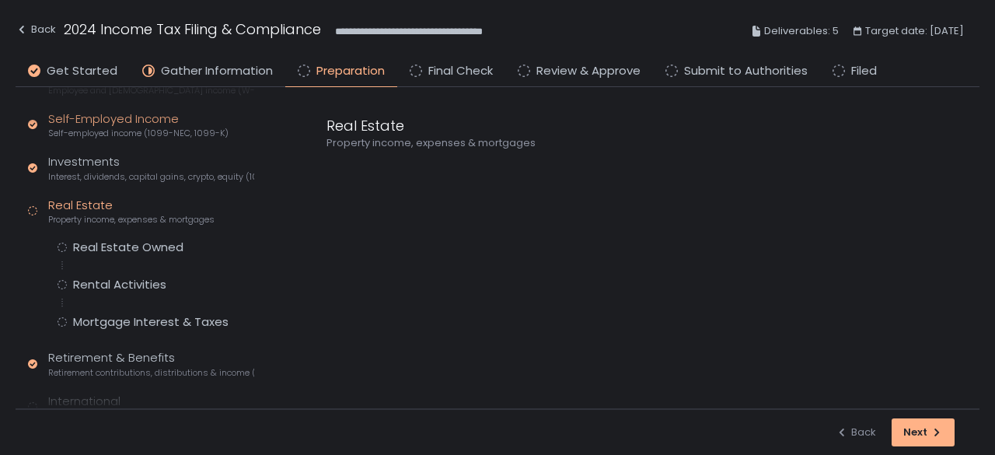
scroll to position [241, 0]
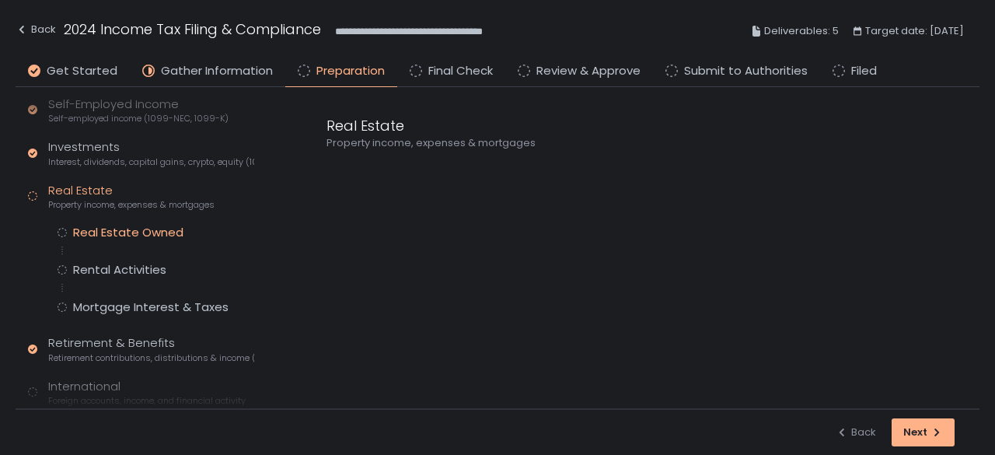
click at [141, 232] on div "Real Estate Owned" at bounding box center [128, 233] width 110 height 16
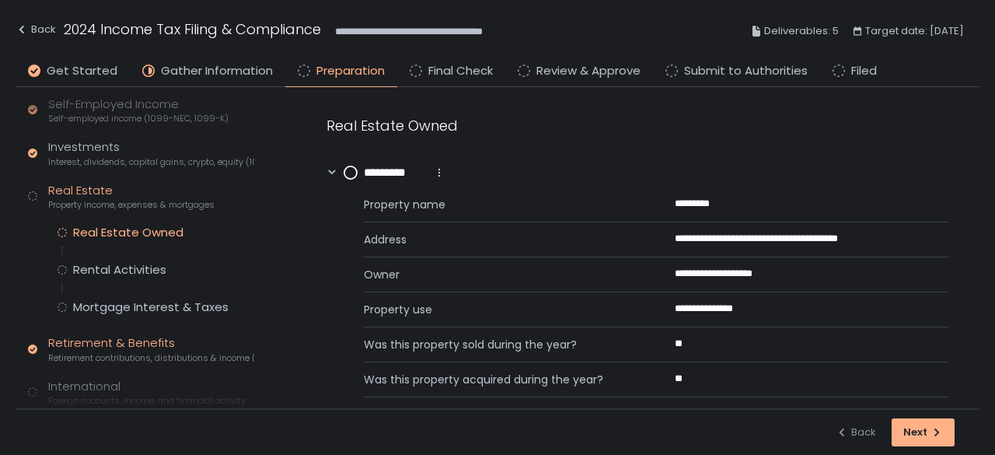
scroll to position [474, 0]
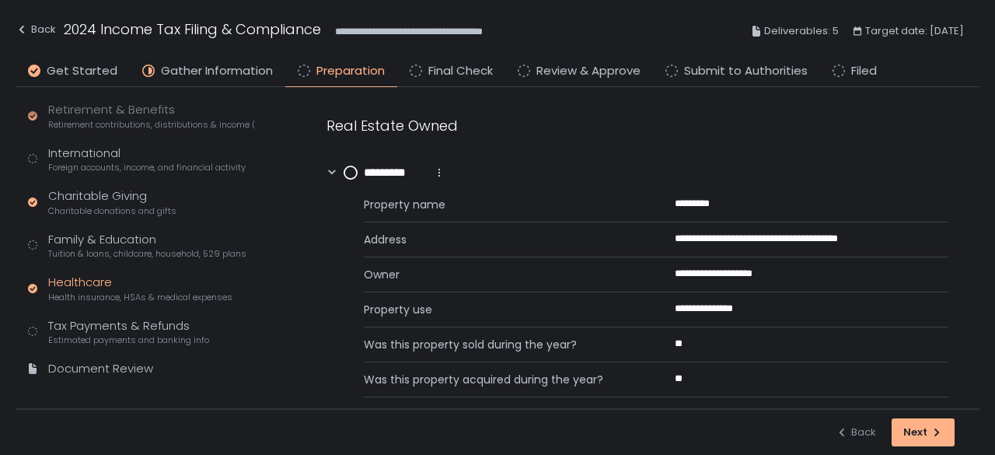
click at [80, 292] on span "Health insurance, HSAs & medical expenses" at bounding box center [140, 297] width 184 height 12
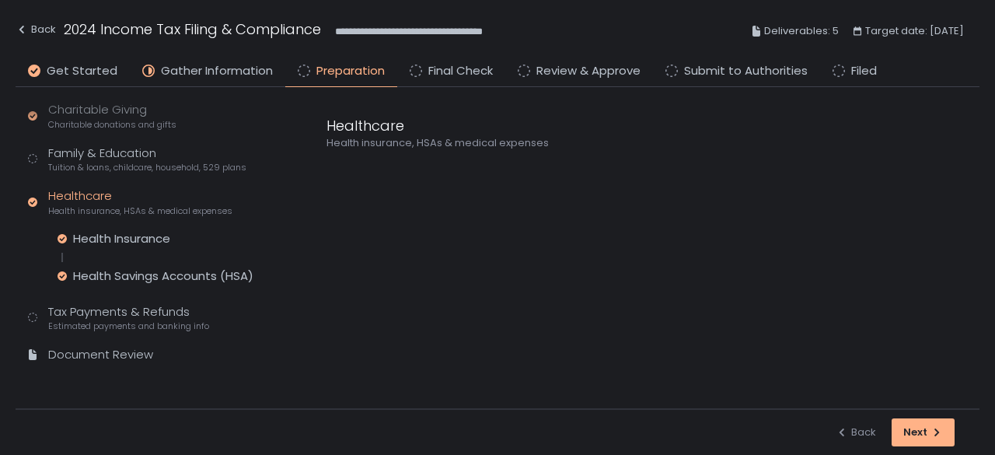
scroll to position [365, 0]
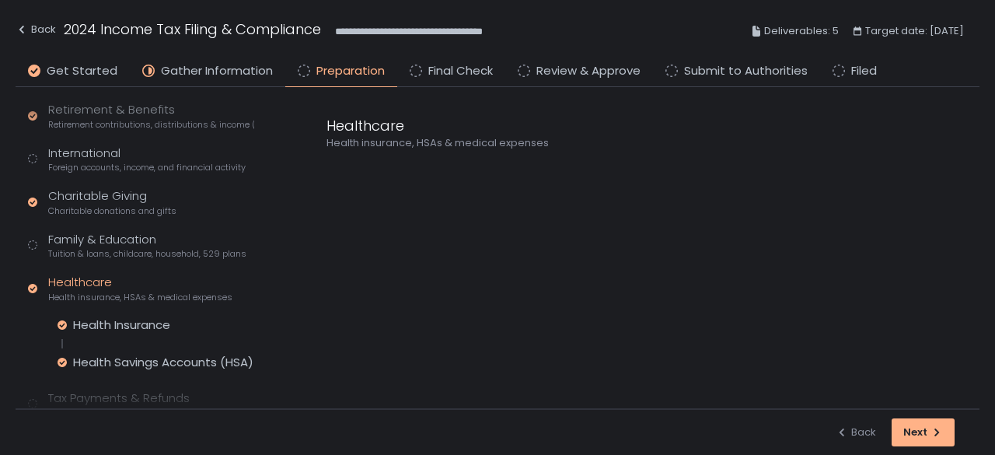
click at [89, 349] on div "Health Insurance Health Savings Accounts (HSA)" at bounding box center [156, 343] width 197 height 53
click at [138, 355] on div "Health Savings Accounts (HSA)" at bounding box center [163, 362] width 180 height 16
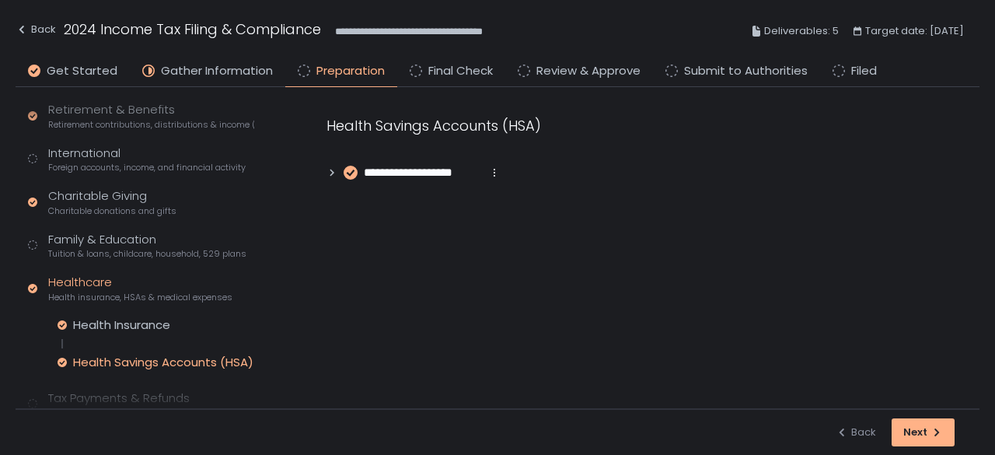
click at [328, 169] on icon at bounding box center [331, 172] width 11 height 11
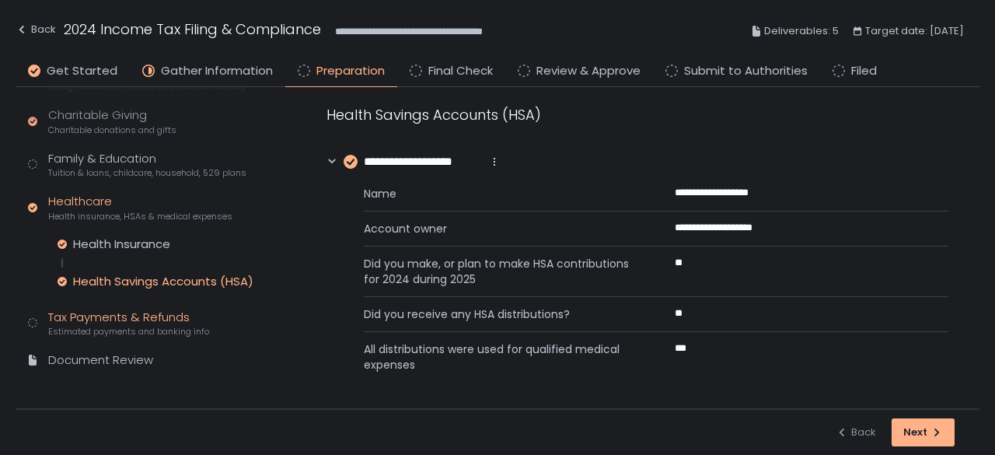
scroll to position [450, 0]
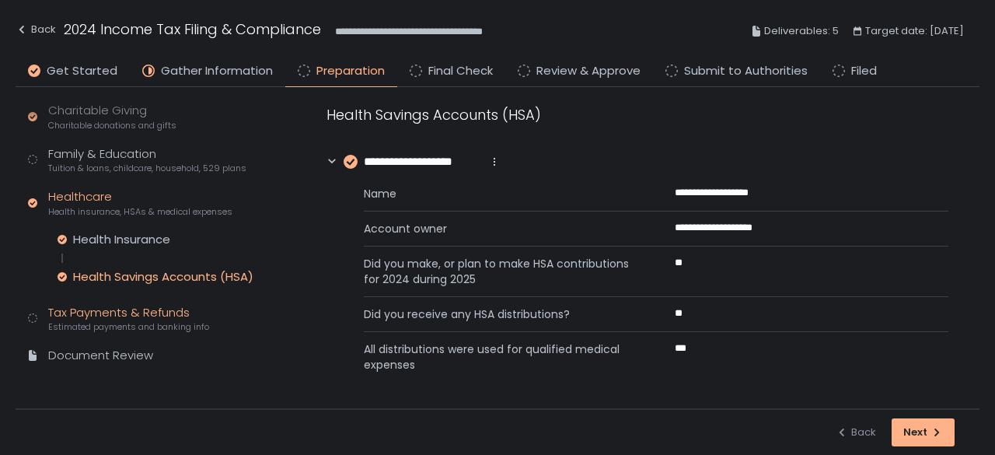
click at [103, 324] on span "Estimated payments and banking info" at bounding box center [128, 327] width 161 height 12
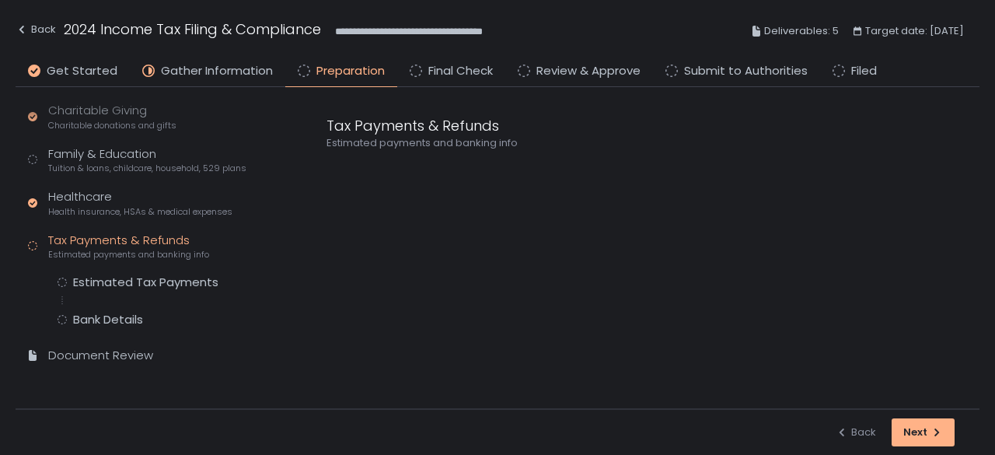
scroll to position [372, 0]
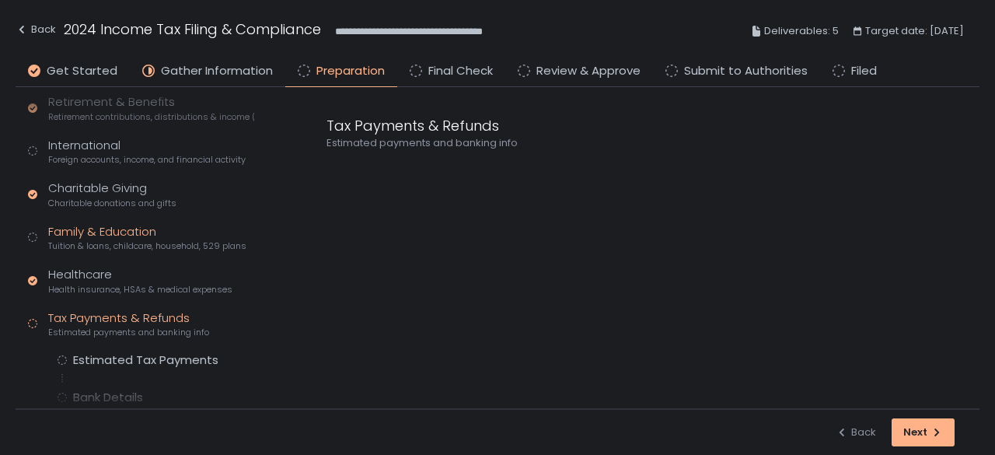
click at [110, 232] on div "Family & Education Tuition & loans, childcare, household, 529 plans" at bounding box center [147, 238] width 198 height 30
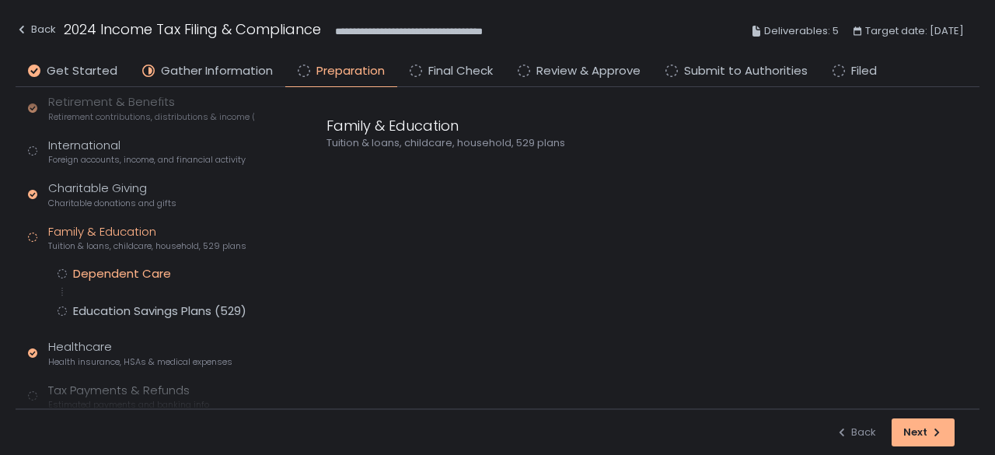
click at [113, 267] on div "Dependent Care" at bounding box center [122, 274] width 98 height 16
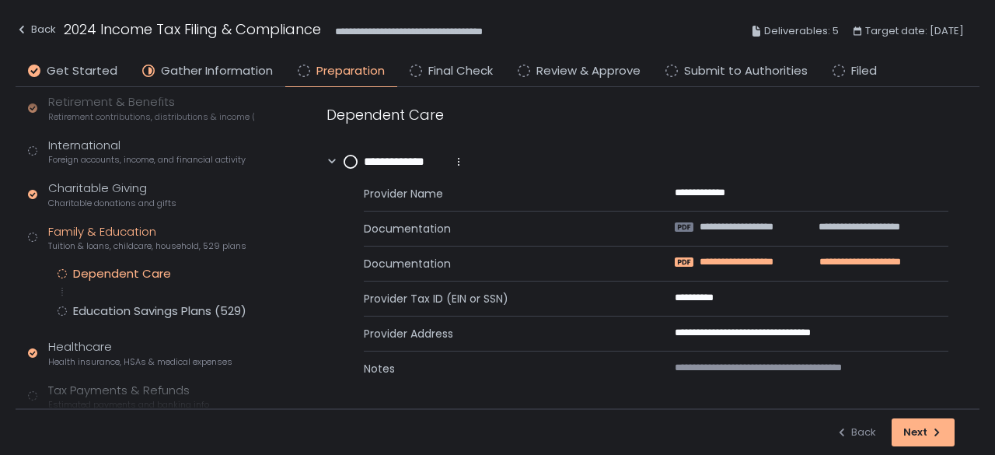
scroll to position [14, 0]
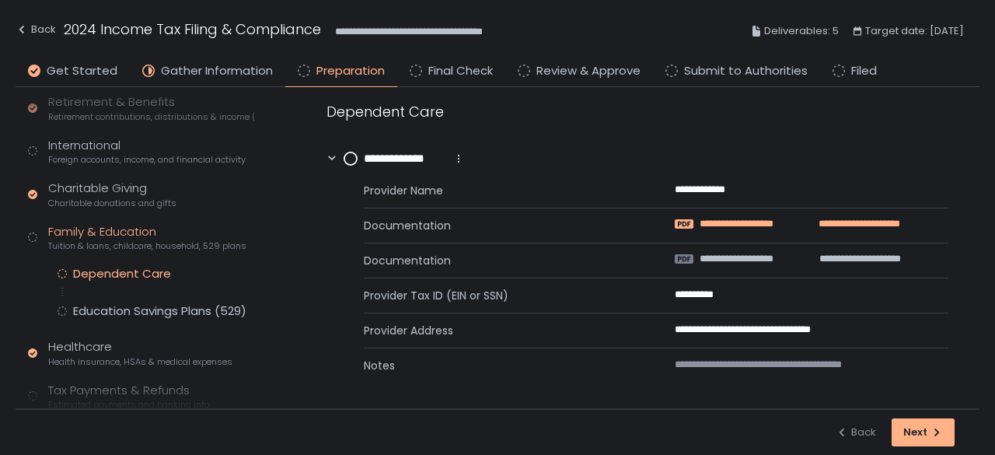
click at [780, 214] on div "**********" at bounding box center [656, 274] width 585 height 215
click at [779, 223] on span "**********" at bounding box center [750, 224] width 101 height 14
click at [745, 257] on span "**********" at bounding box center [750, 259] width 101 height 14
